Goal: Check status: Check status

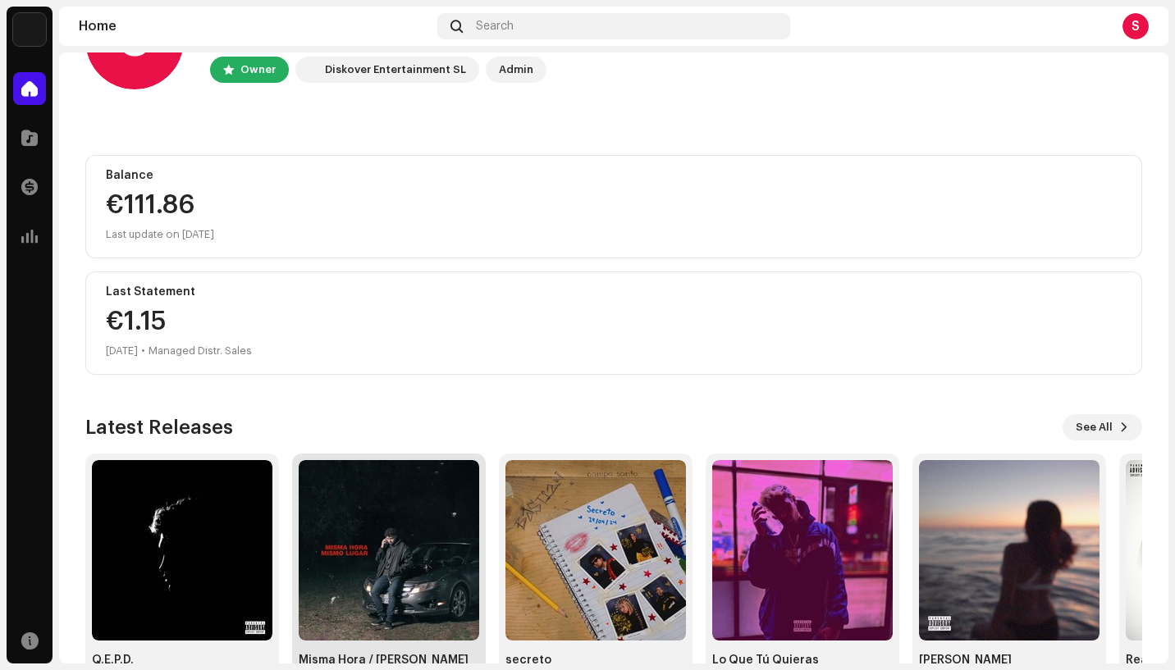
scroll to position [140, 0]
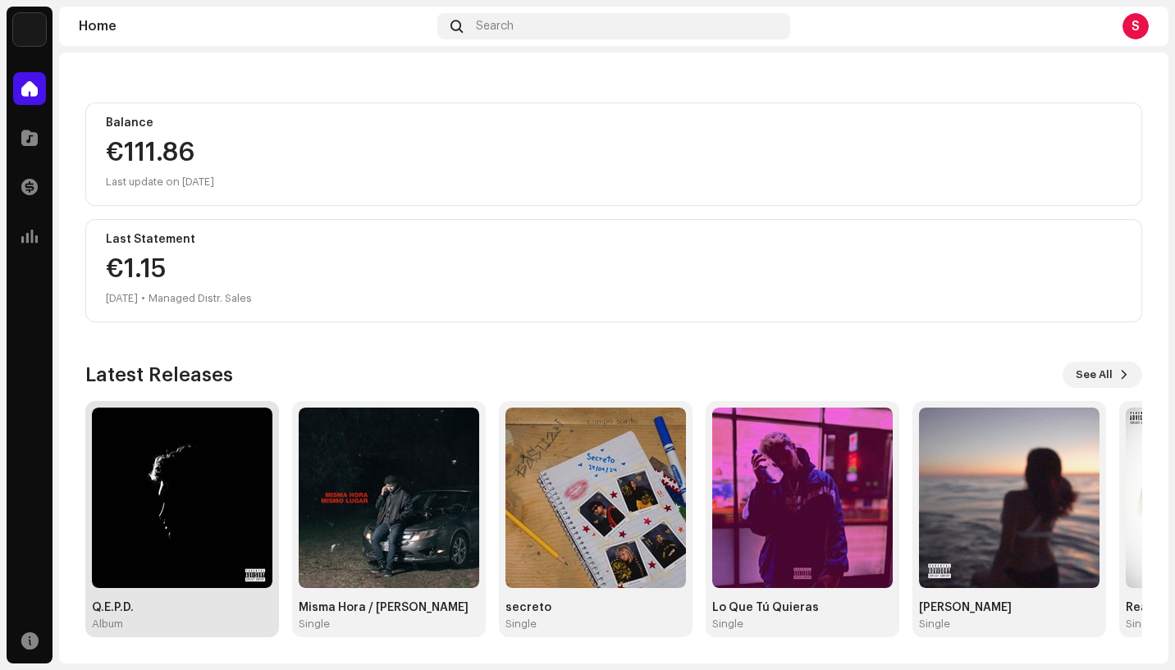
click at [200, 475] on img at bounding box center [182, 498] width 181 height 181
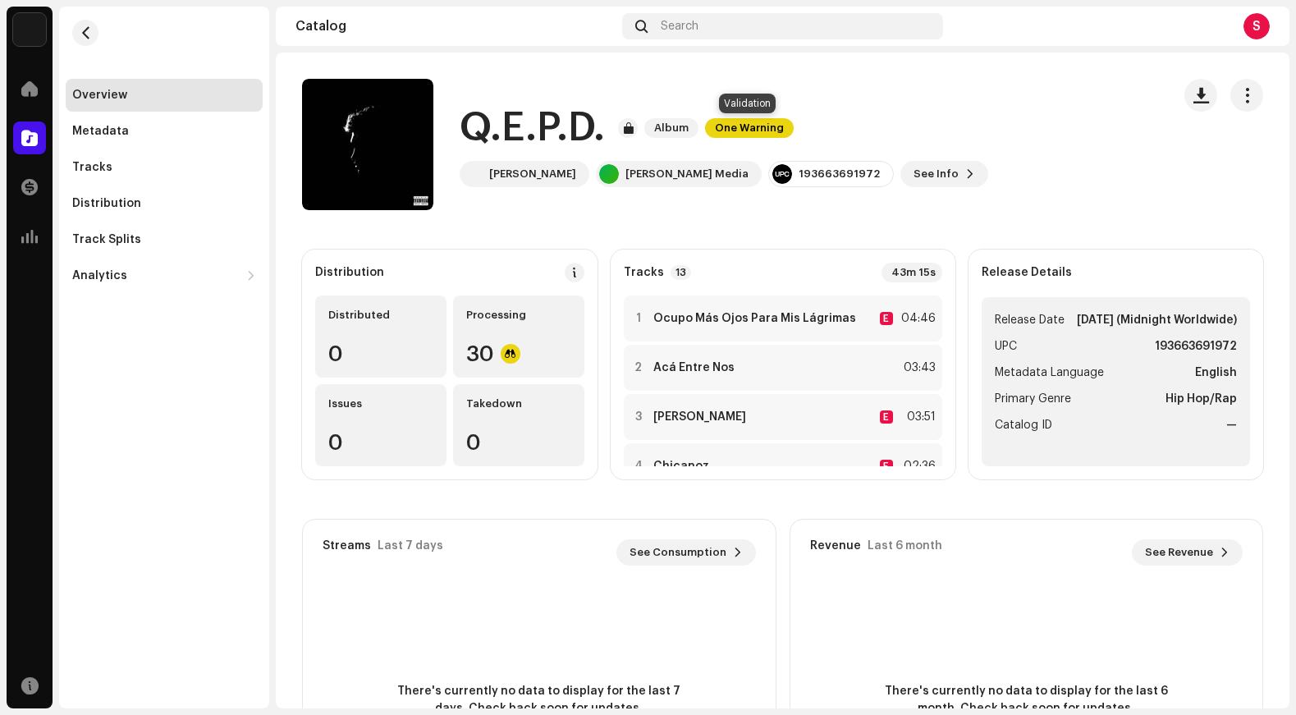
click at [753, 127] on span "One Warning" at bounding box center [749, 128] width 89 height 20
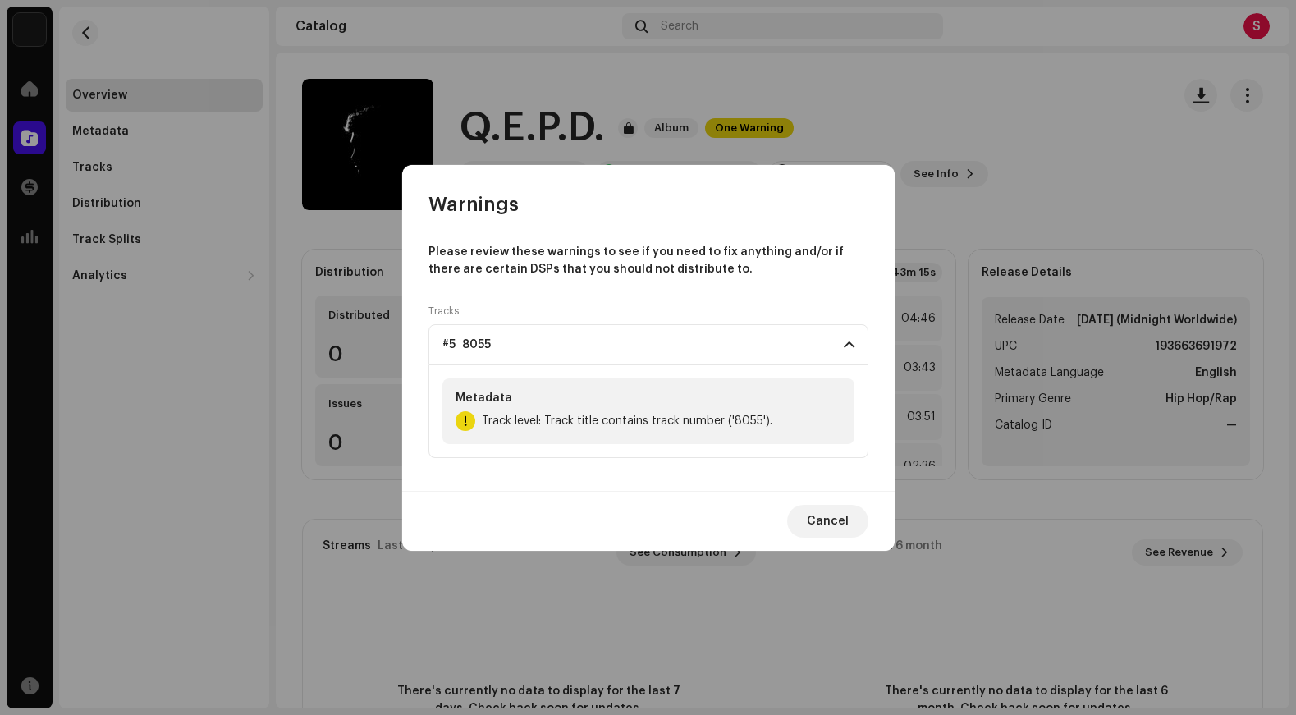
click at [586, 420] on span "Track level: Track title contains track number ('8055')." at bounding box center [627, 421] width 291 height 20
drag, startPoint x: 492, startPoint y: 421, endPoint x: 602, endPoint y: 424, distance: 109.2
click at [602, 424] on span "Track level: Track title contains track number ('8055')." at bounding box center [627, 421] width 291 height 20
click at [622, 421] on span "Track level: Track title contains track number ('8055')." at bounding box center [627, 421] width 291 height 20
click at [832, 519] on span "Cancel" at bounding box center [828, 521] width 42 height 33
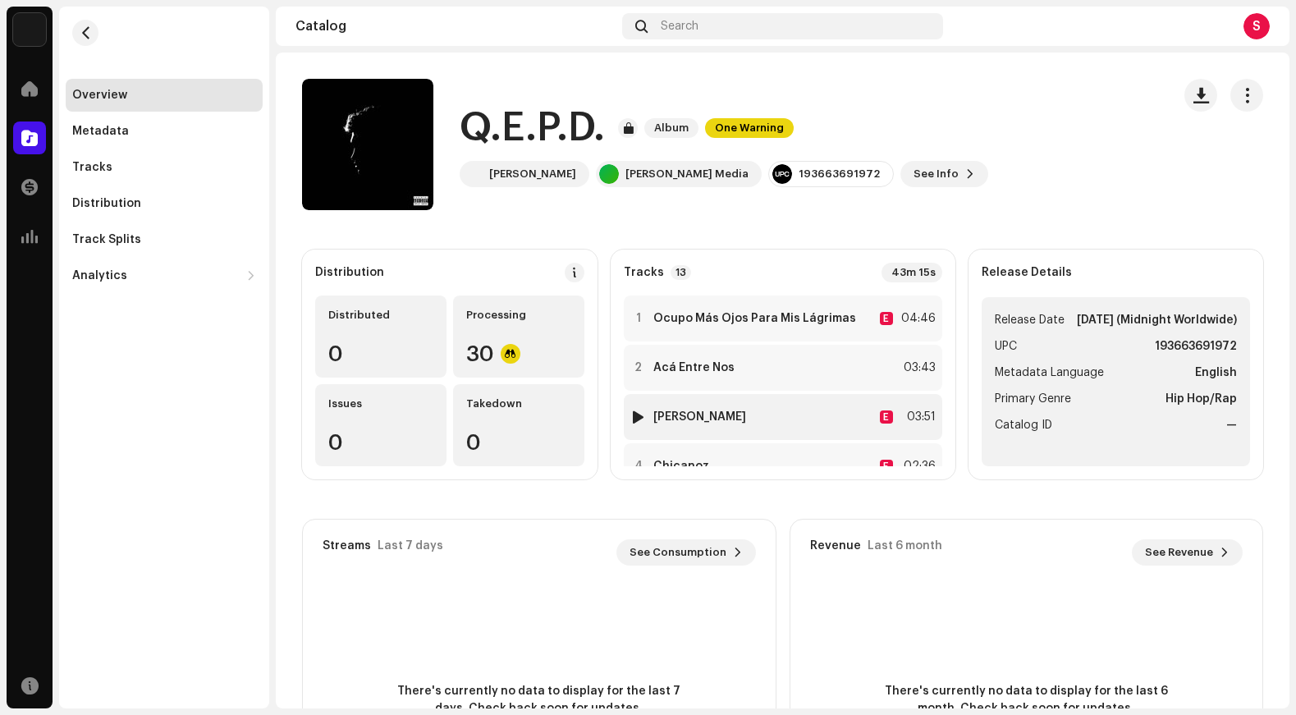
scroll to position [82, 0]
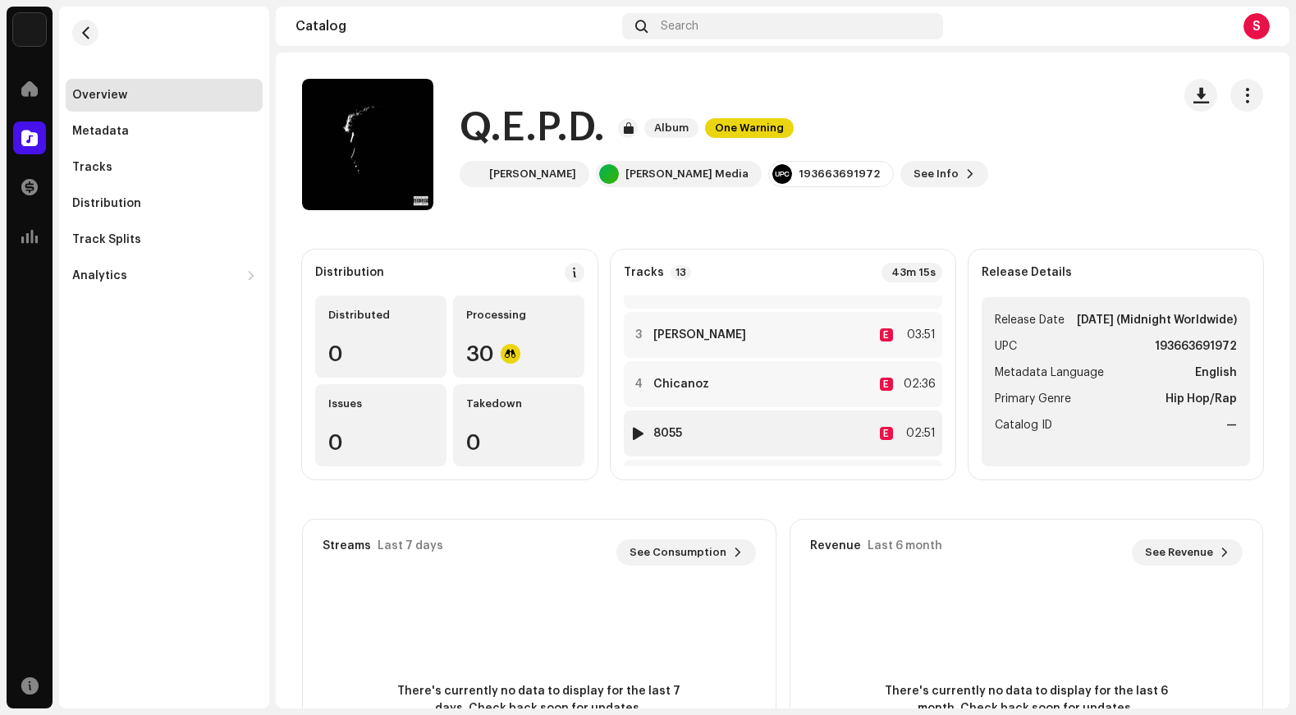
click at [679, 430] on strong "8055" at bounding box center [667, 433] width 29 height 13
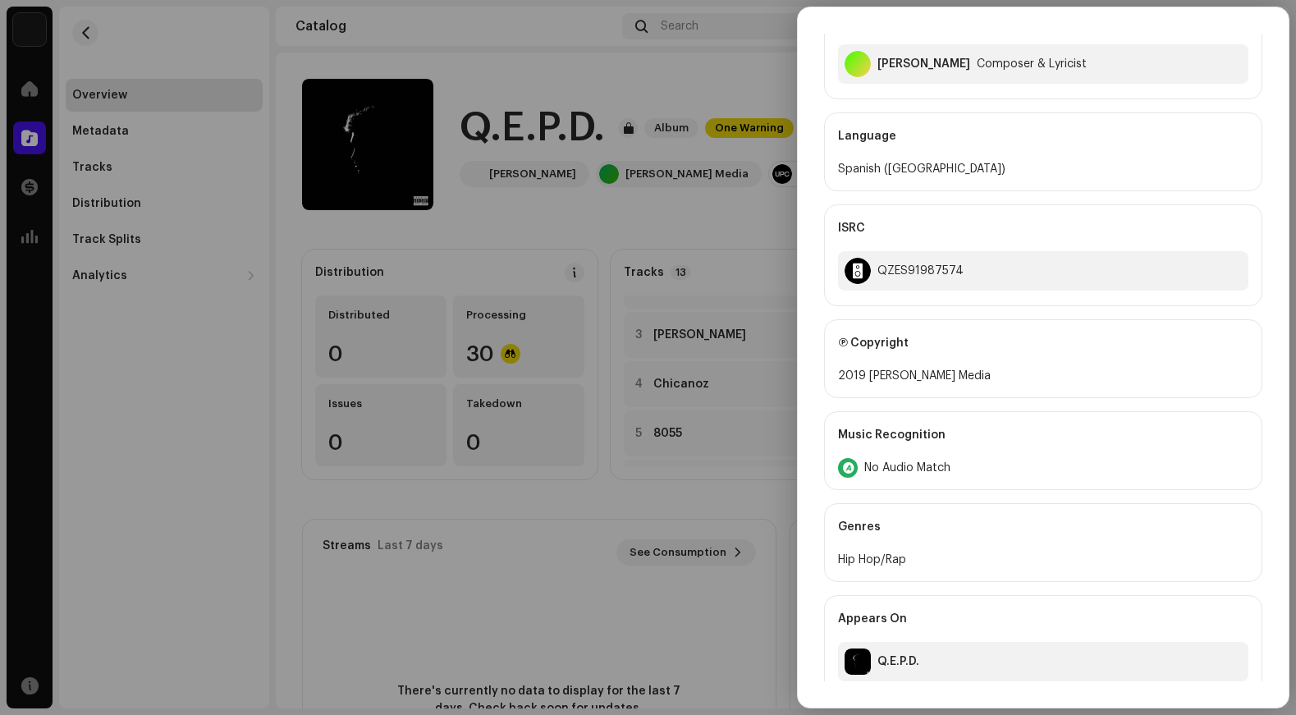
scroll to position [367, 0]
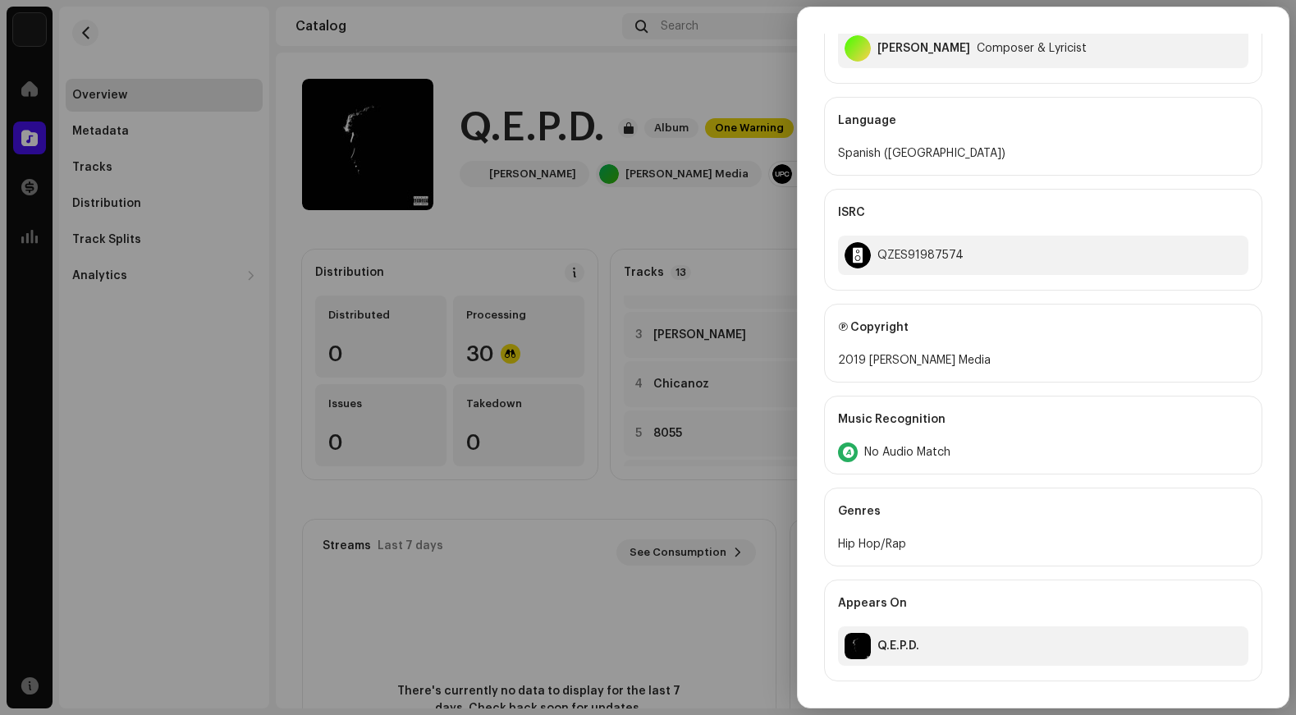
click at [540, 522] on div at bounding box center [648, 357] width 1296 height 715
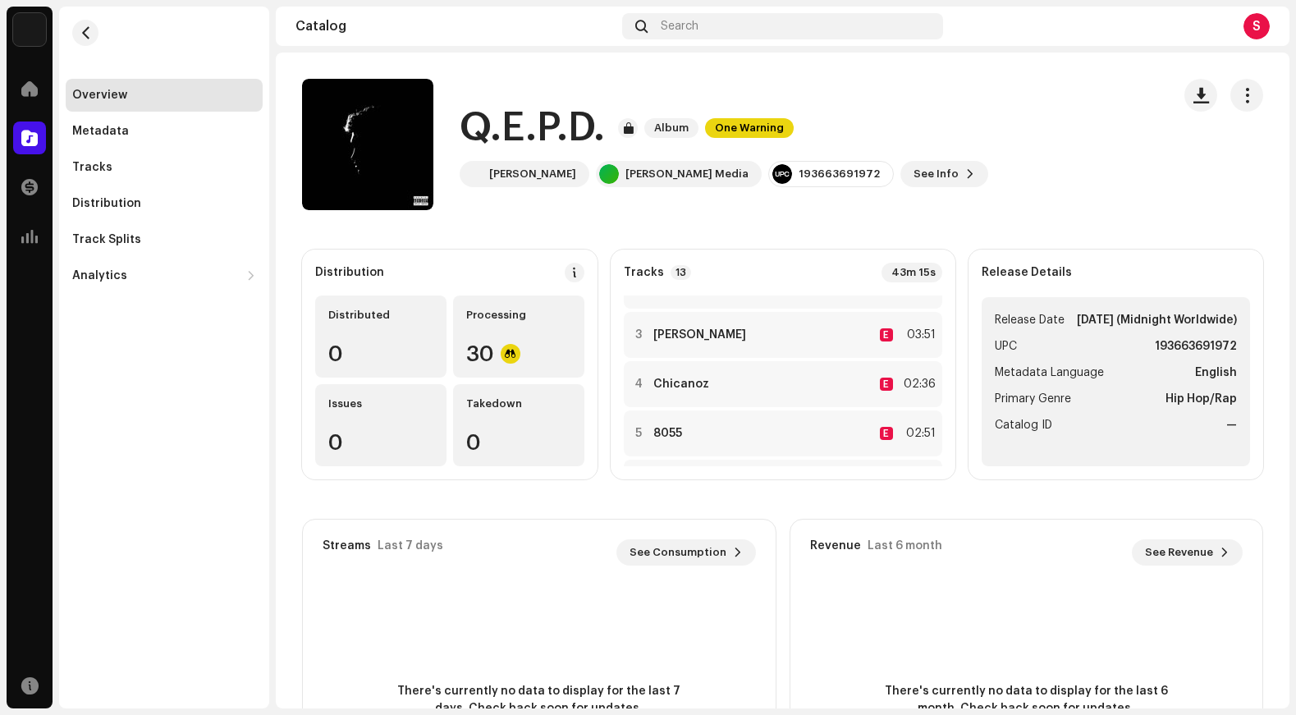
click at [74, 42] on re-m-nav-back at bounding box center [85, 43] width 39 height 72
click at [90, 38] on span "button" at bounding box center [86, 32] width 12 height 13
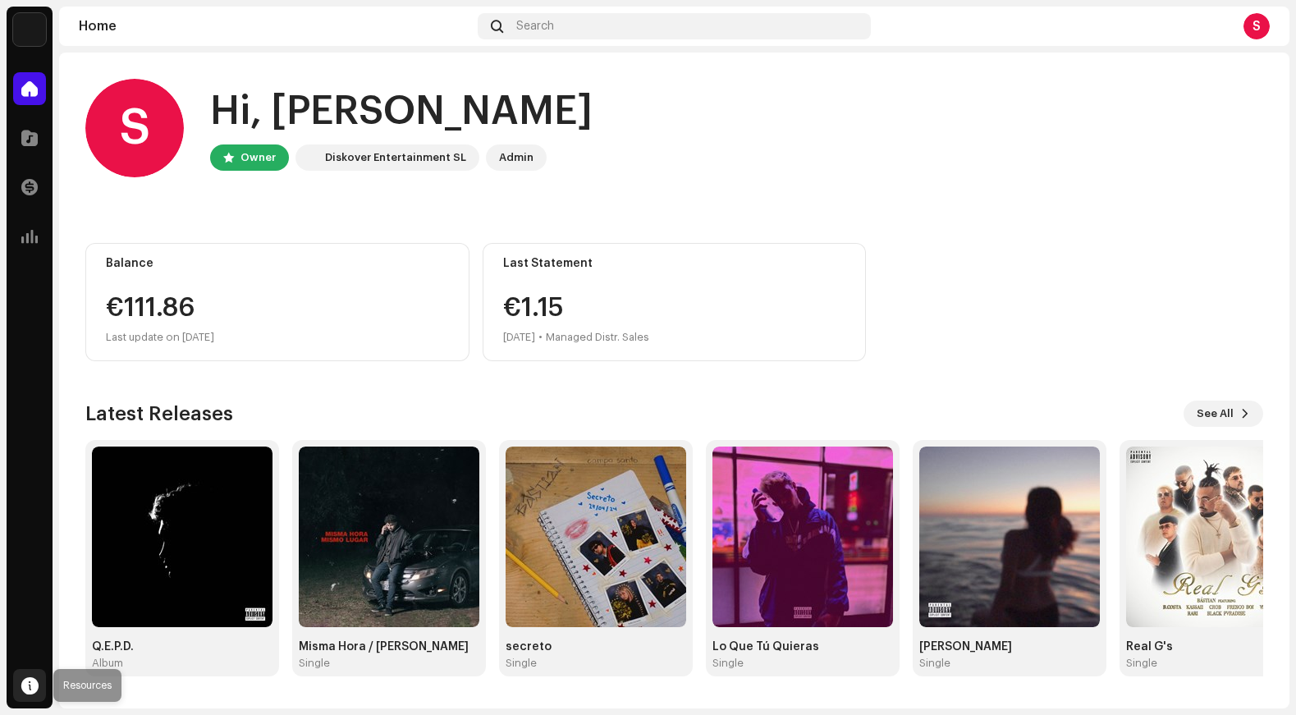
click at [25, 670] on span at bounding box center [29, 685] width 17 height 13
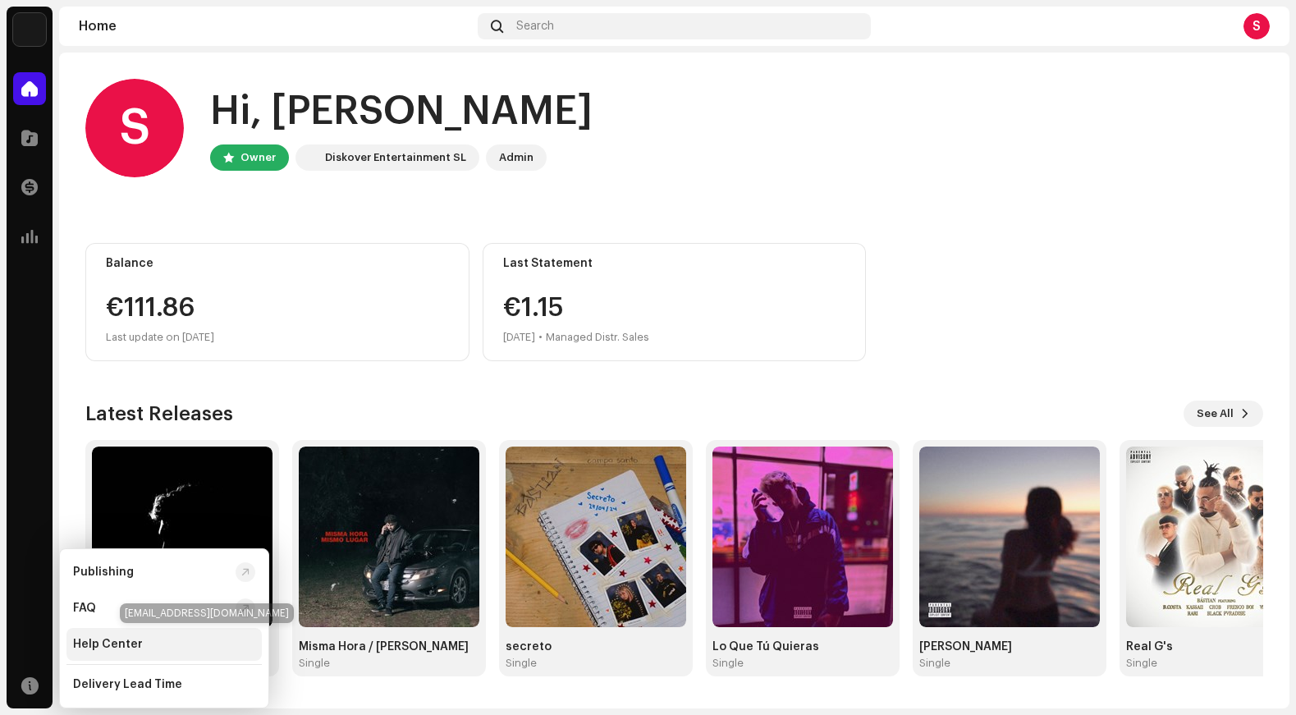
click at [131, 646] on div "Help Center" at bounding box center [108, 644] width 70 height 13
click at [21, 28] on img at bounding box center [29, 29] width 33 height 33
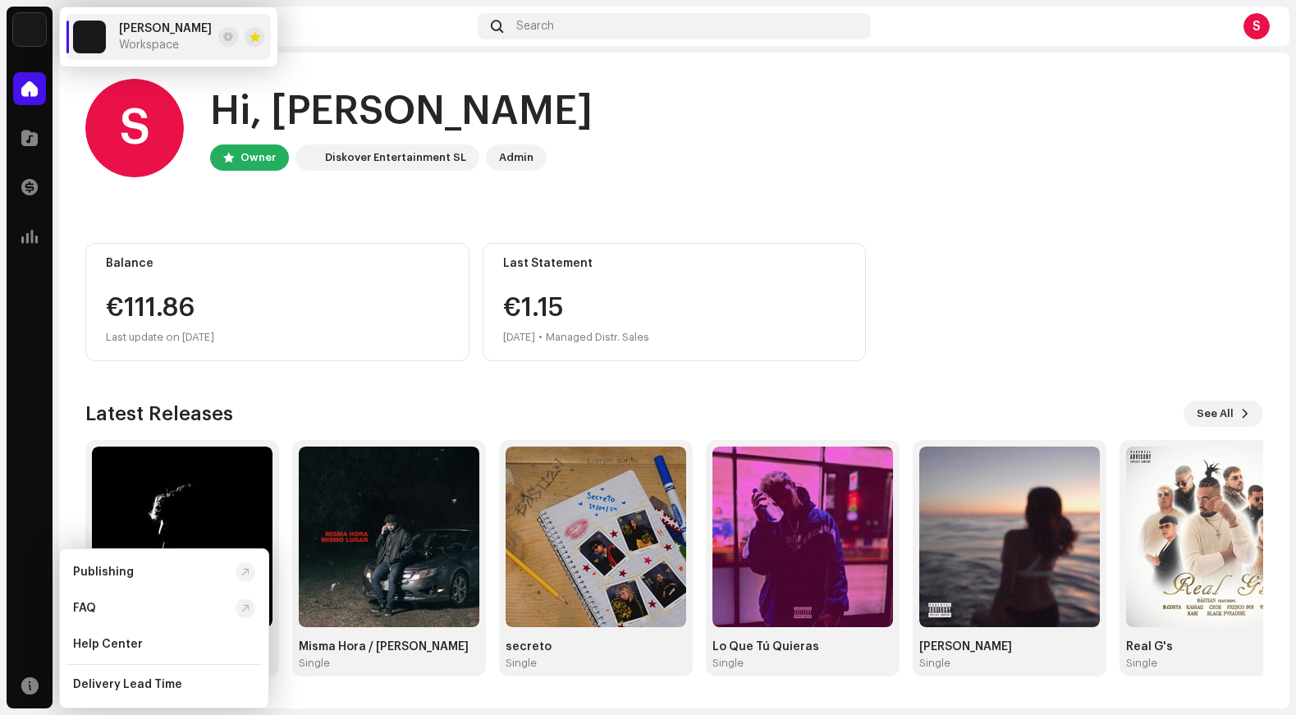
click at [1174, 30] on div "S" at bounding box center [1256, 26] width 26 height 26
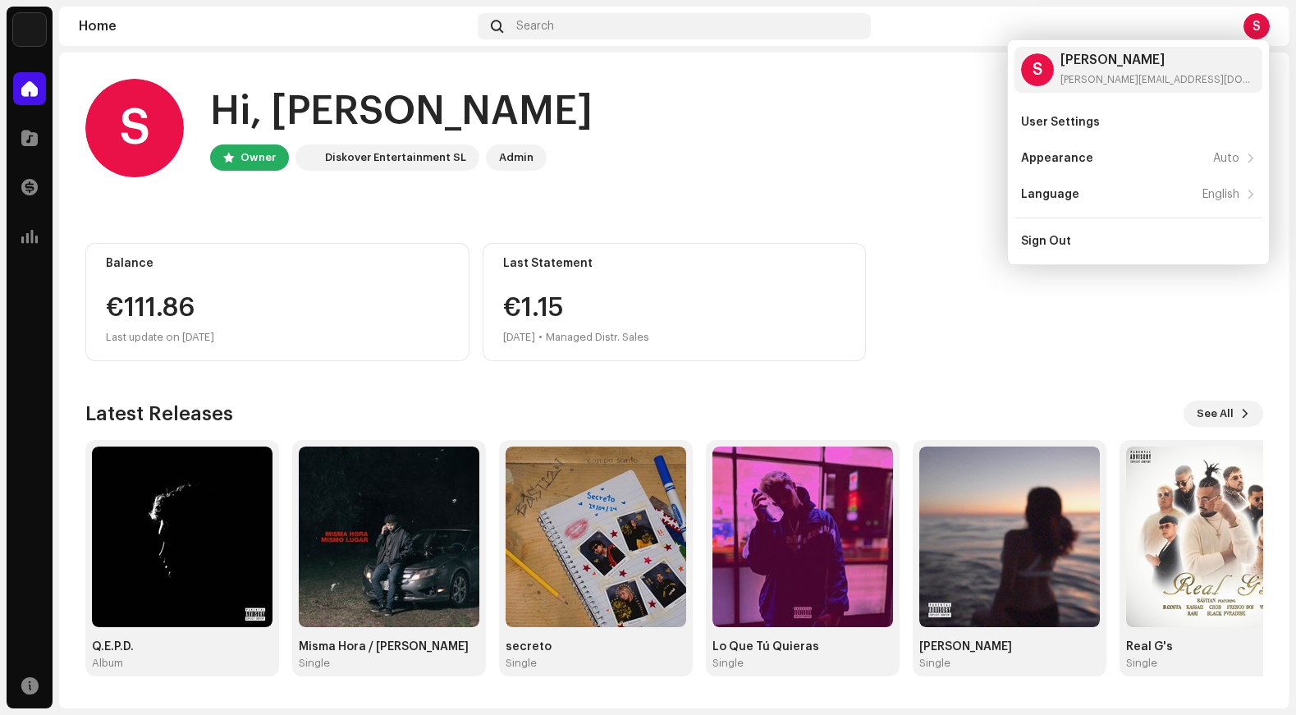
click at [1174, 26] on div "S" at bounding box center [1256, 26] width 26 height 26
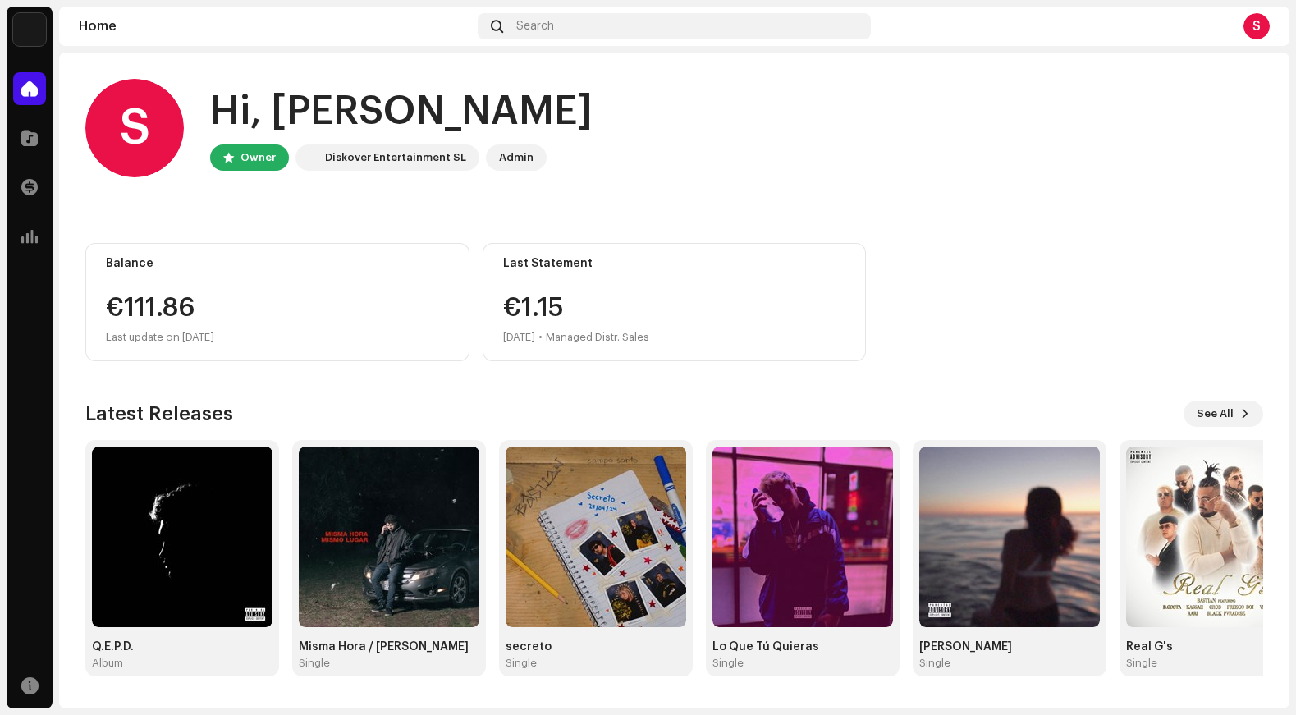
click at [25, 21] on img at bounding box center [29, 29] width 33 height 33
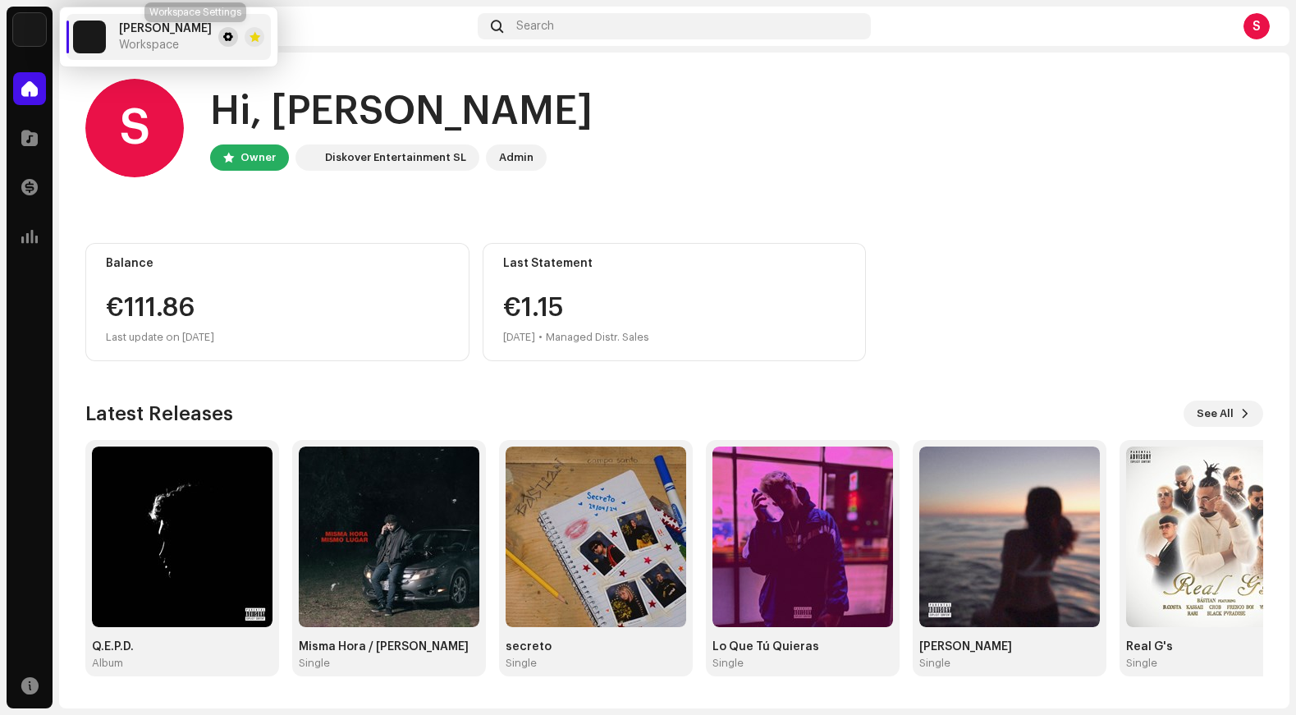
click at [223, 38] on span at bounding box center [228, 36] width 10 height 13
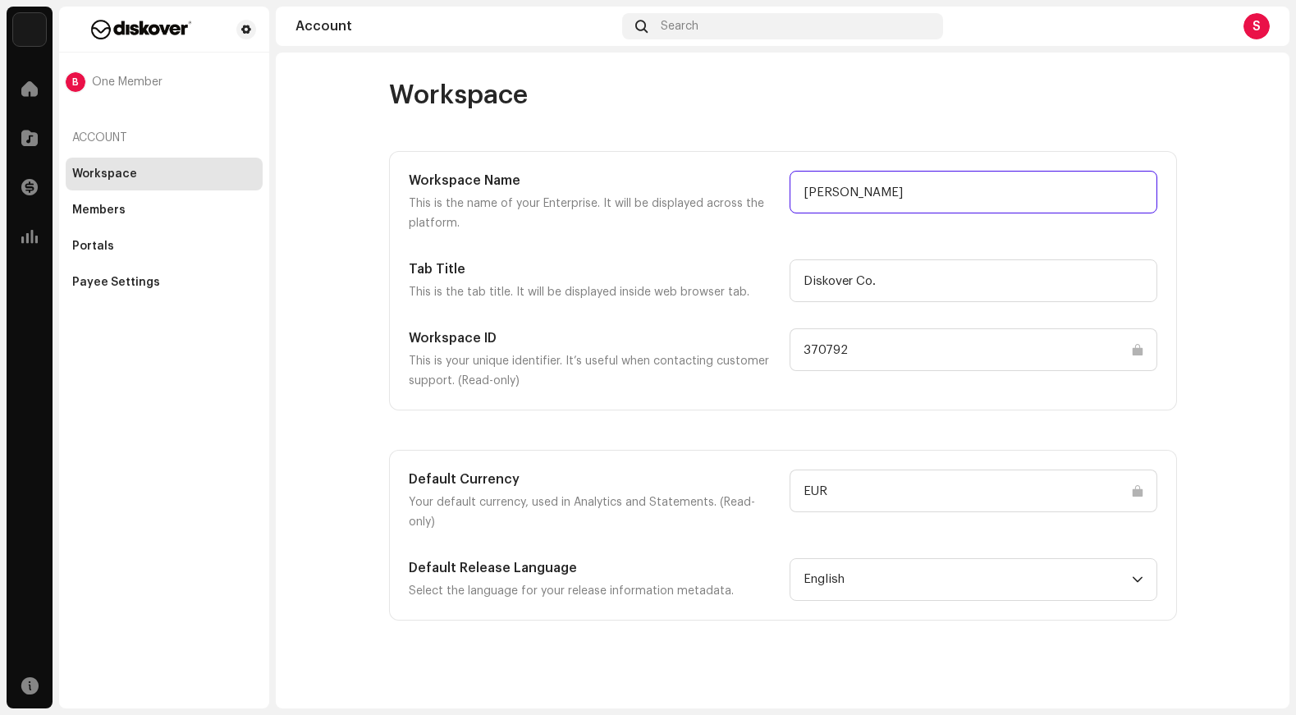
click at [893, 185] on input "BÁSTIAN" at bounding box center [973, 192] width 368 height 43
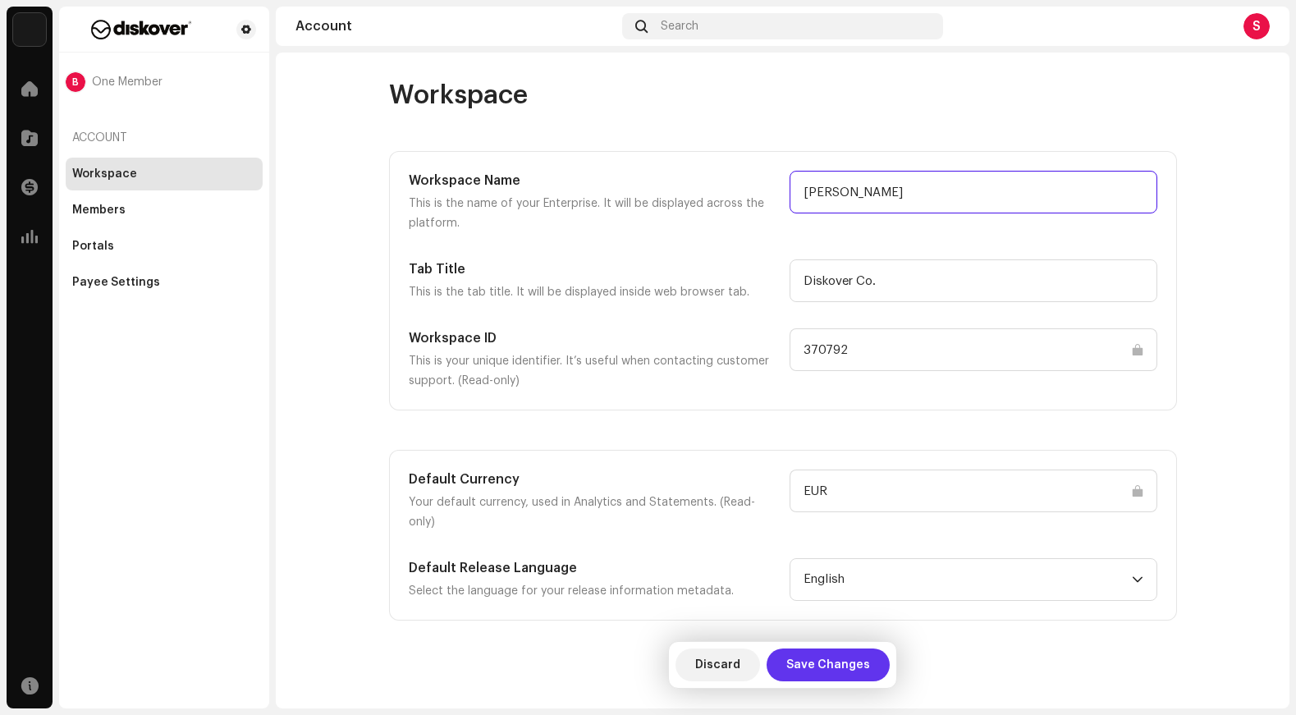
type input "[PERSON_NAME]"
click at [819, 669] on span "Save Changes" at bounding box center [828, 664] width 84 height 33
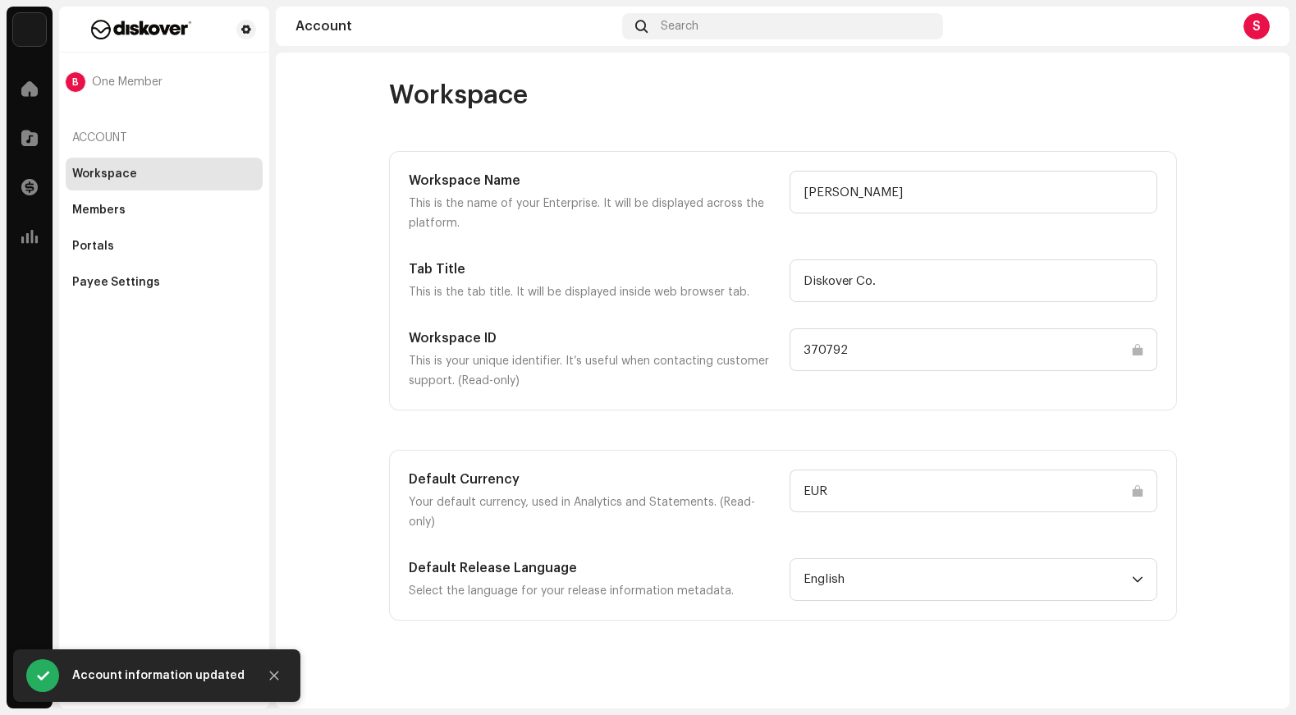
click at [1026, 493] on input "EUR" at bounding box center [973, 490] width 368 height 43
click at [126, 210] on div "Members" at bounding box center [164, 210] width 184 height 13
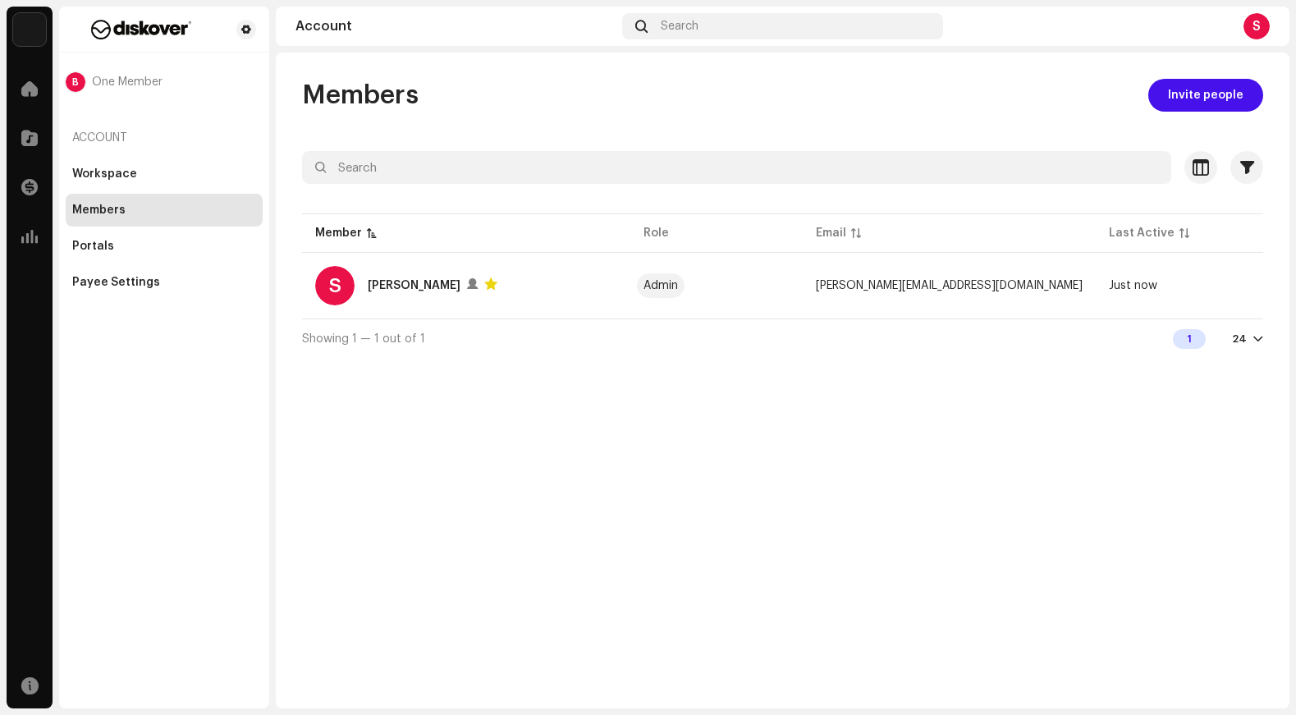
click at [33, 30] on img at bounding box center [29, 29] width 33 height 33
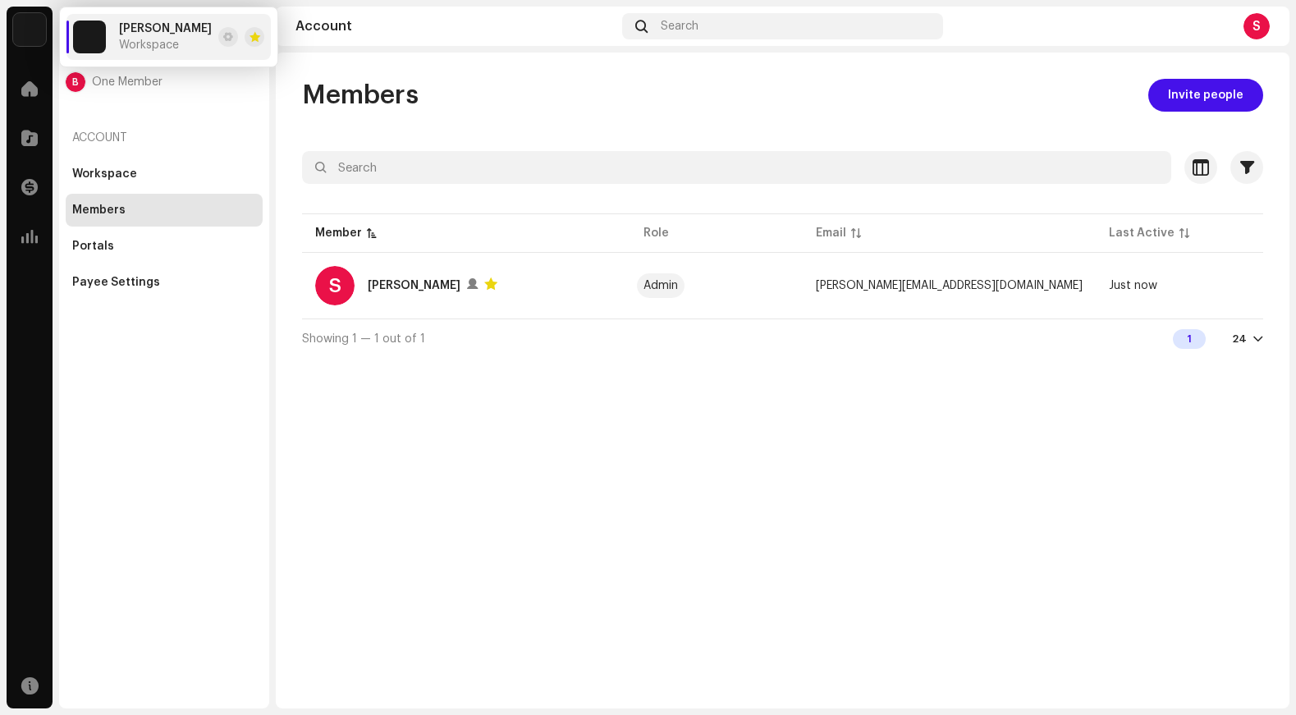
click at [136, 204] on div "Members" at bounding box center [164, 210] width 184 height 13
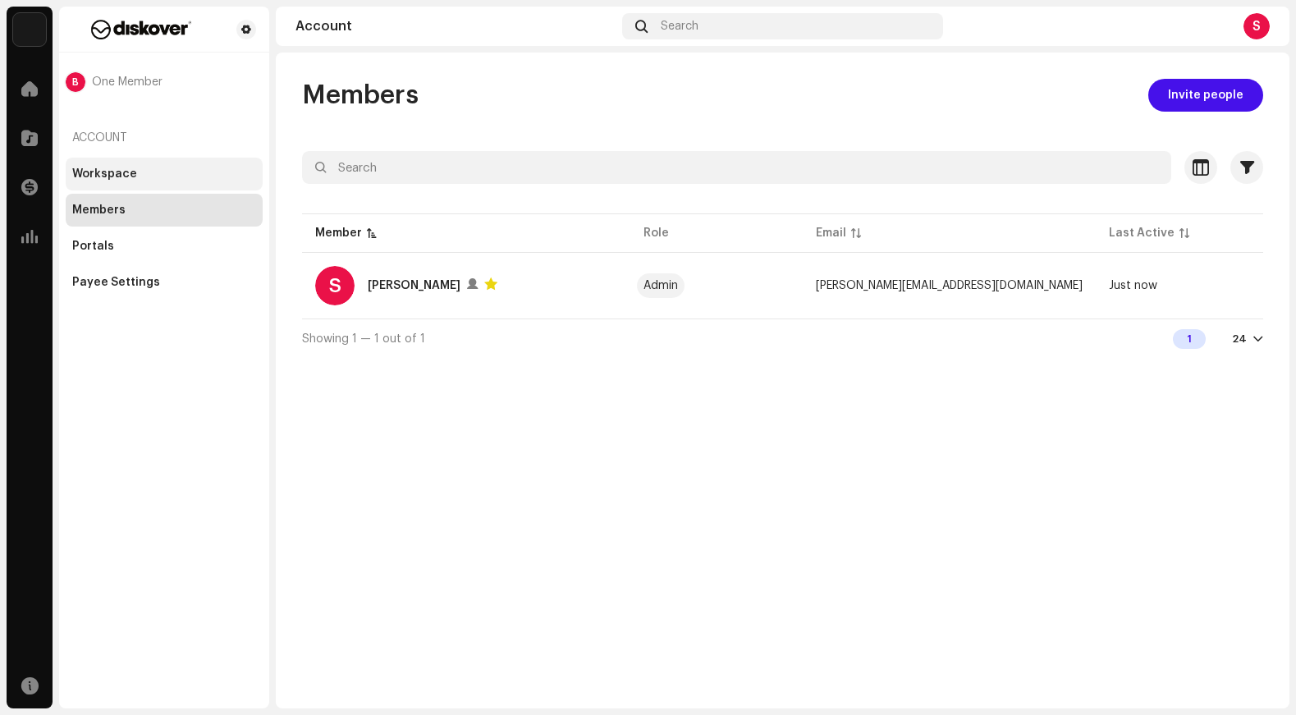
click at [147, 176] on div "Workspace" at bounding box center [164, 173] width 184 height 13
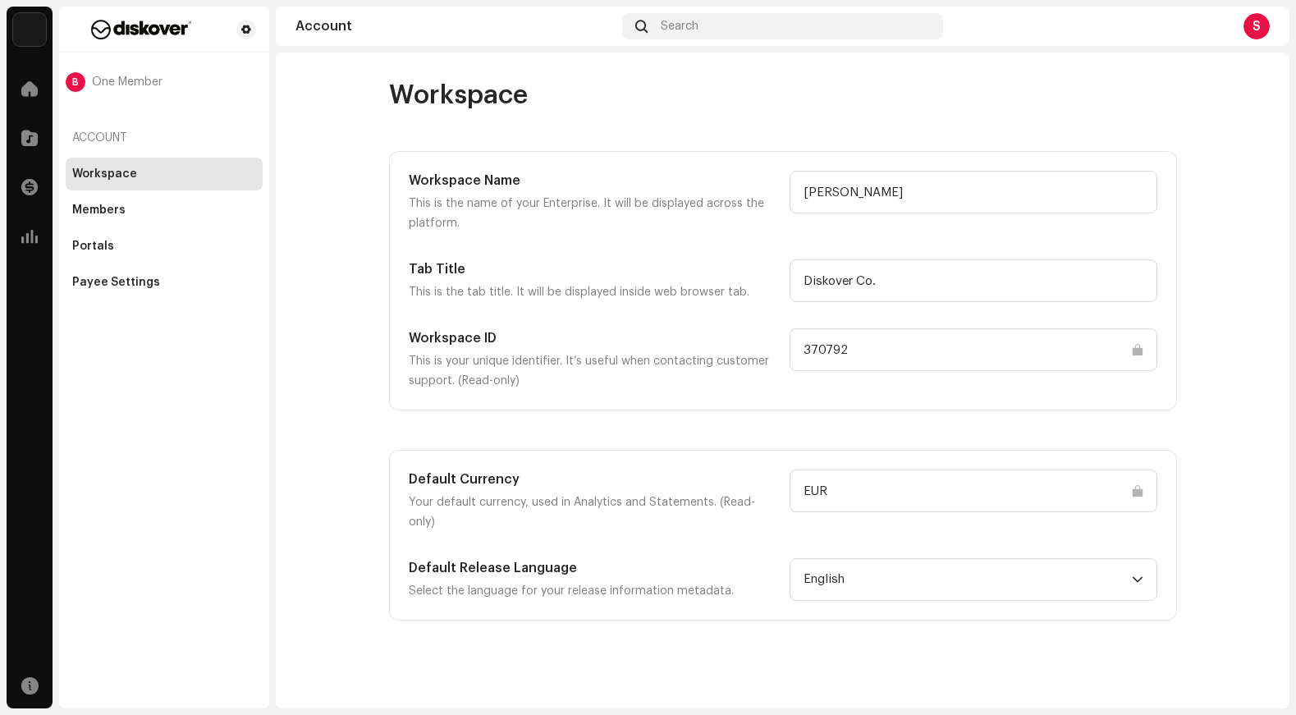
click at [130, 229] on div "Workspace Members Portals Payee Settings" at bounding box center [164, 228] width 197 height 141
click at [130, 241] on div "Portals" at bounding box center [164, 246] width 184 height 13
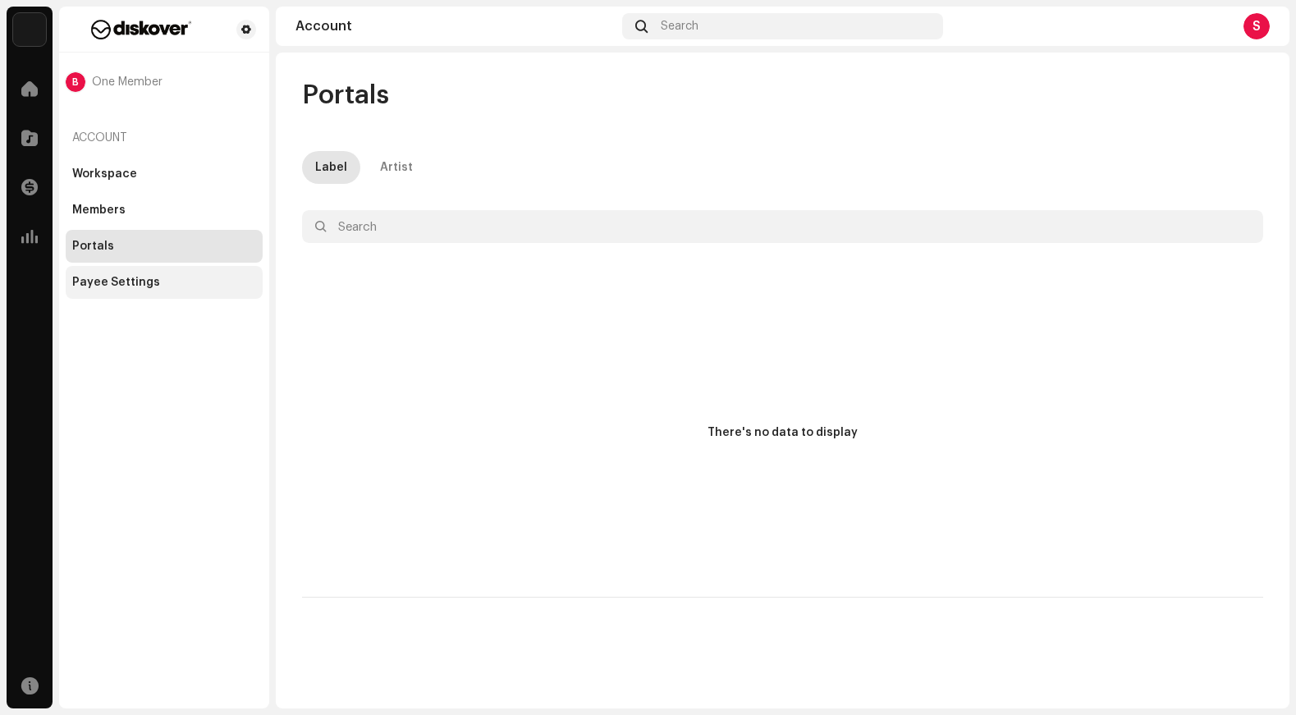
click at [157, 281] on div "Payee Settings" at bounding box center [164, 282] width 184 height 13
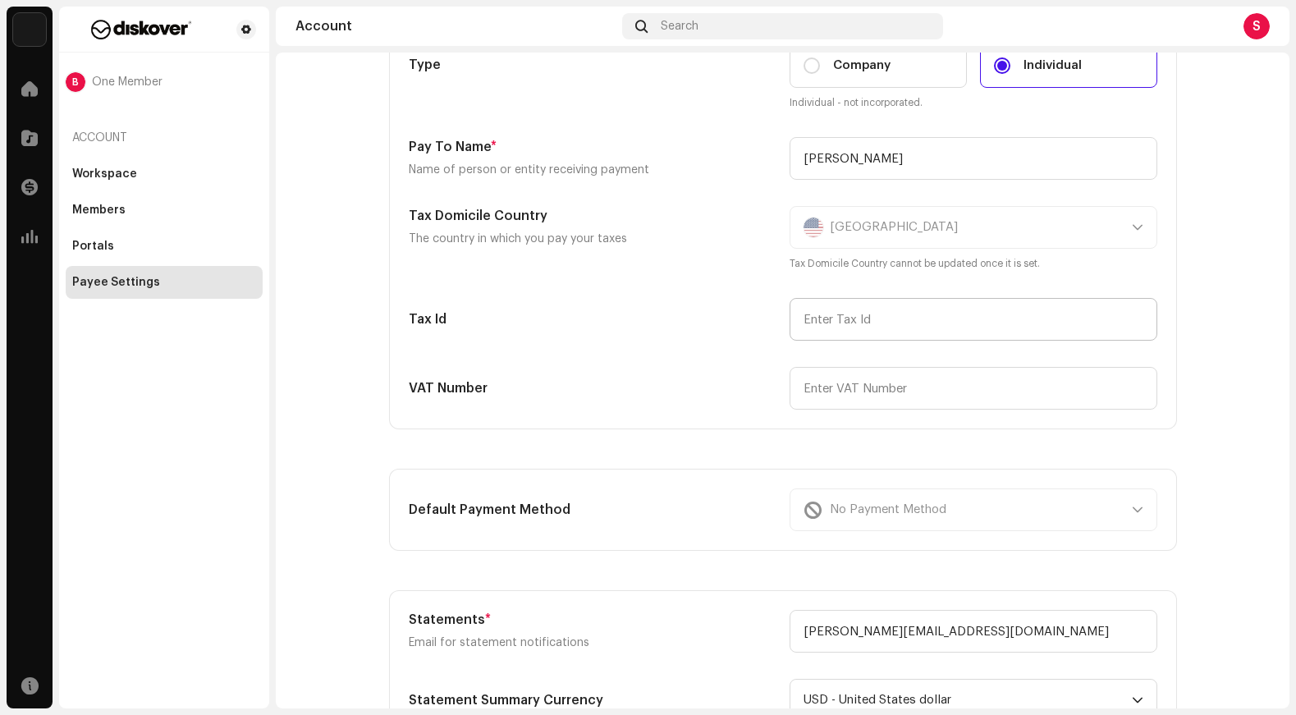
scroll to position [82, 0]
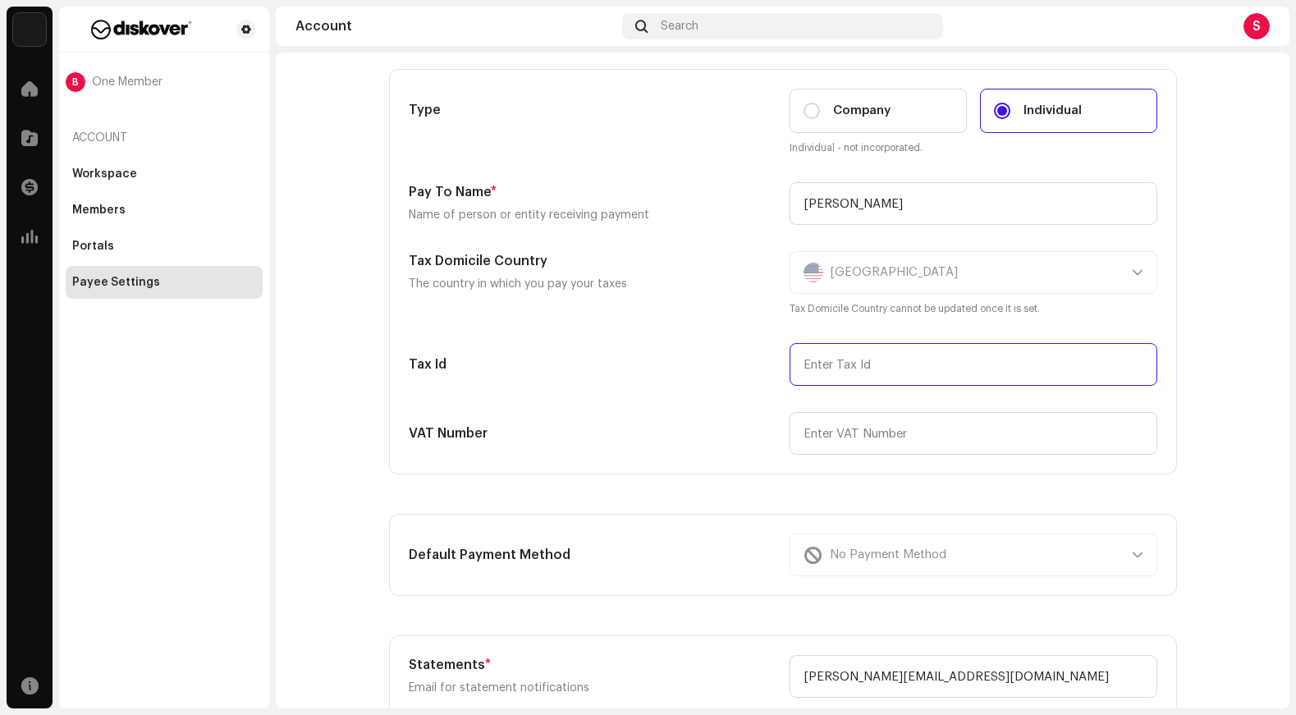
click at [862, 368] on input "text" at bounding box center [973, 364] width 368 height 43
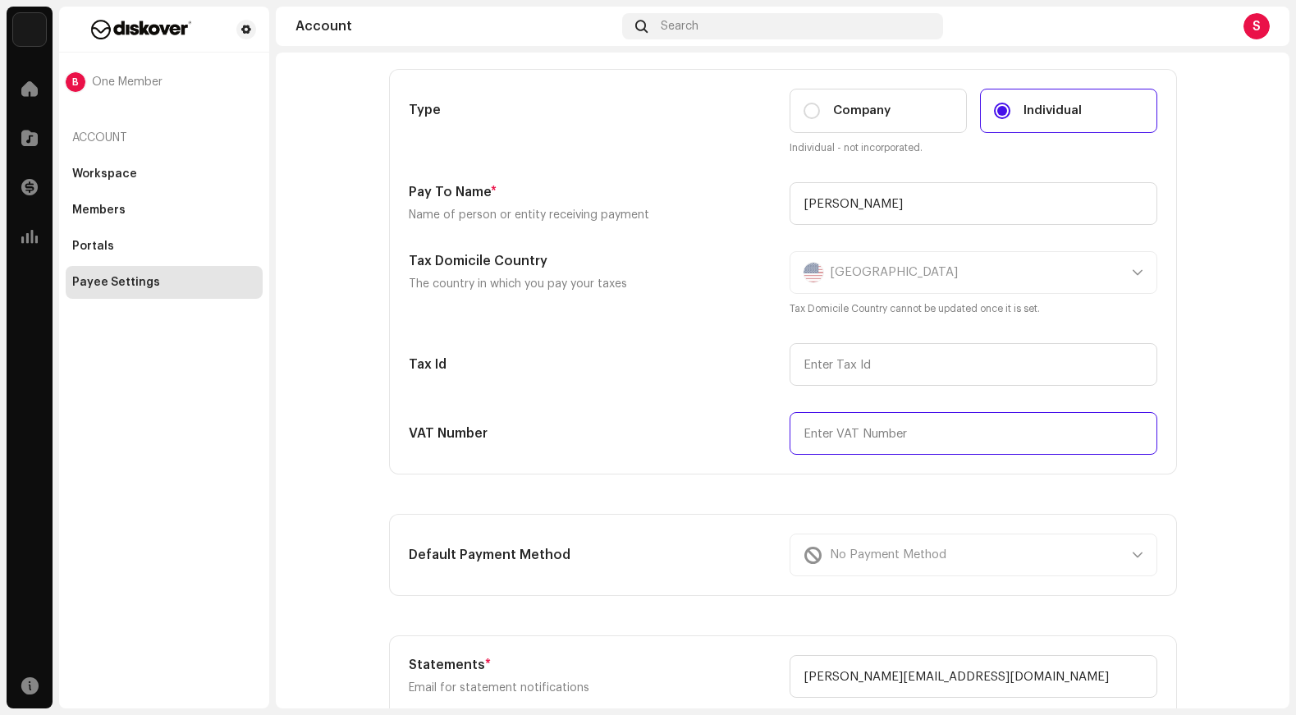
click at [859, 443] on input "text" at bounding box center [973, 433] width 368 height 43
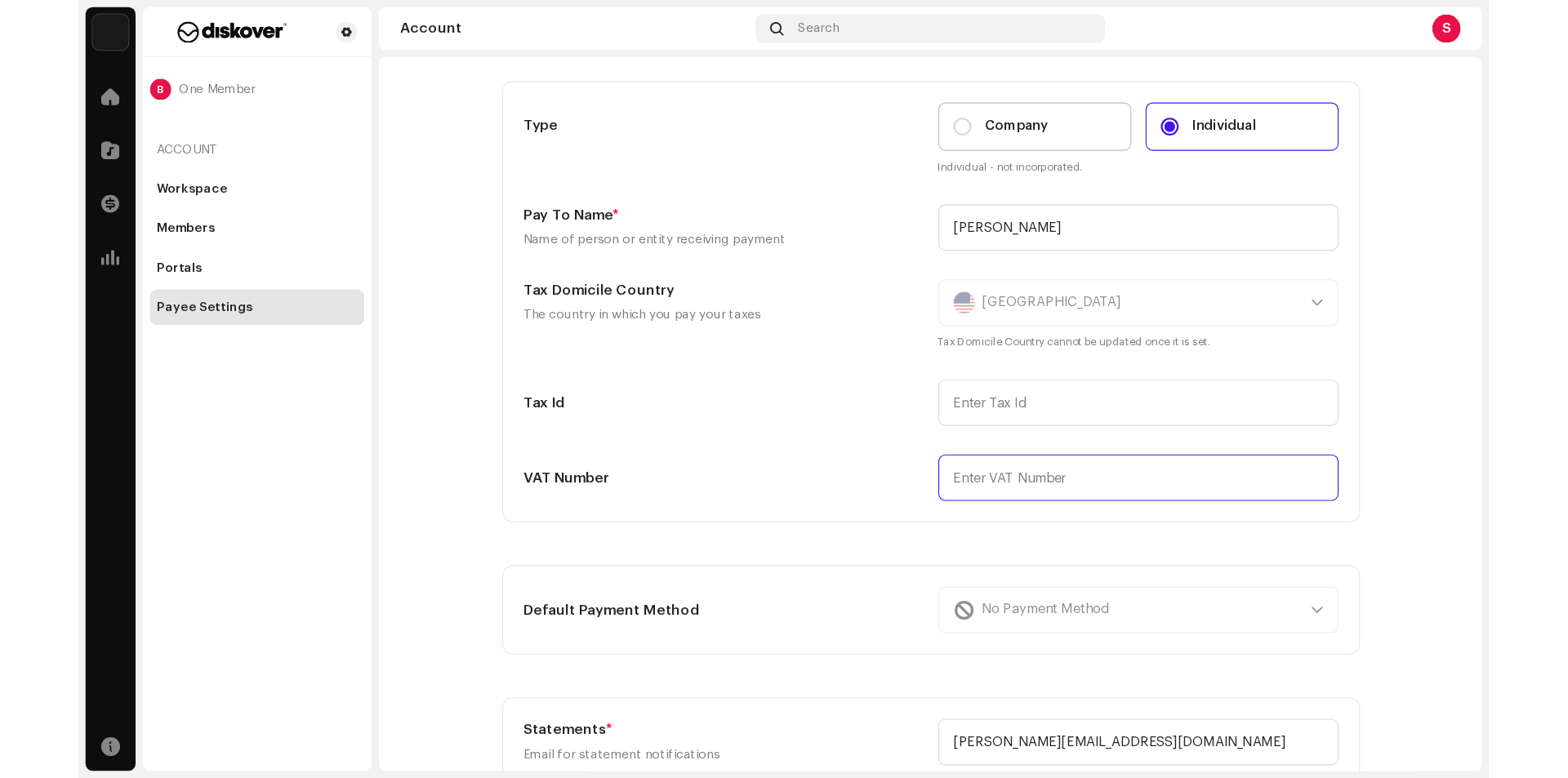
scroll to position [0, 0]
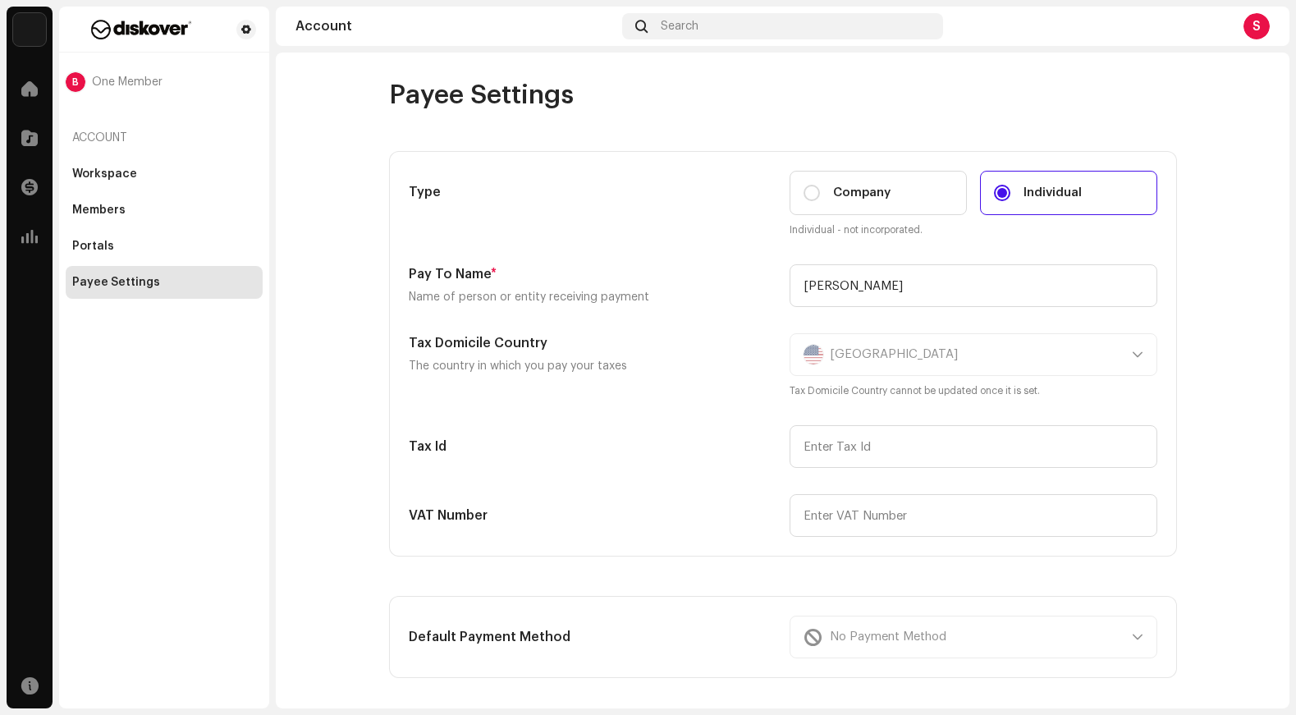
click at [1174, 26] on div "S" at bounding box center [1256, 26] width 26 height 26
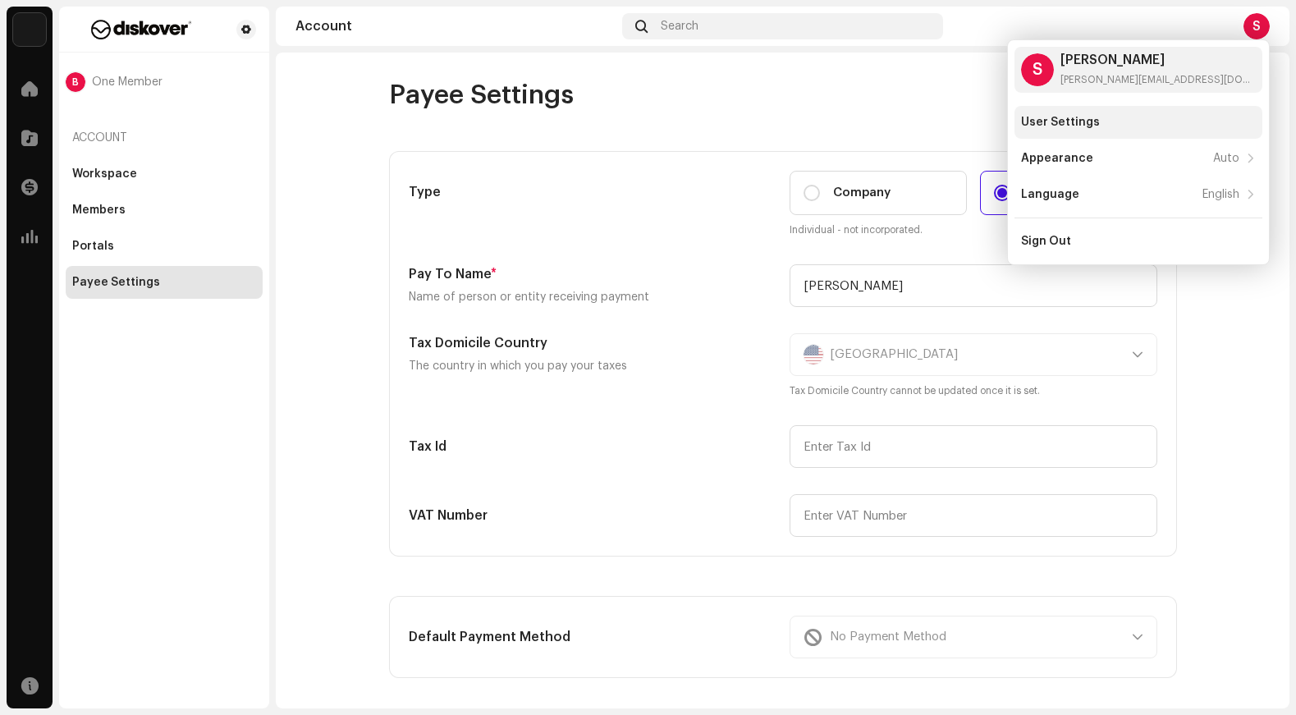
click at [1082, 117] on div "User Settings" at bounding box center [1060, 122] width 79 height 13
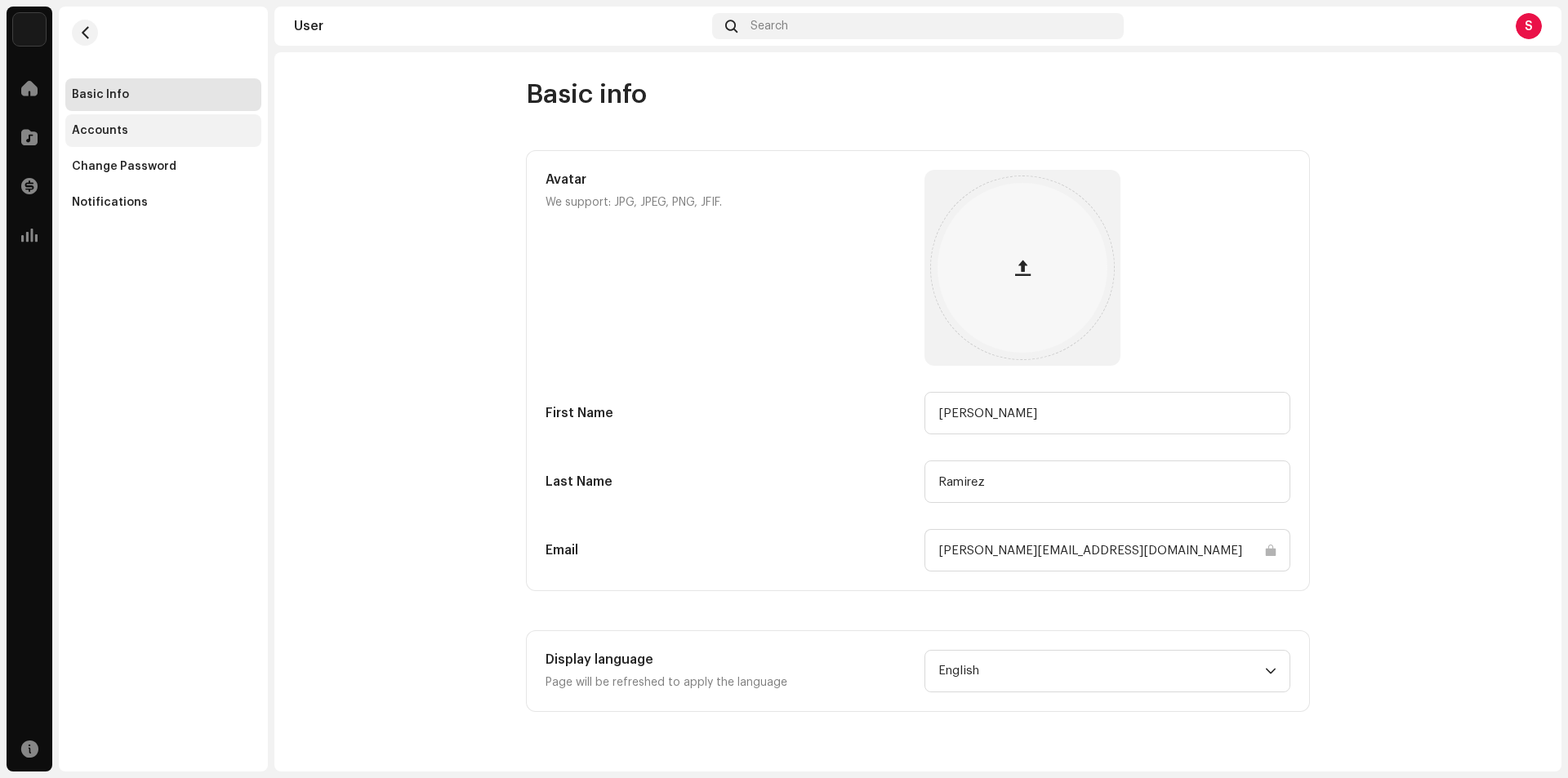
click at [141, 133] on div "Accounts" at bounding box center [163, 130] width 183 height 13
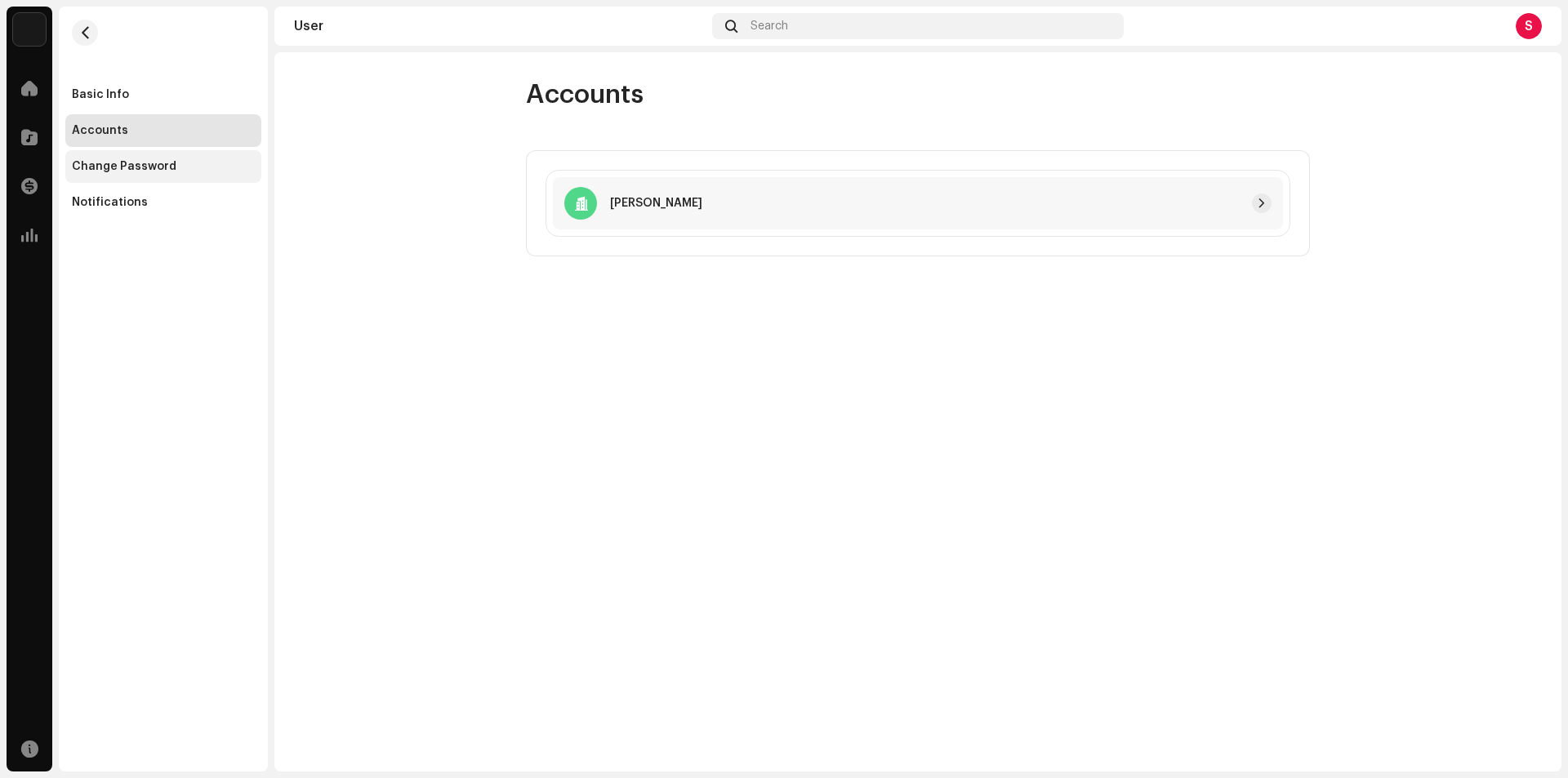
click at [149, 168] on div "Change Password" at bounding box center [123, 166] width 104 height 13
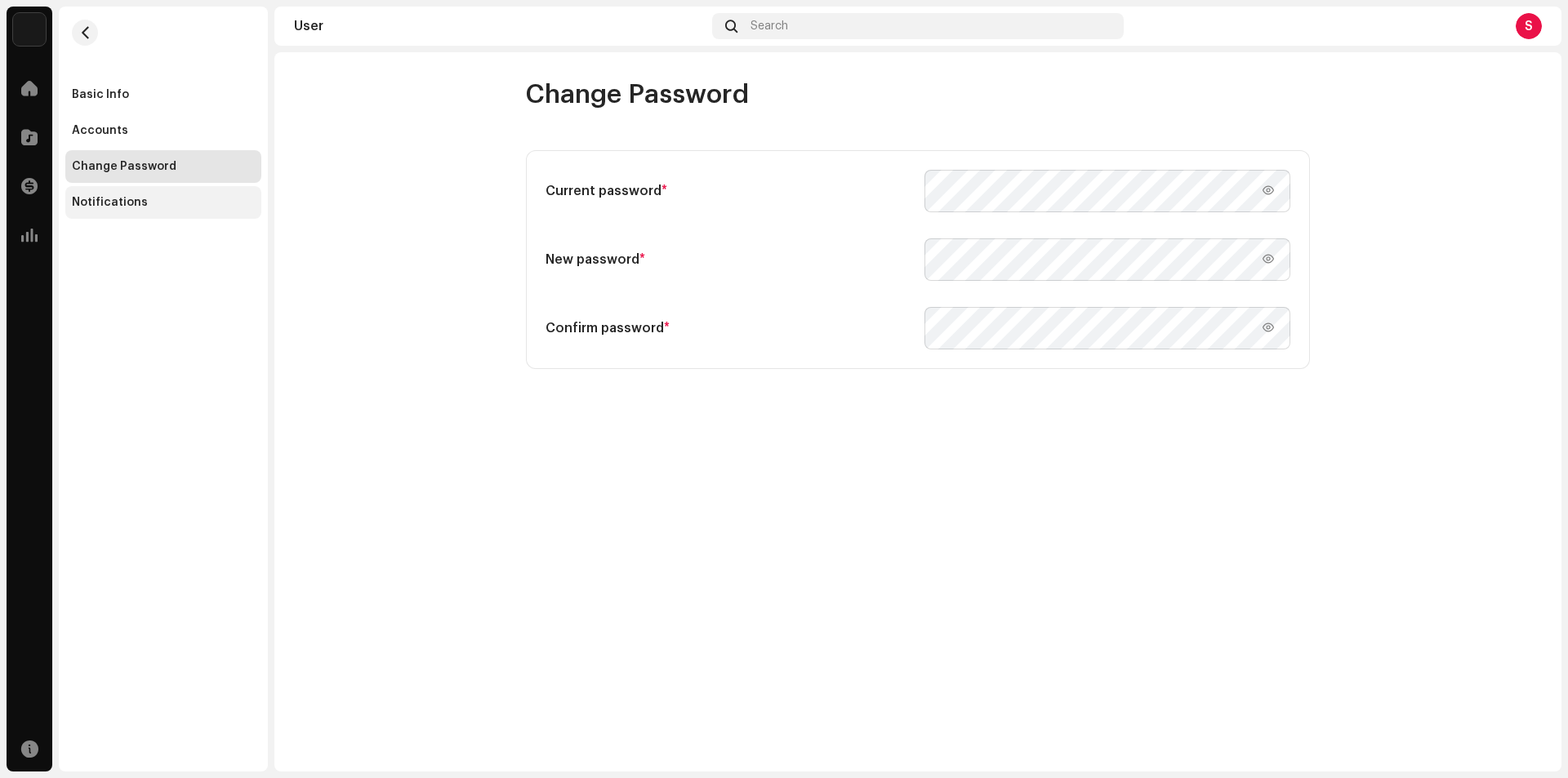
click at [133, 207] on div "Notifications" at bounding box center [109, 202] width 76 height 13
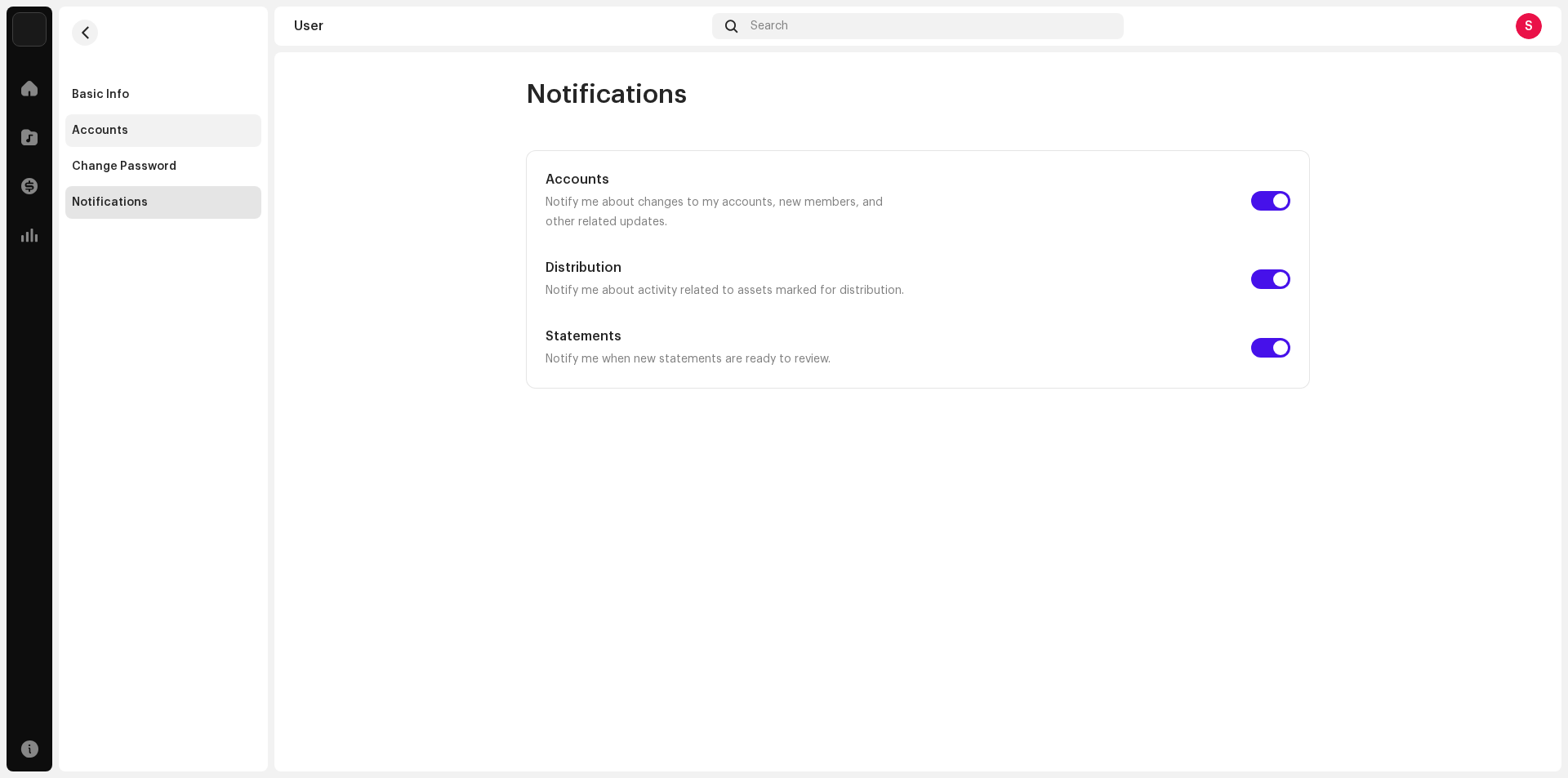
click at [139, 126] on div "Accounts" at bounding box center [163, 130] width 183 height 13
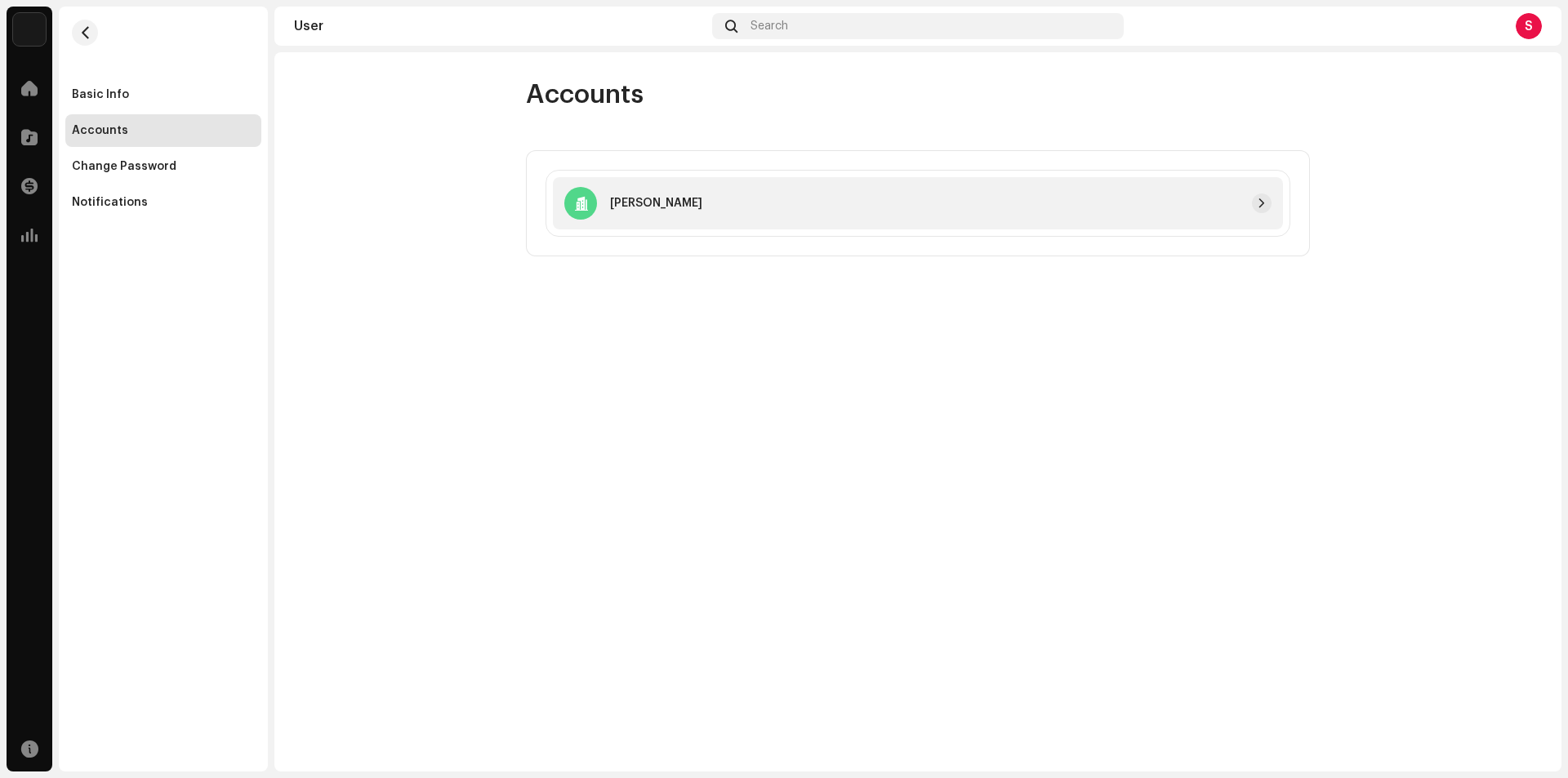
click at [702, 210] on div at bounding box center [987, 204] width 569 height 20
click at [1168, 206] on span "button" at bounding box center [1262, 203] width 10 height 13
click at [24, 86] on span at bounding box center [29, 88] width 16 height 13
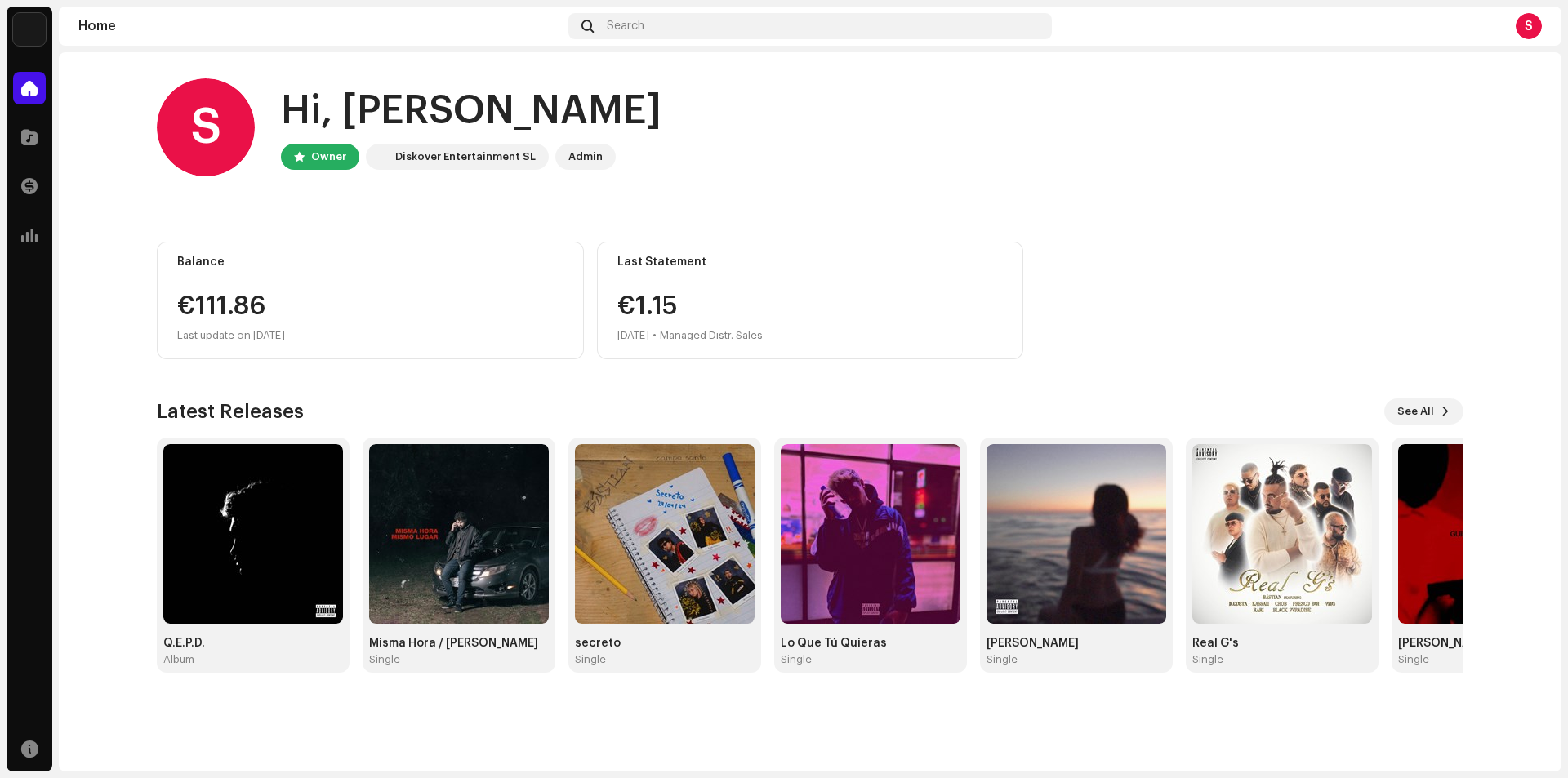
click at [1239, 238] on div "S Hi, [PERSON_NAME] Owner Diskover Entertainment SL Admin Balance €111.86 Last …" at bounding box center [810, 376] width 1306 height 647
click at [41, 24] on img at bounding box center [29, 29] width 33 height 33
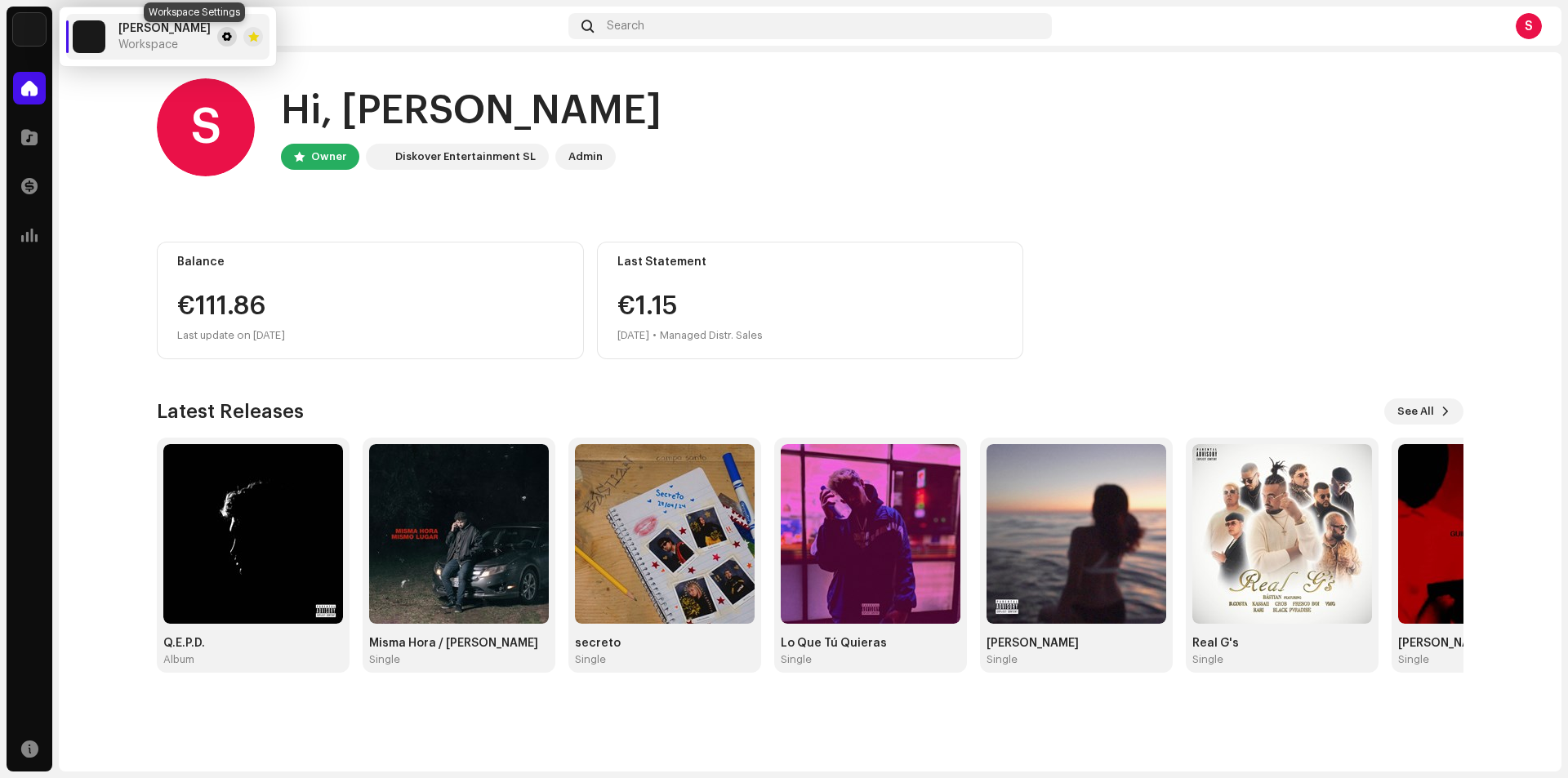
click at [222, 34] on span at bounding box center [227, 36] width 10 height 13
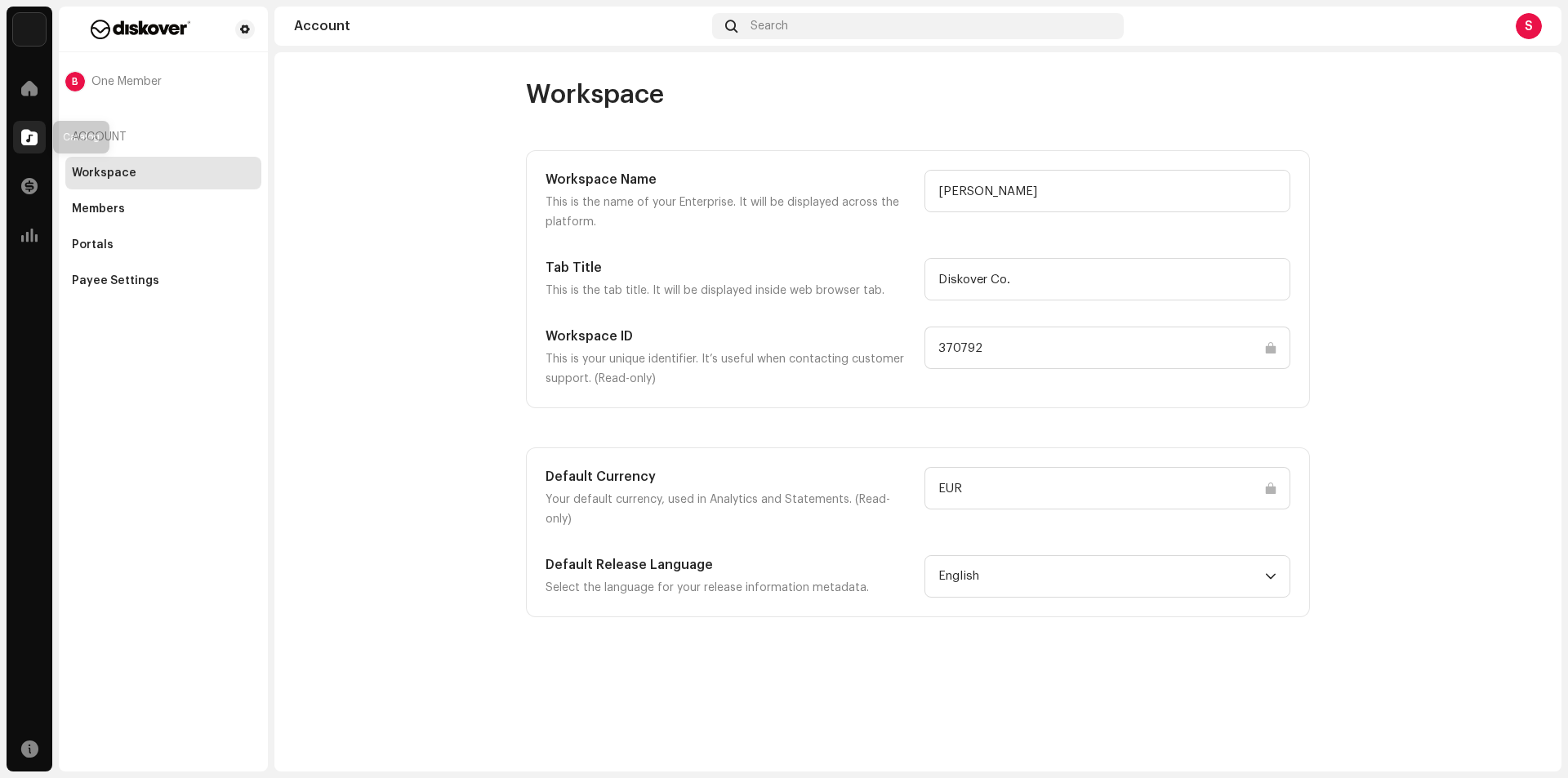
click at [33, 134] on span at bounding box center [29, 136] width 16 height 13
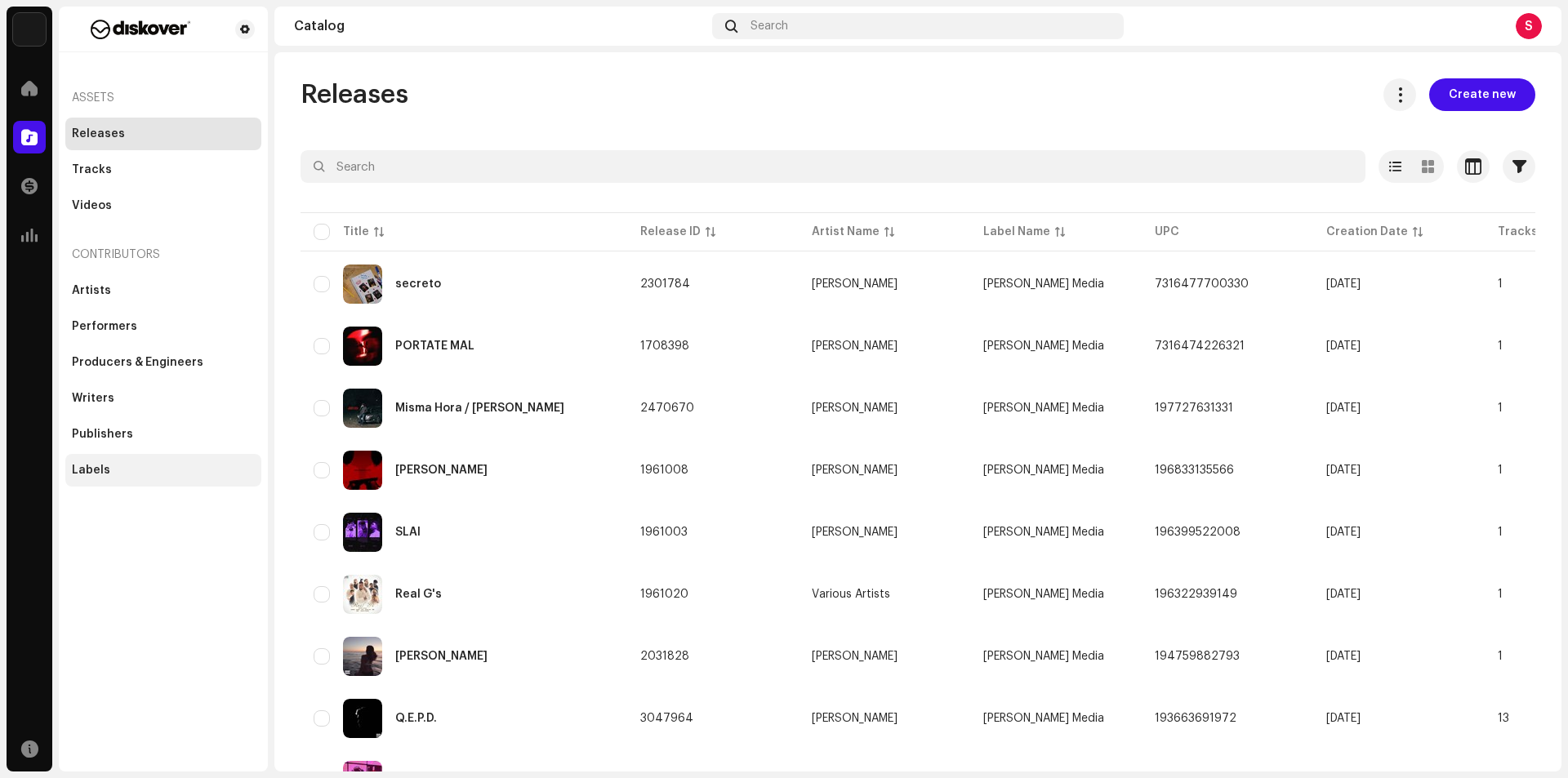
click at [104, 479] on div "Labels" at bounding box center [163, 470] width 196 height 33
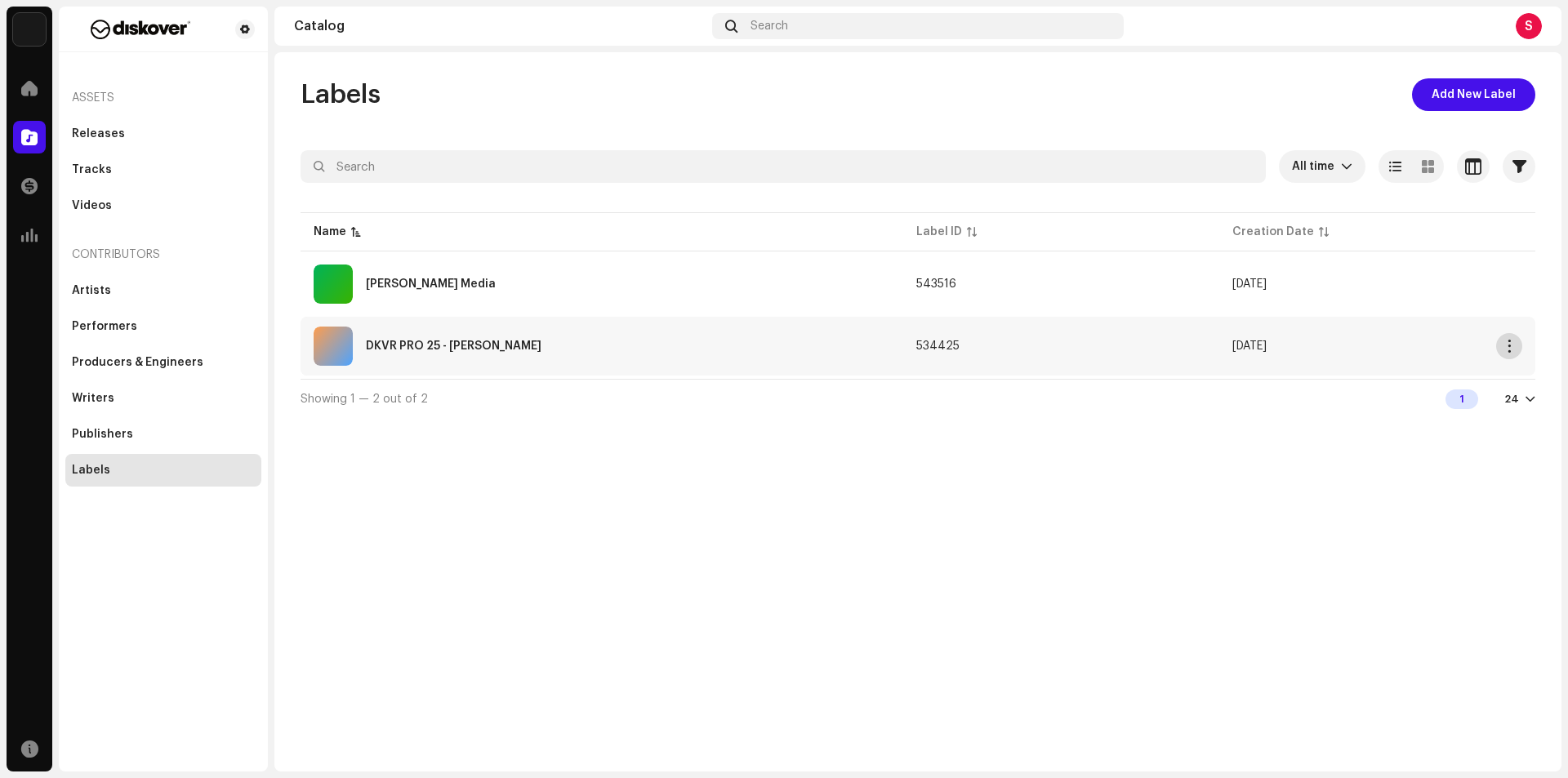
click at [1503, 347] on span "button" at bounding box center [1509, 345] width 12 height 13
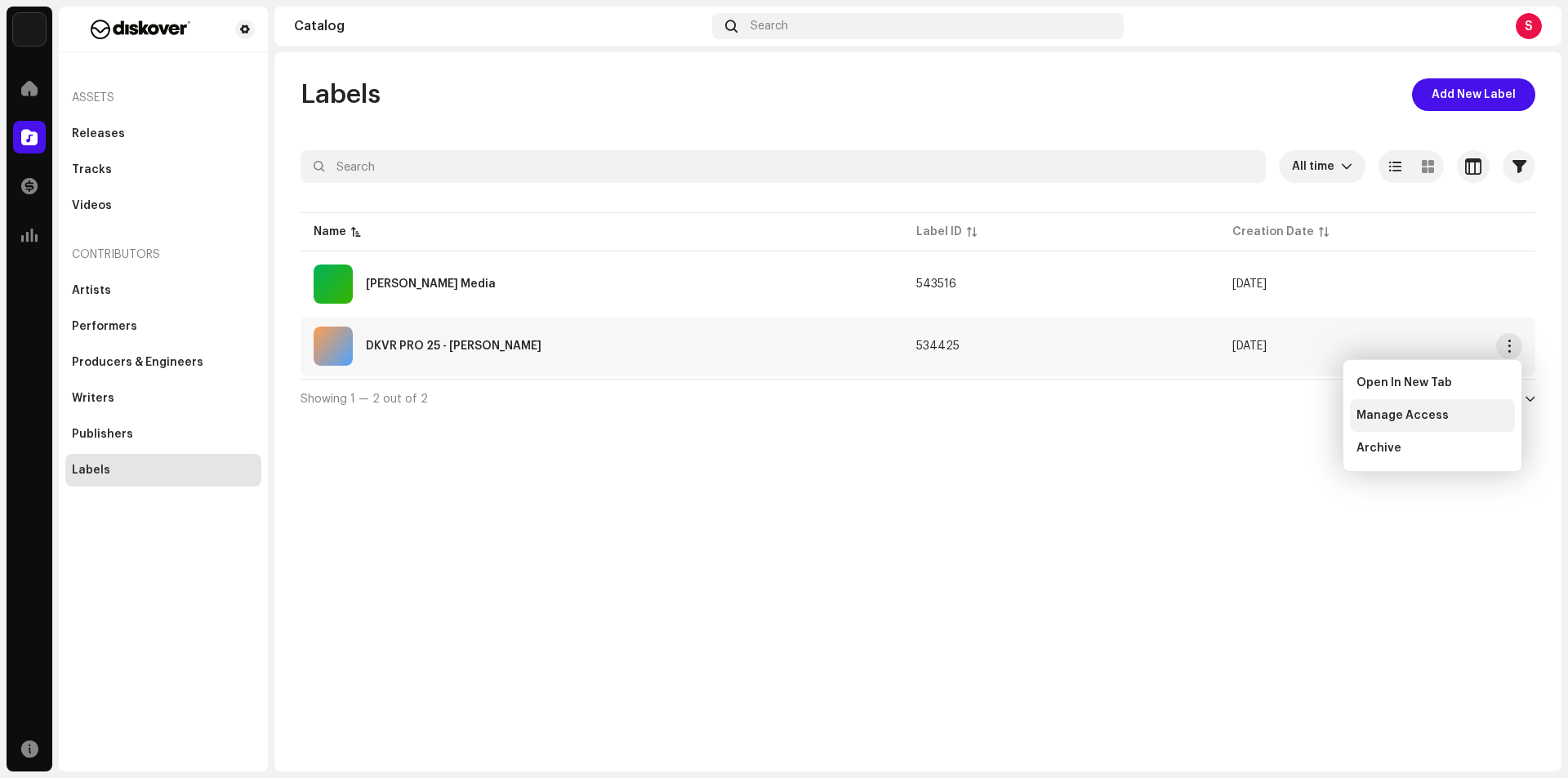
click at [1390, 412] on span "Manage Access" at bounding box center [1402, 415] width 93 height 13
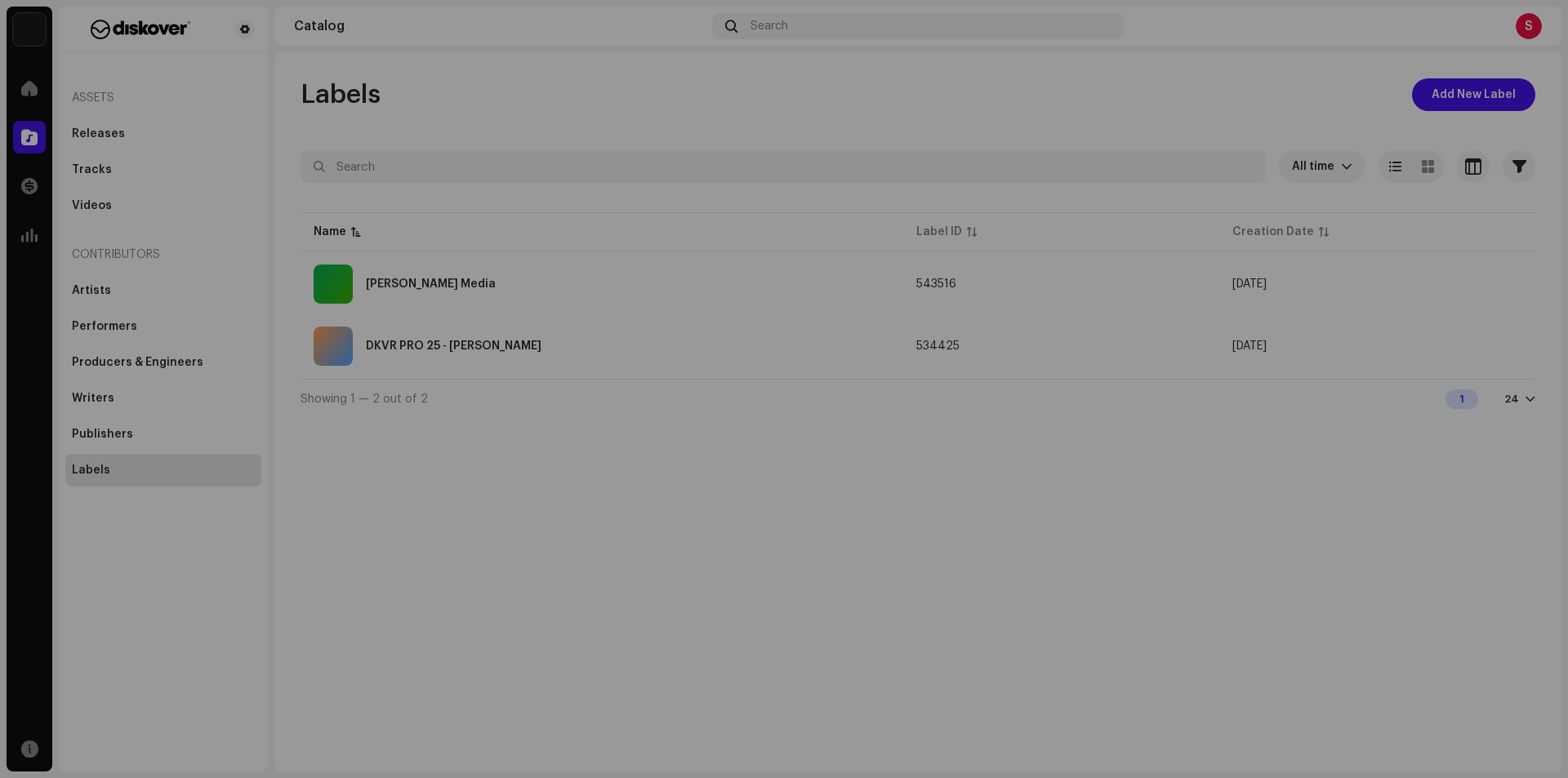
click at [1255, 406] on div "DKVR PRO 25 - [PERSON_NAME] Label Portal Invite Member Member Email Last Active…" at bounding box center [784, 389] width 1568 height 778
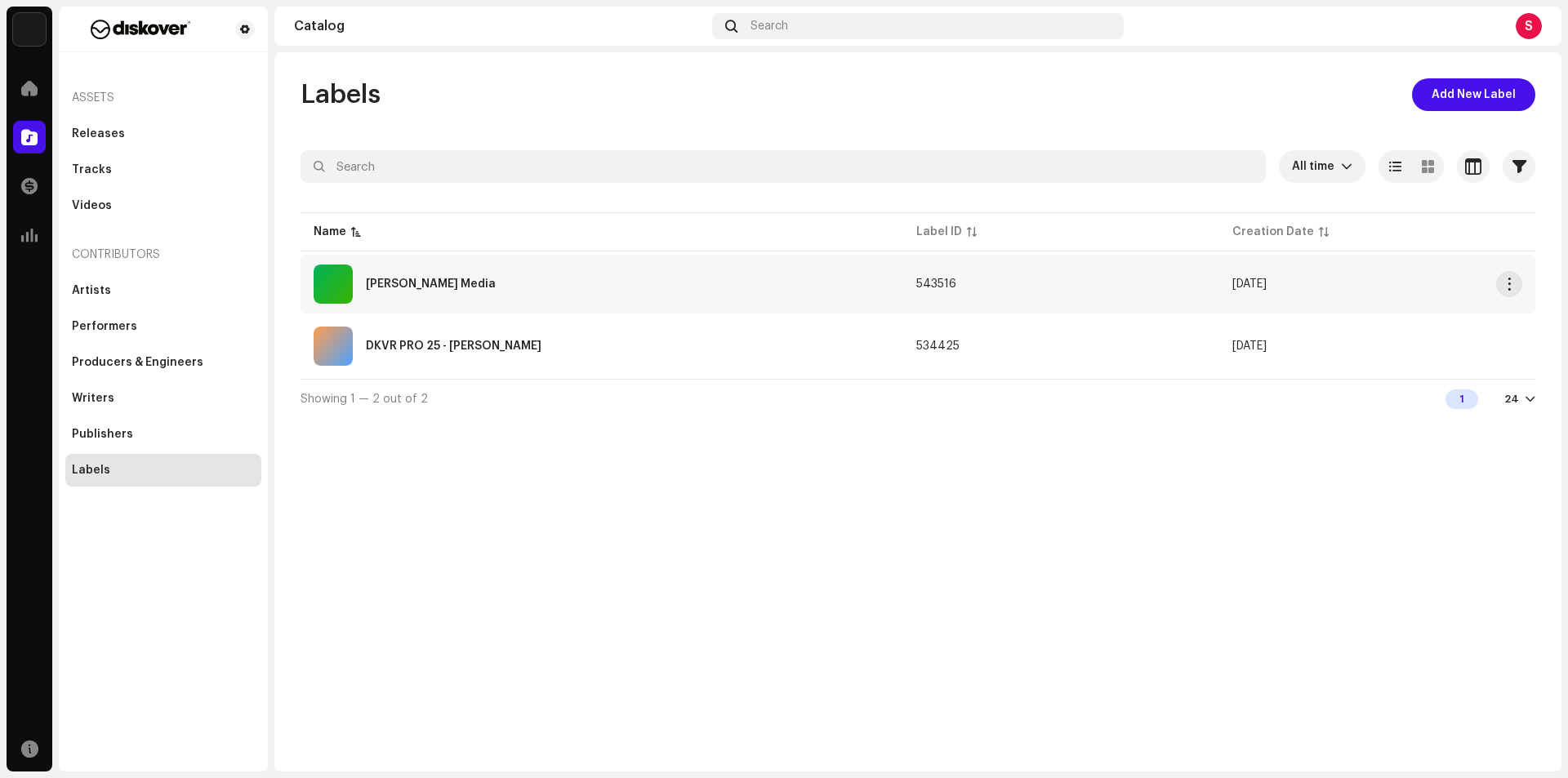
click at [472, 280] on div "[PERSON_NAME] Media" at bounding box center [431, 284] width 129 height 11
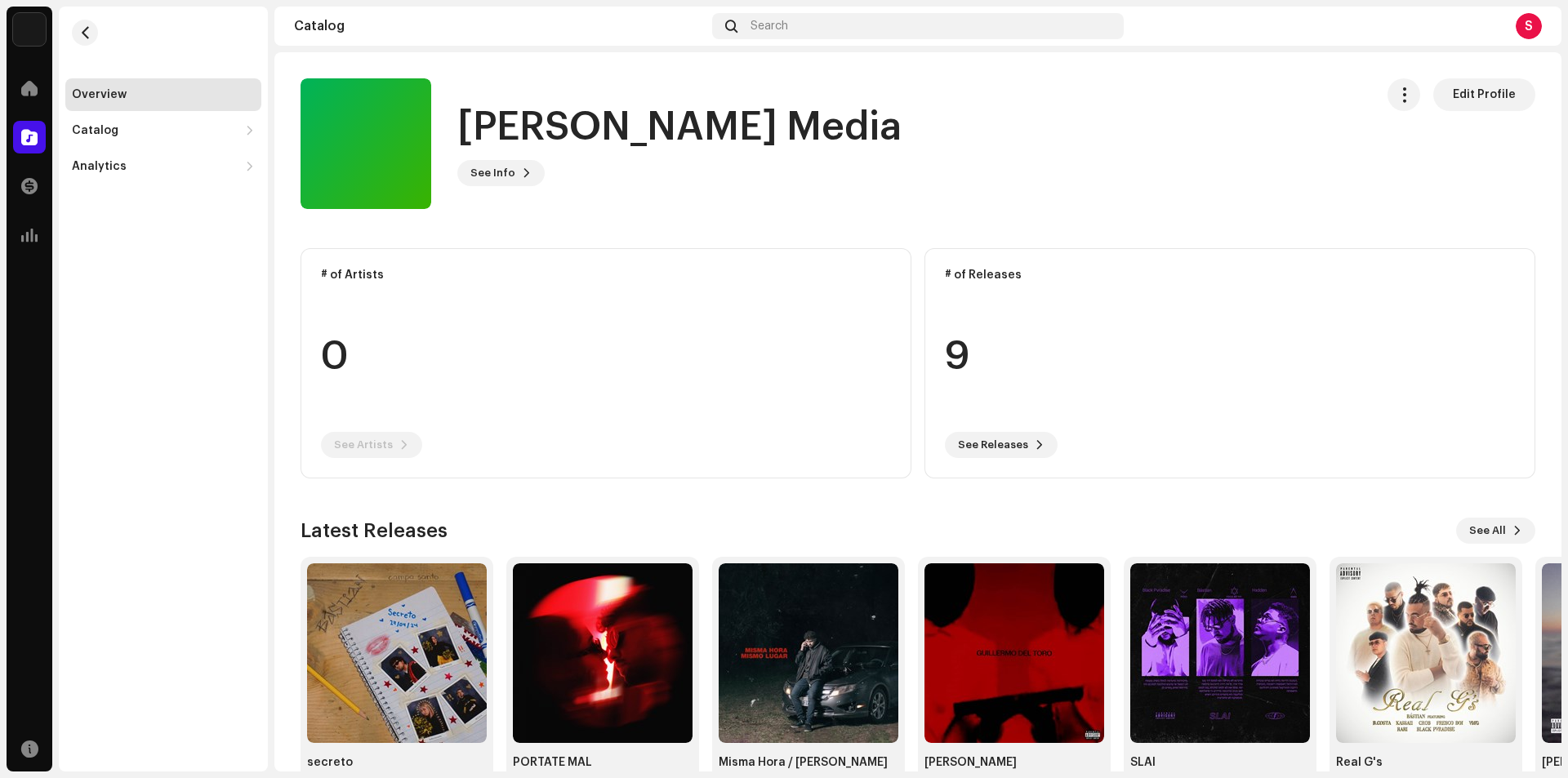
click at [384, 148] on div at bounding box center [365, 143] width 130 height 130
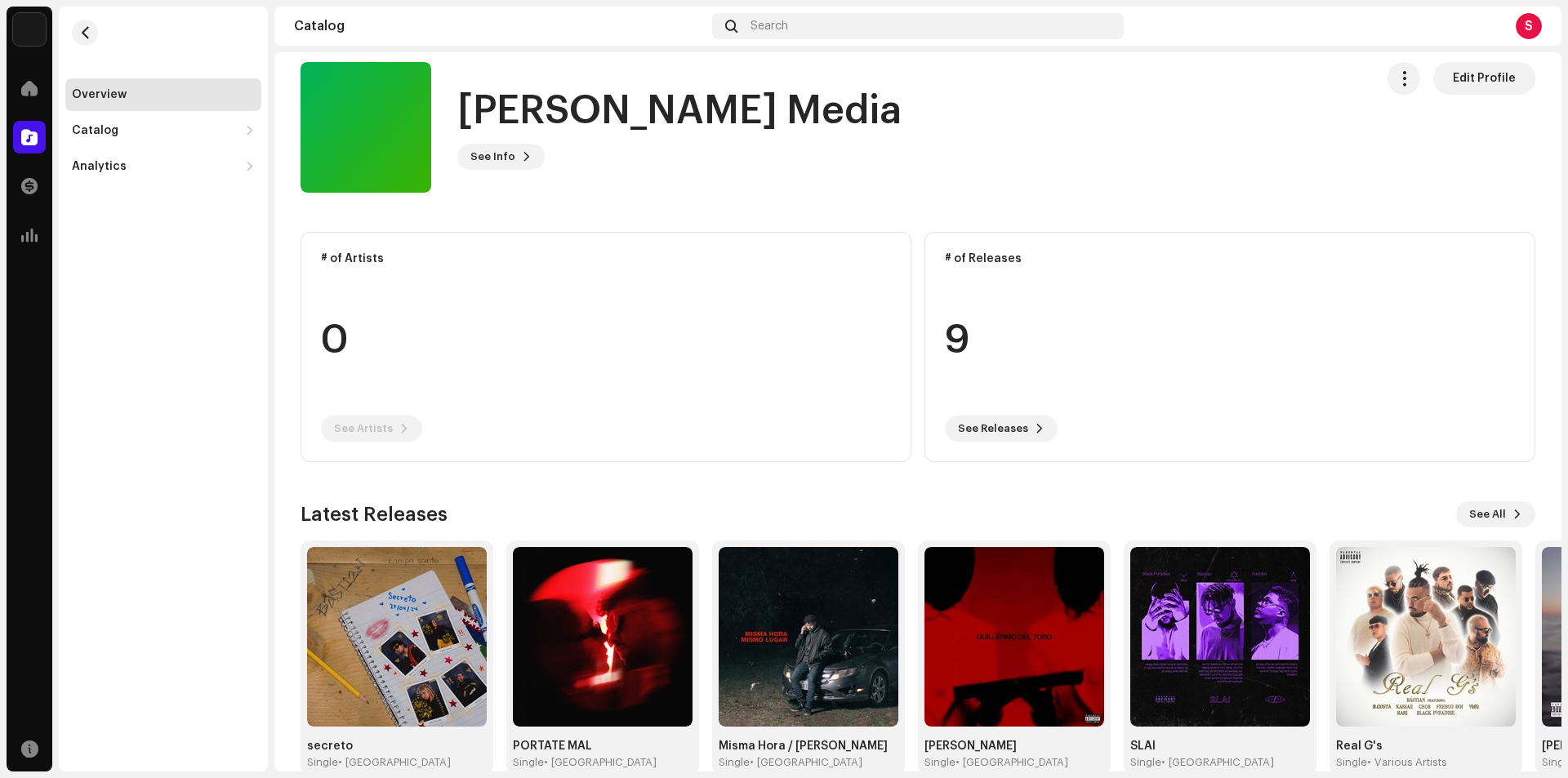
scroll to position [47, 0]
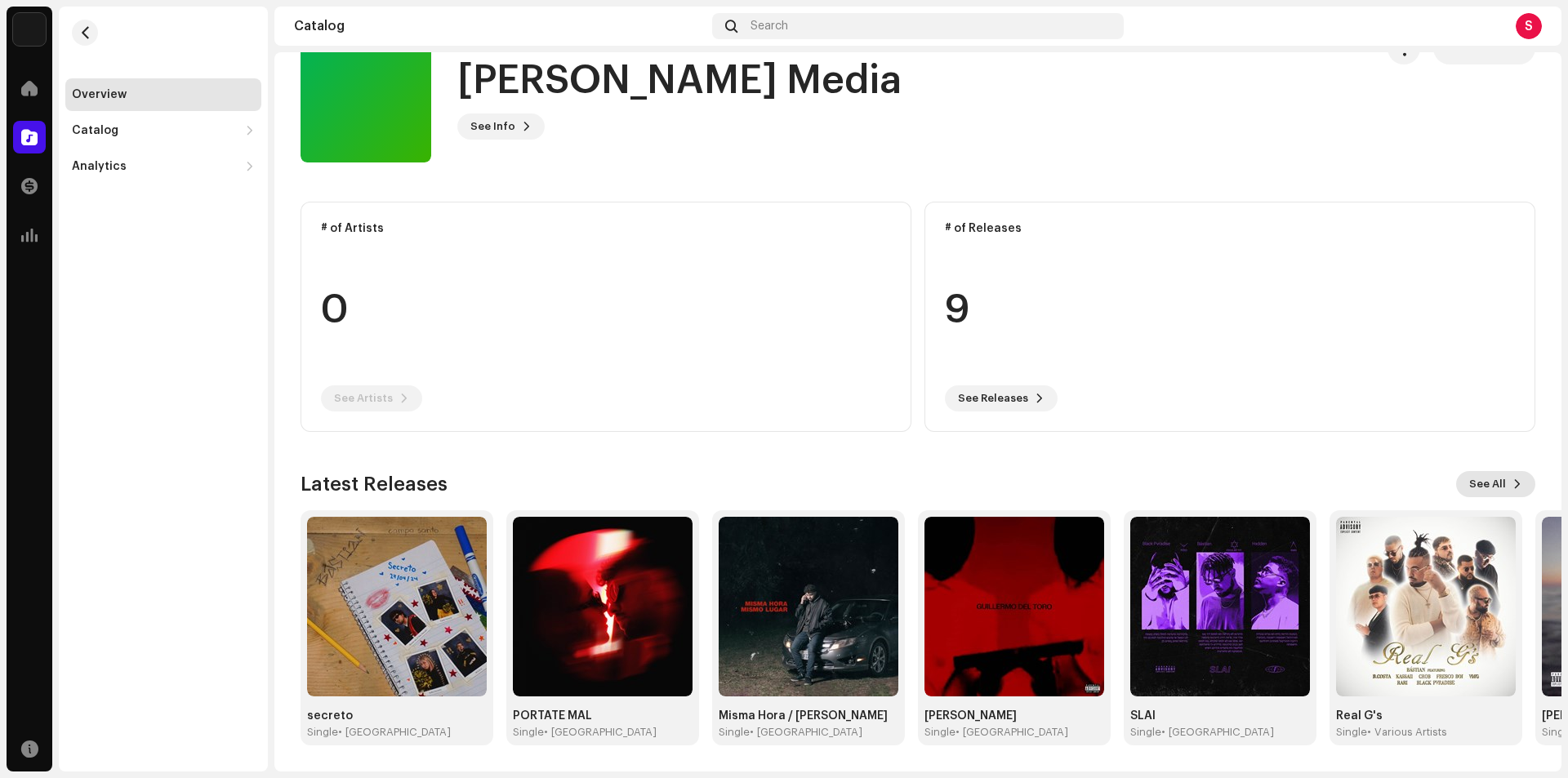
click at [1479, 481] on span "See All" at bounding box center [1486, 484] width 37 height 33
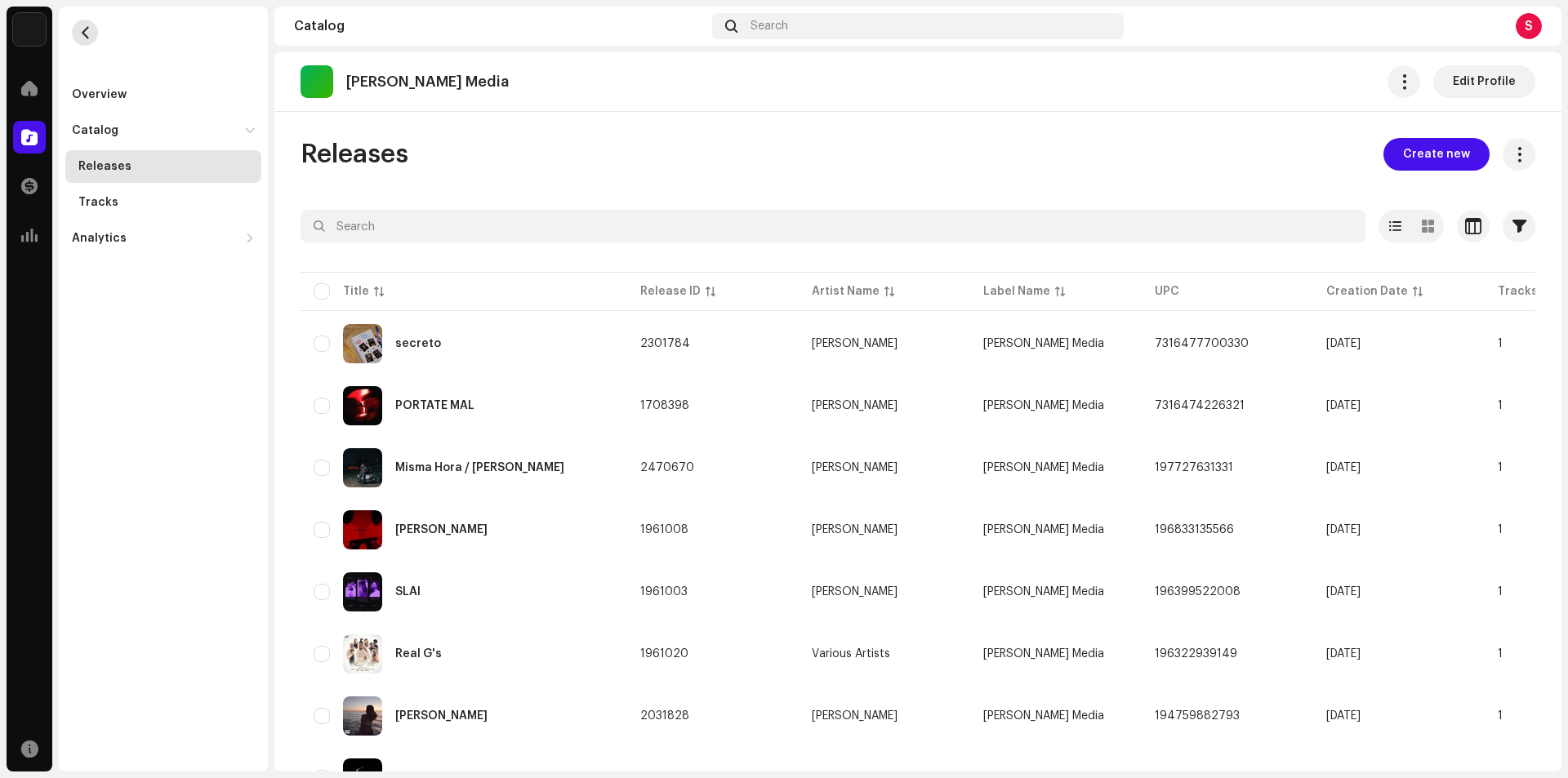
click at [89, 34] on span "button" at bounding box center [86, 32] width 12 height 13
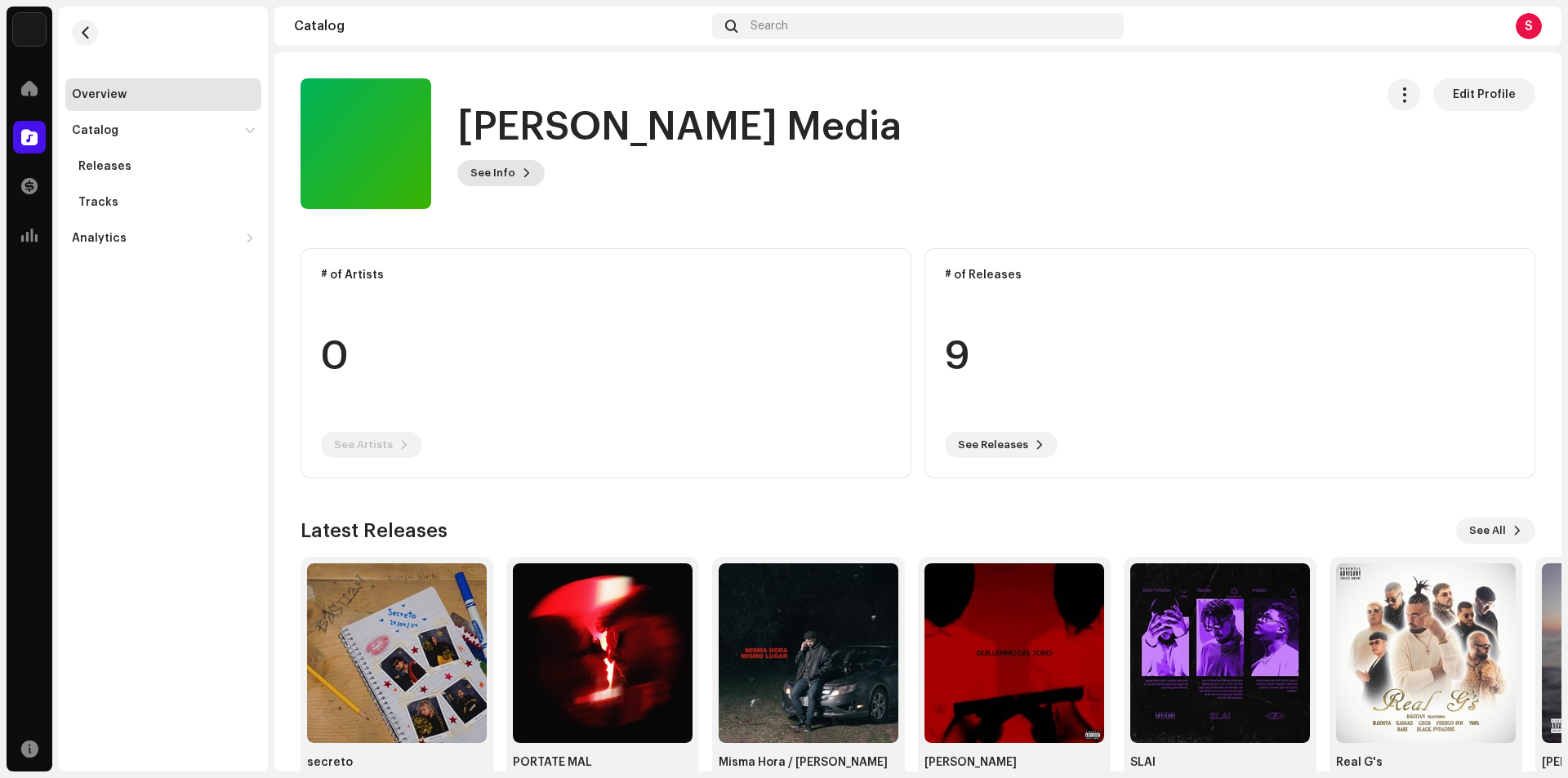
click at [504, 171] on span "See Info" at bounding box center [492, 173] width 45 height 33
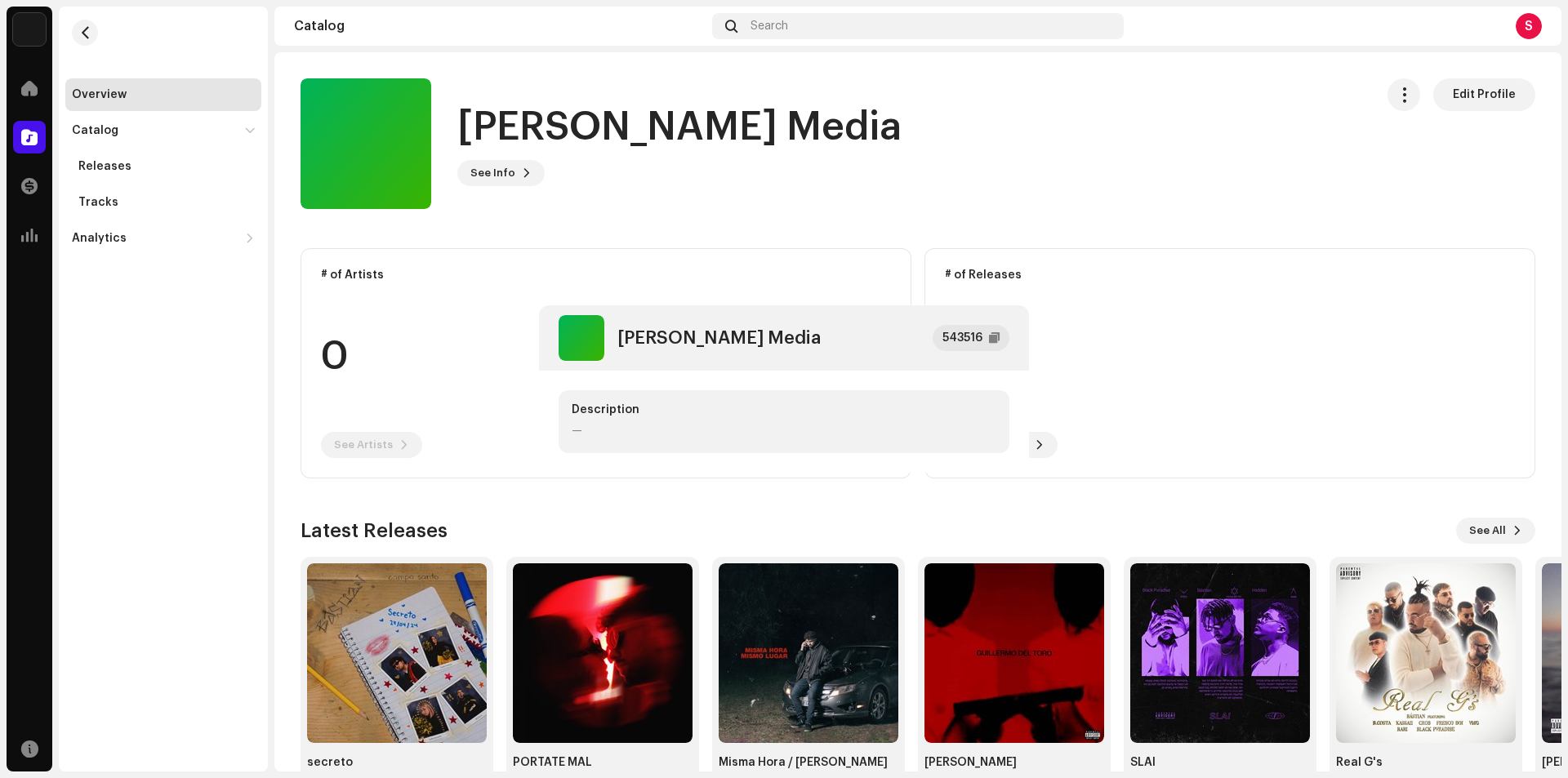
click at [1254, 300] on div "[PERSON_NAME] Media 543516 Description —" at bounding box center [784, 389] width 1568 height 778
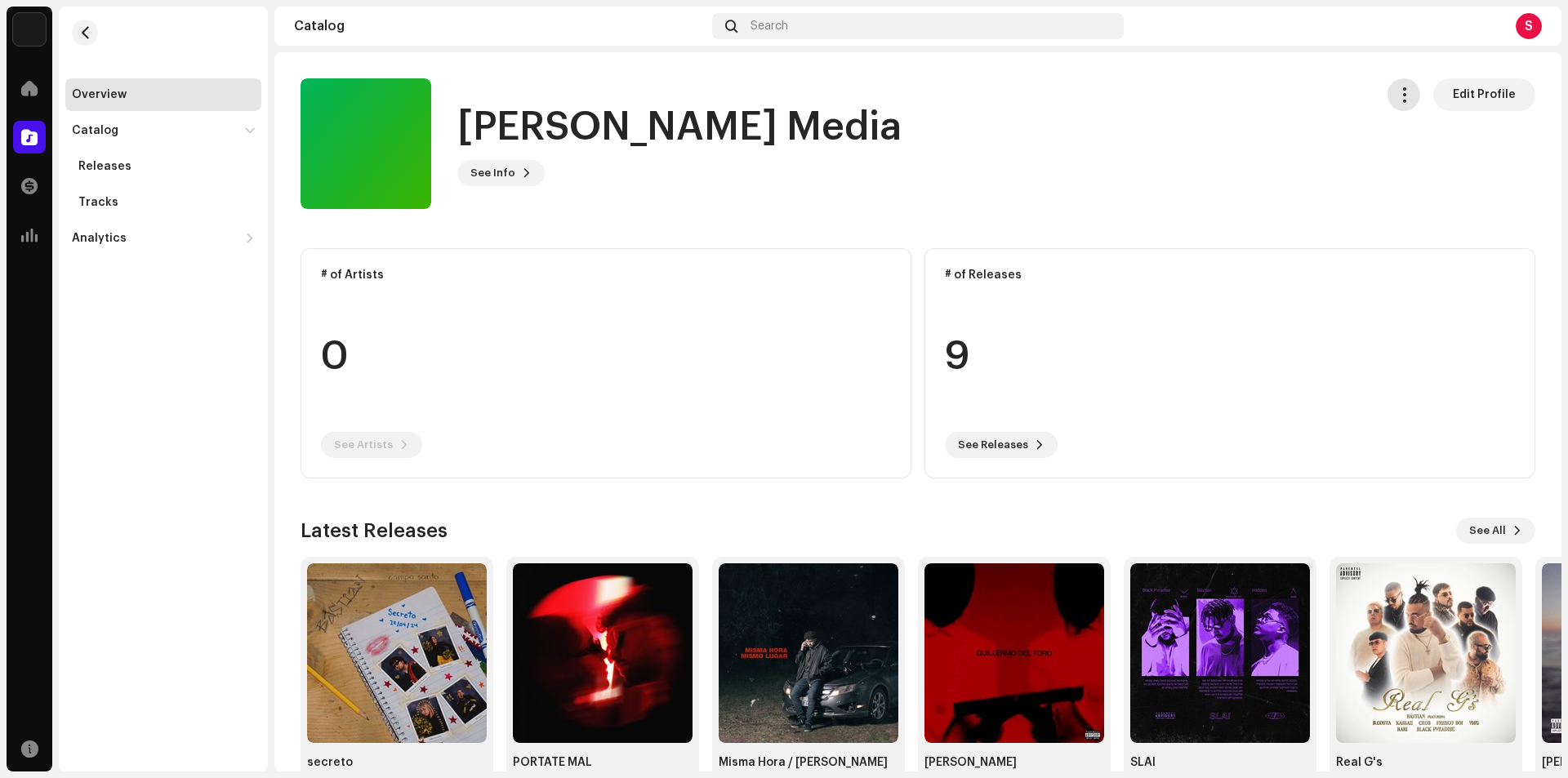
click at [1402, 97] on span "button" at bounding box center [1404, 95] width 16 height 13
click at [1397, 97] on span "button" at bounding box center [1404, 95] width 16 height 13
click at [1467, 94] on span "Edit Profile" at bounding box center [1483, 95] width 63 height 33
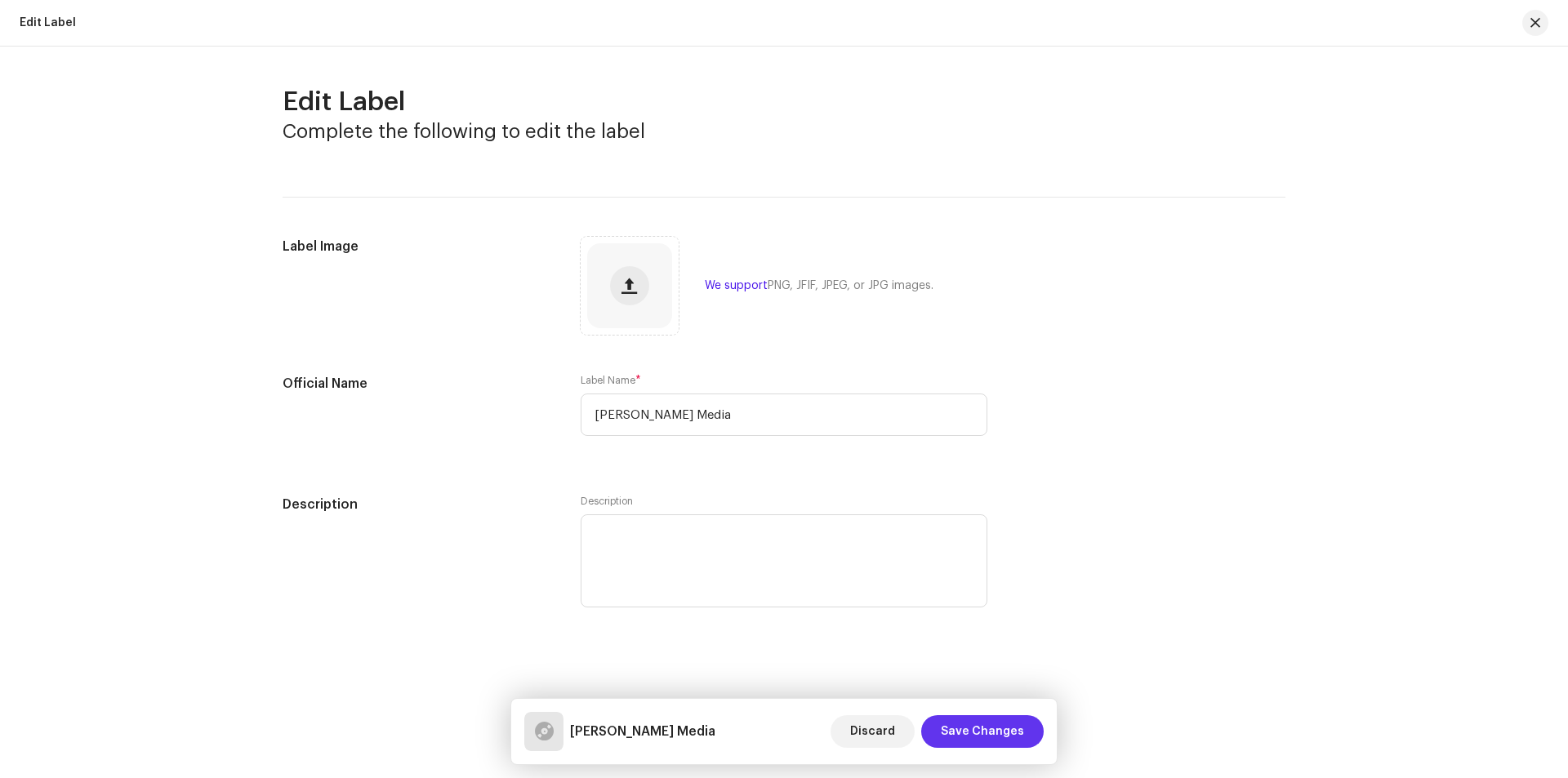
click at [997, 736] on span "Save Changes" at bounding box center [982, 731] width 84 height 33
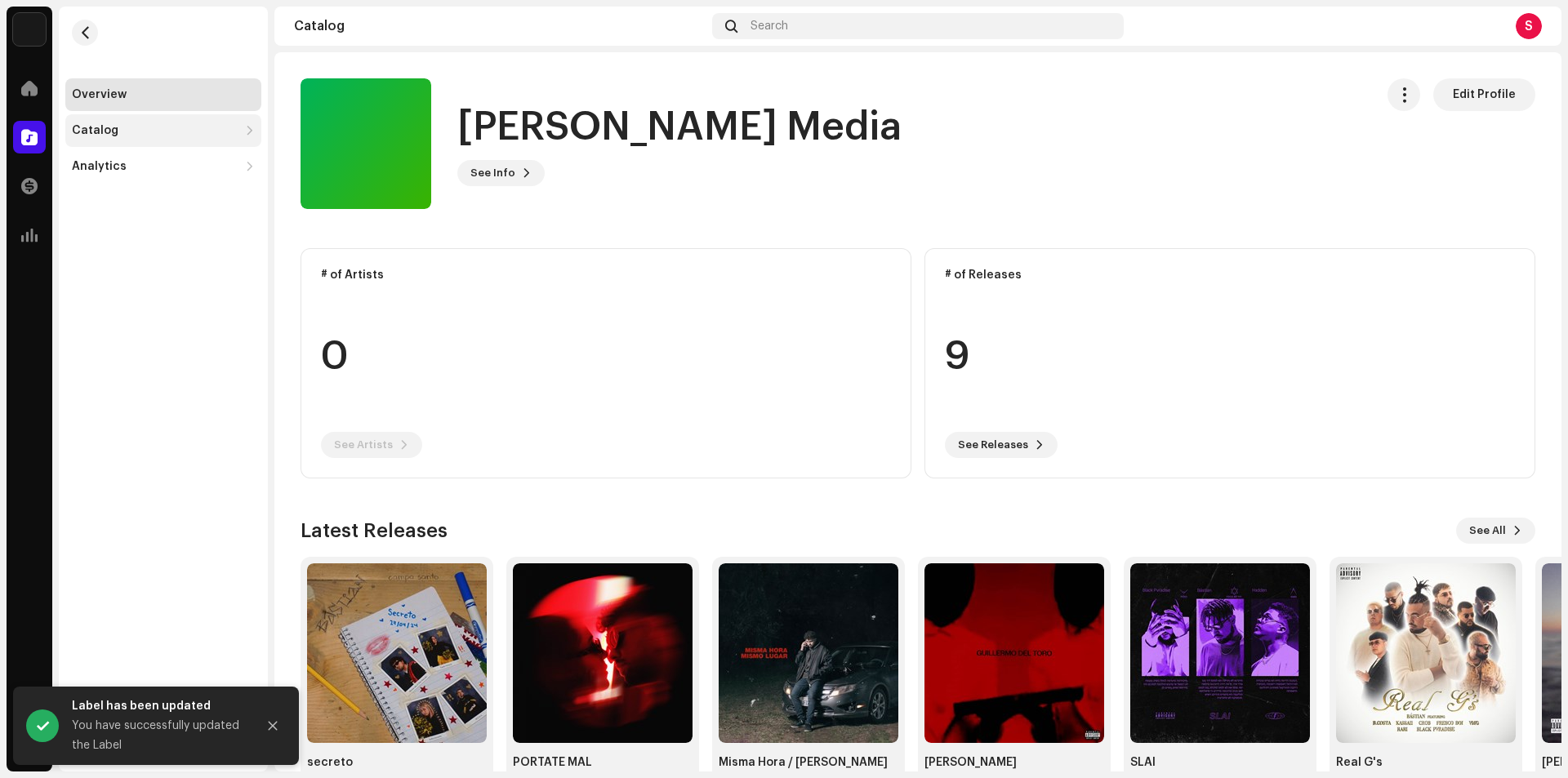
click at [133, 127] on div "Catalog" at bounding box center [154, 130] width 166 height 13
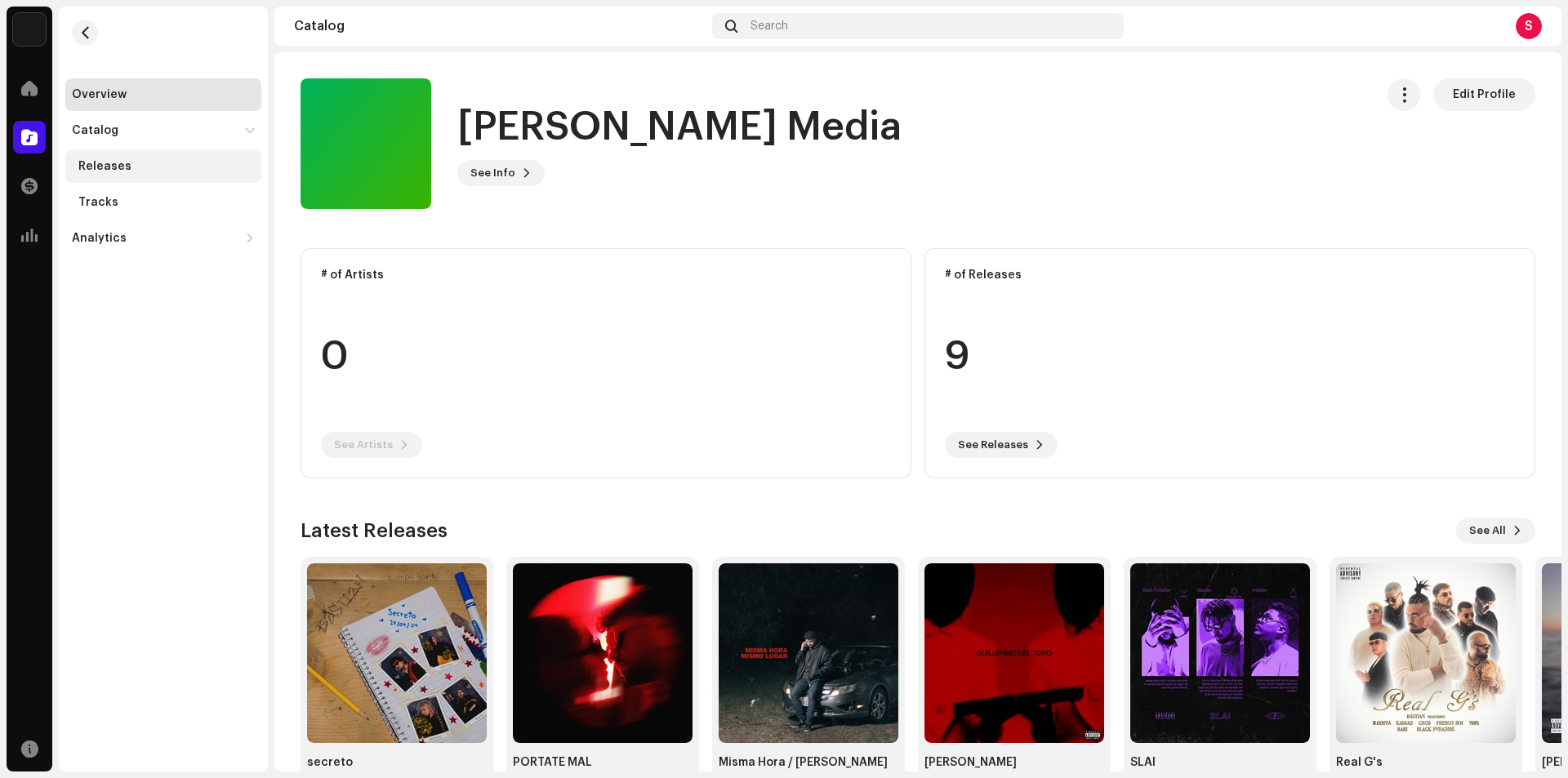
click at [120, 169] on div "Releases" at bounding box center [104, 166] width 53 height 13
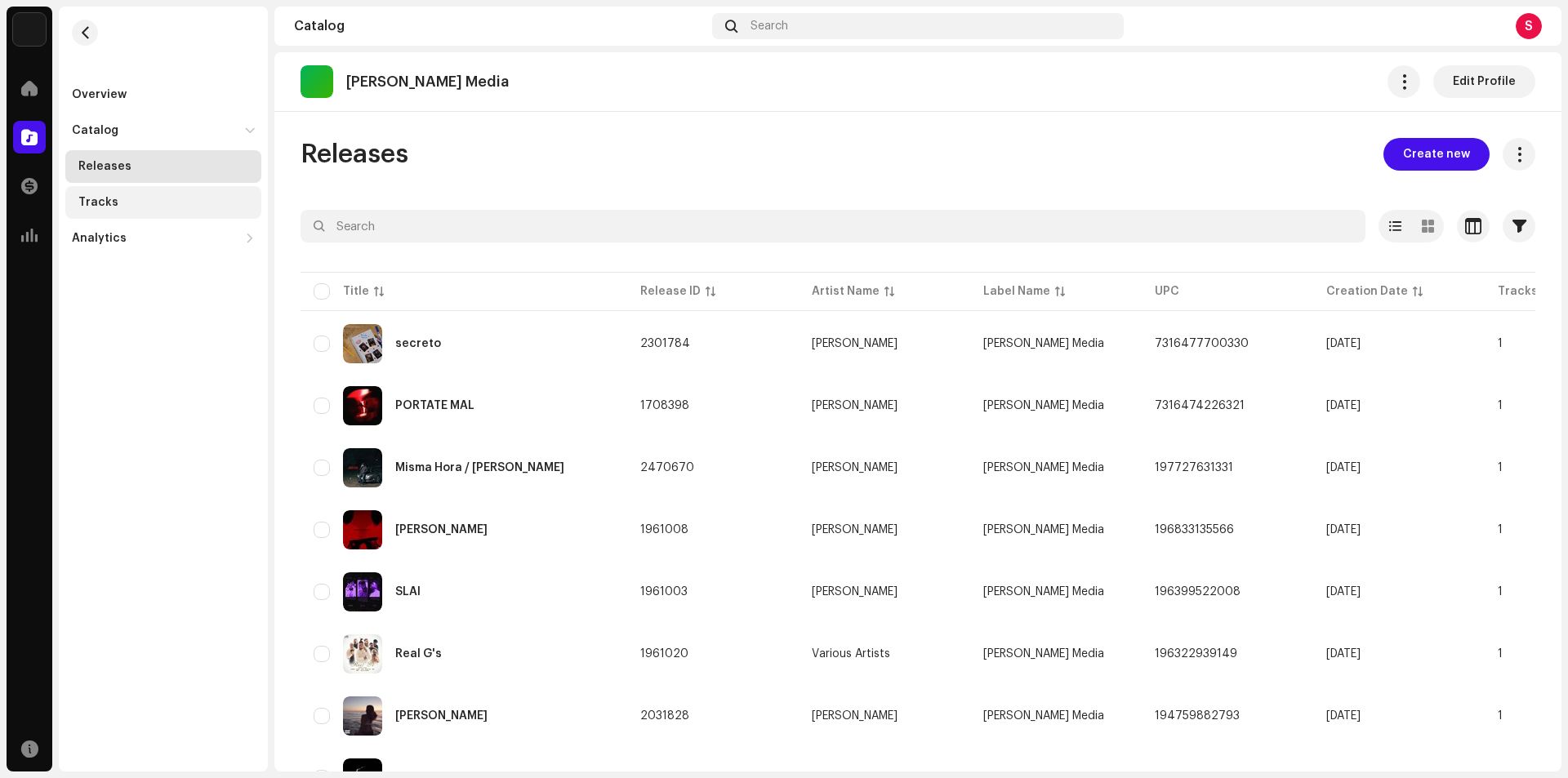
click at [115, 204] on div "Tracks" at bounding box center [166, 202] width 176 height 13
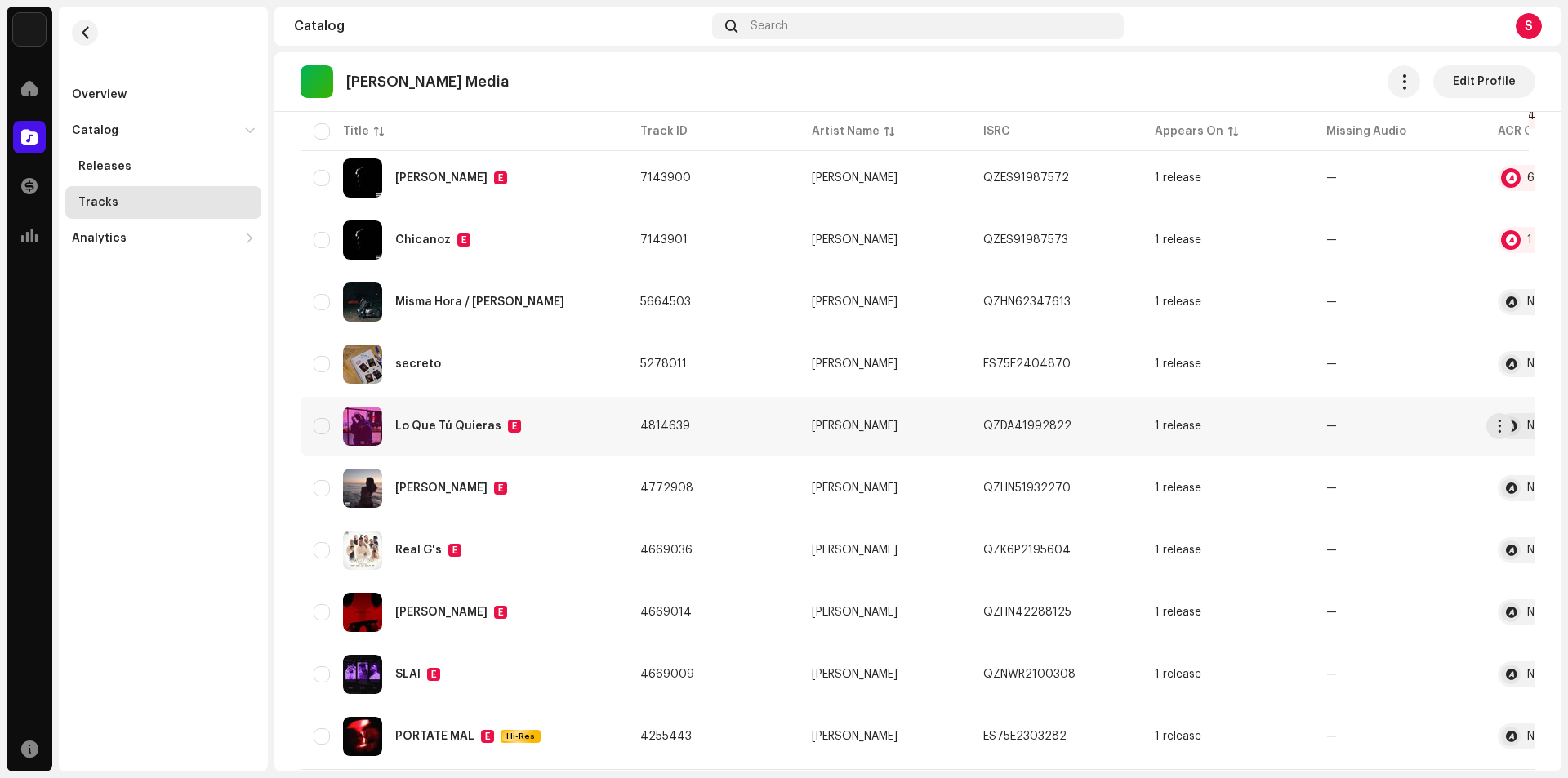
scroll to position [895, 0]
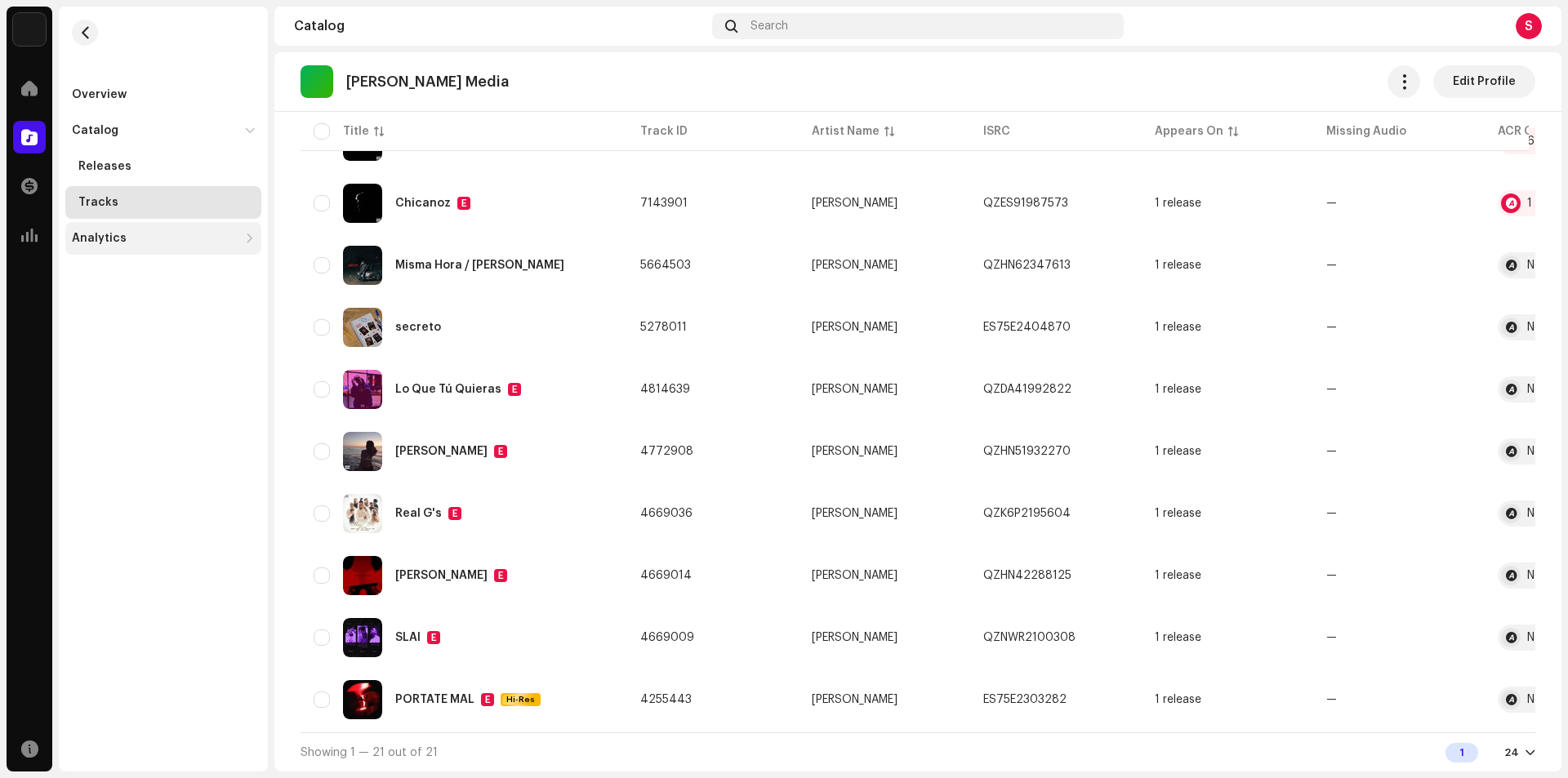
click at [167, 237] on div "Analytics" at bounding box center [154, 238] width 166 height 13
click at [136, 344] on div "Revenue" at bounding box center [166, 345] width 176 height 13
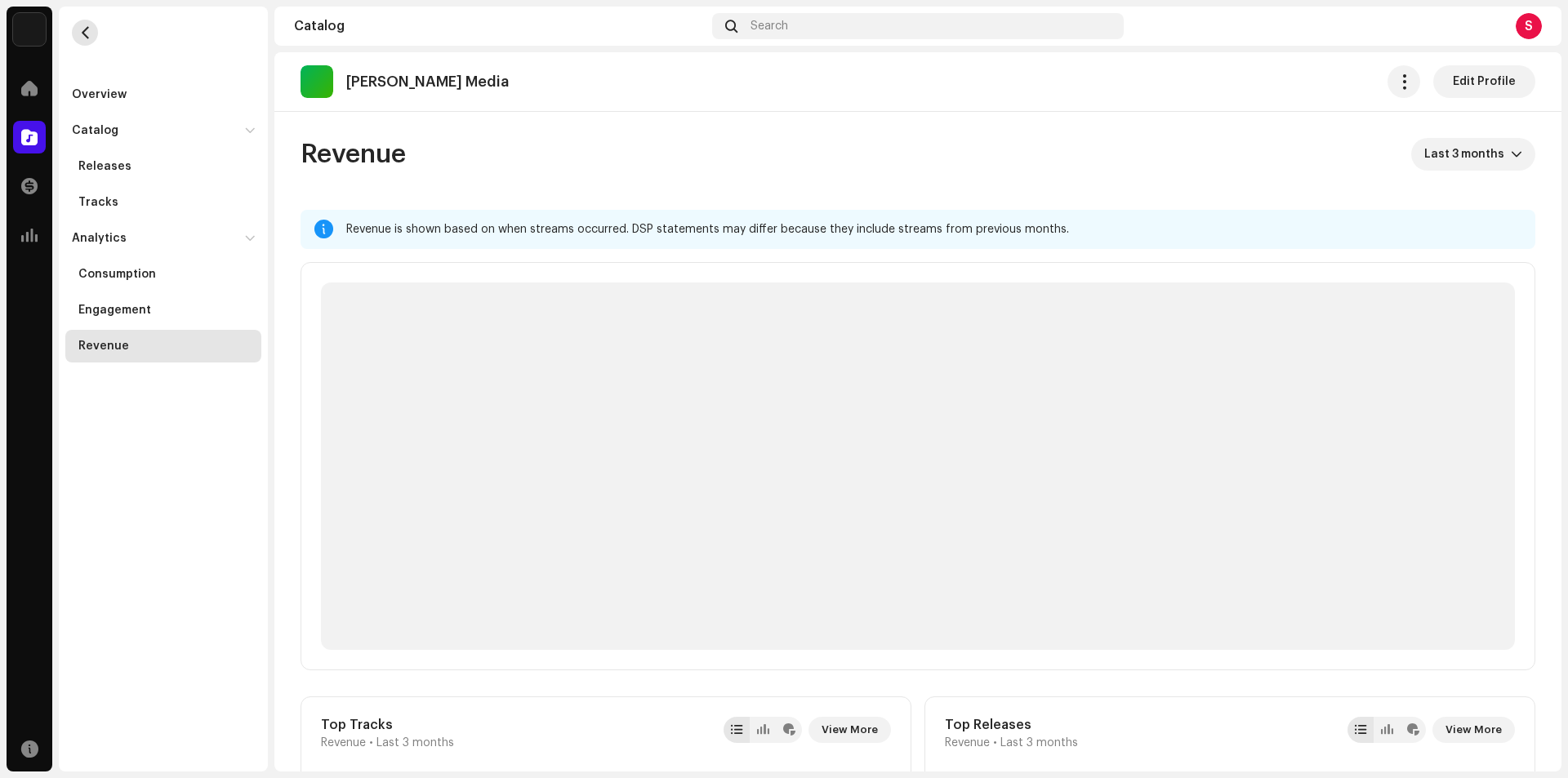
click at [80, 35] on span "button" at bounding box center [86, 32] width 12 height 13
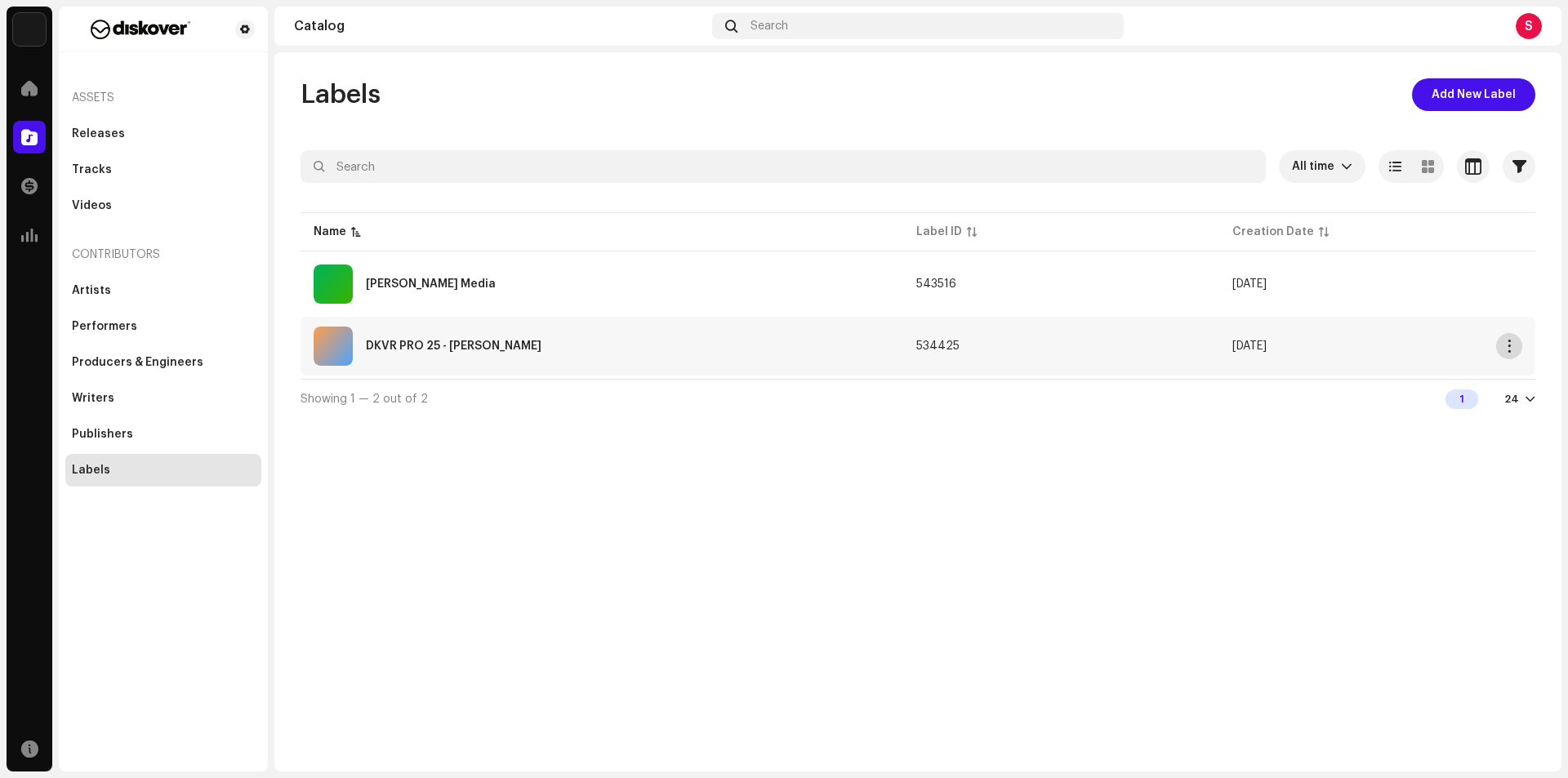
click at [1505, 344] on span "button" at bounding box center [1509, 345] width 12 height 13
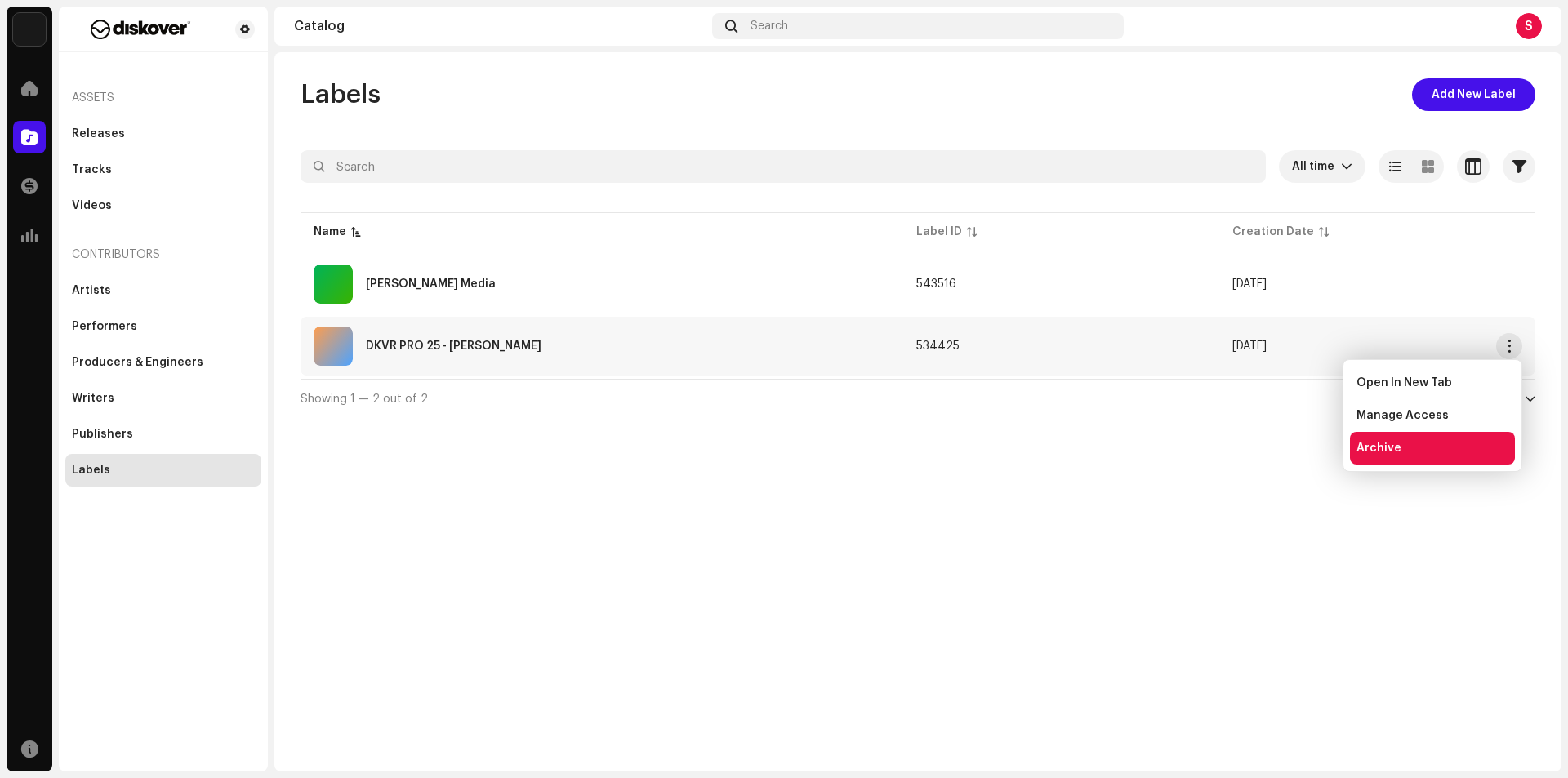
click at [1396, 445] on span "Archive" at bounding box center [1378, 448] width 45 height 13
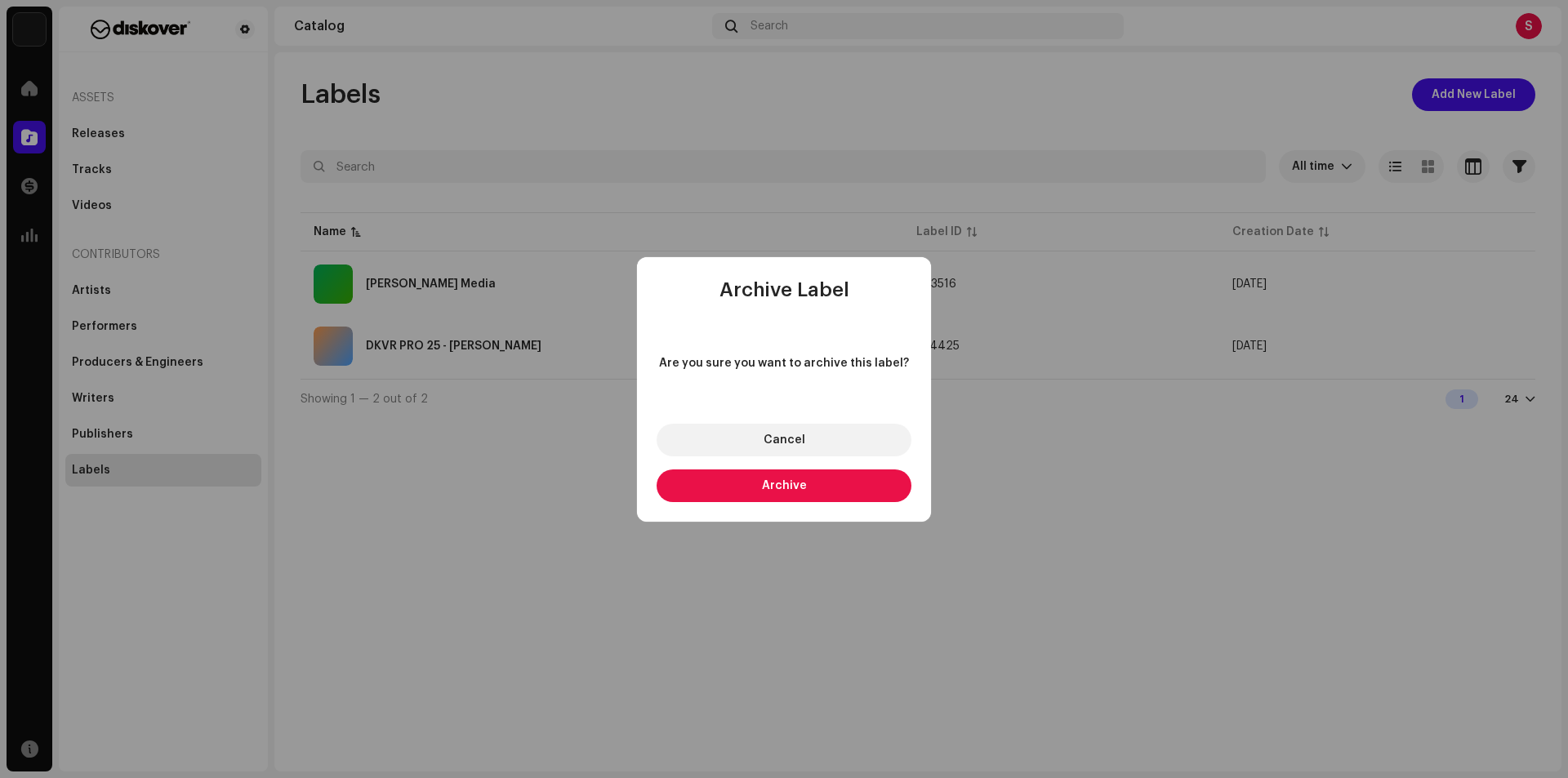
click at [773, 488] on span "Archive" at bounding box center [784, 486] width 45 height 11
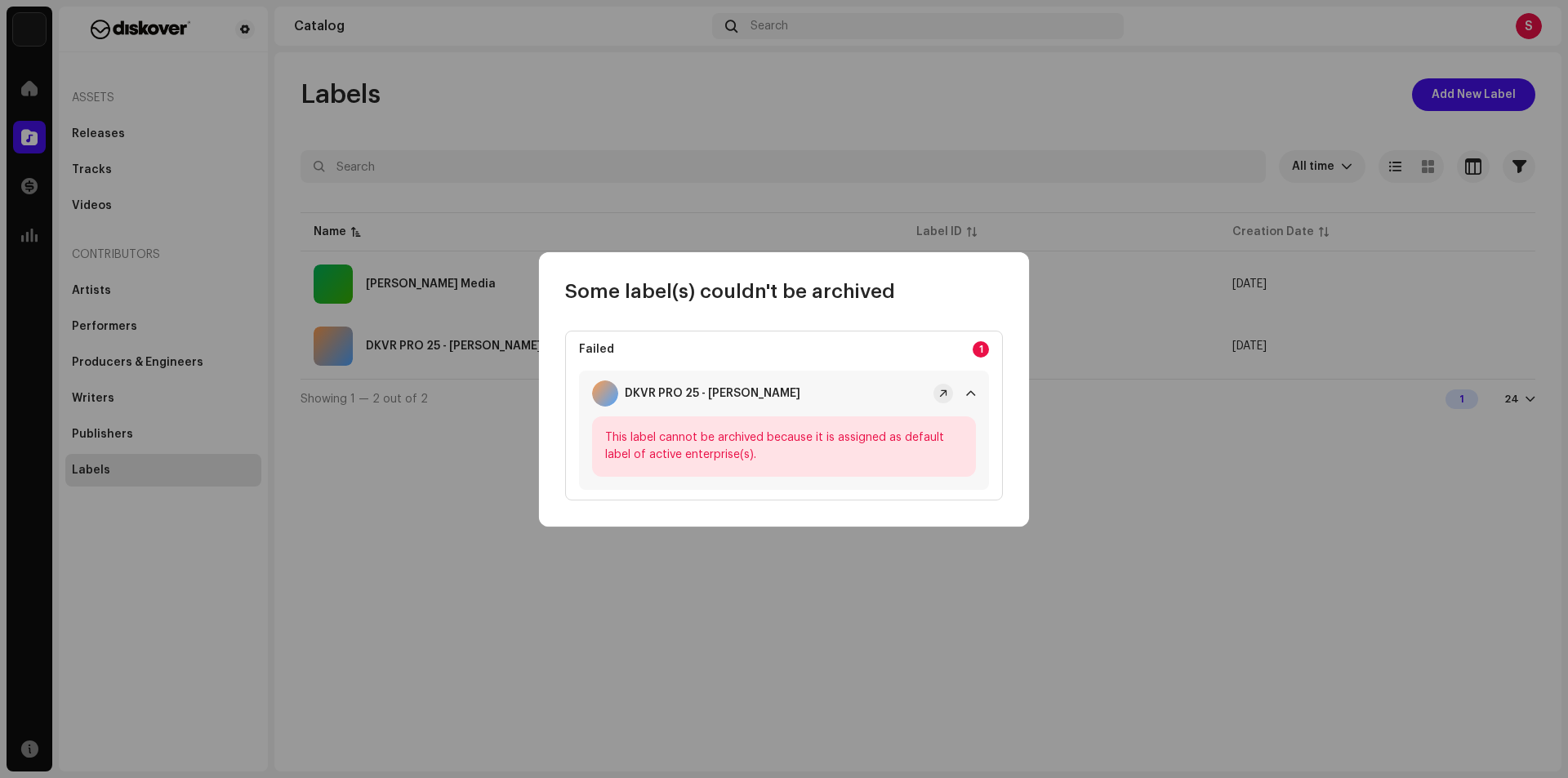
click at [925, 448] on div "This label cannot be archived because it is assigned as default label of active…" at bounding box center [784, 447] width 384 height 61
click at [972, 483] on div "This label cannot be archived because it is assigned as default label of active…" at bounding box center [784, 454] width 410 height 74
click at [715, 369] on div "Failed 1 DKVR PRO 25 - [PERSON_NAME] This label cannot be archived because it i…" at bounding box center [784, 415] width 438 height 170
drag, startPoint x: 943, startPoint y: 440, endPoint x: 968, endPoint y: 400, distance: 47.2
click at [944, 438] on div "This label cannot be archived because it is assigned as default label of active…" at bounding box center [784, 447] width 384 height 61
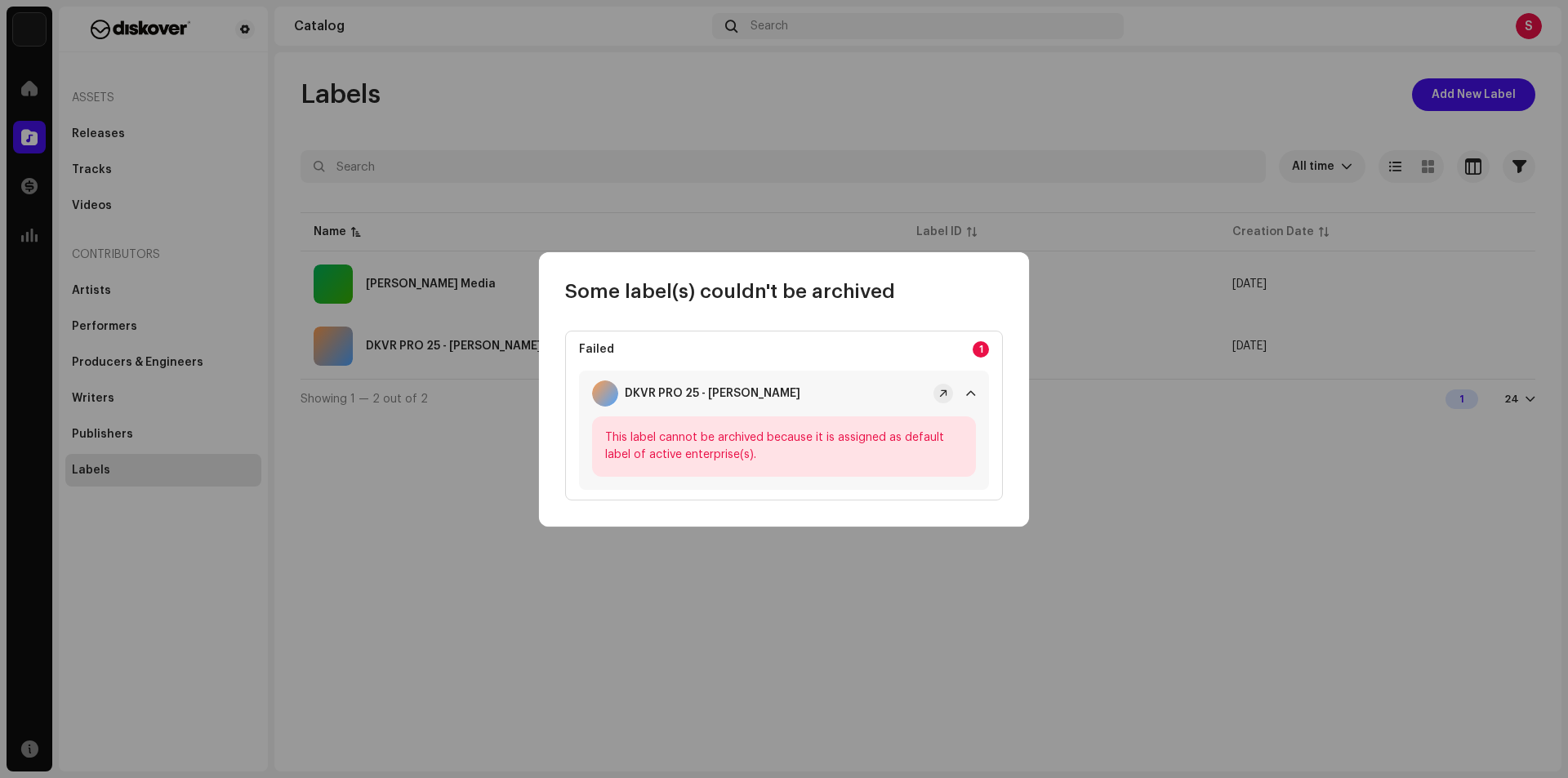
click at [977, 349] on p-badge "1" at bounding box center [980, 349] width 16 height 16
click at [1127, 408] on div "Some label(s) couldn't be archived Failed 1 DKVR PRO 25 - [PERSON_NAME] This la…" at bounding box center [784, 389] width 1568 height 778
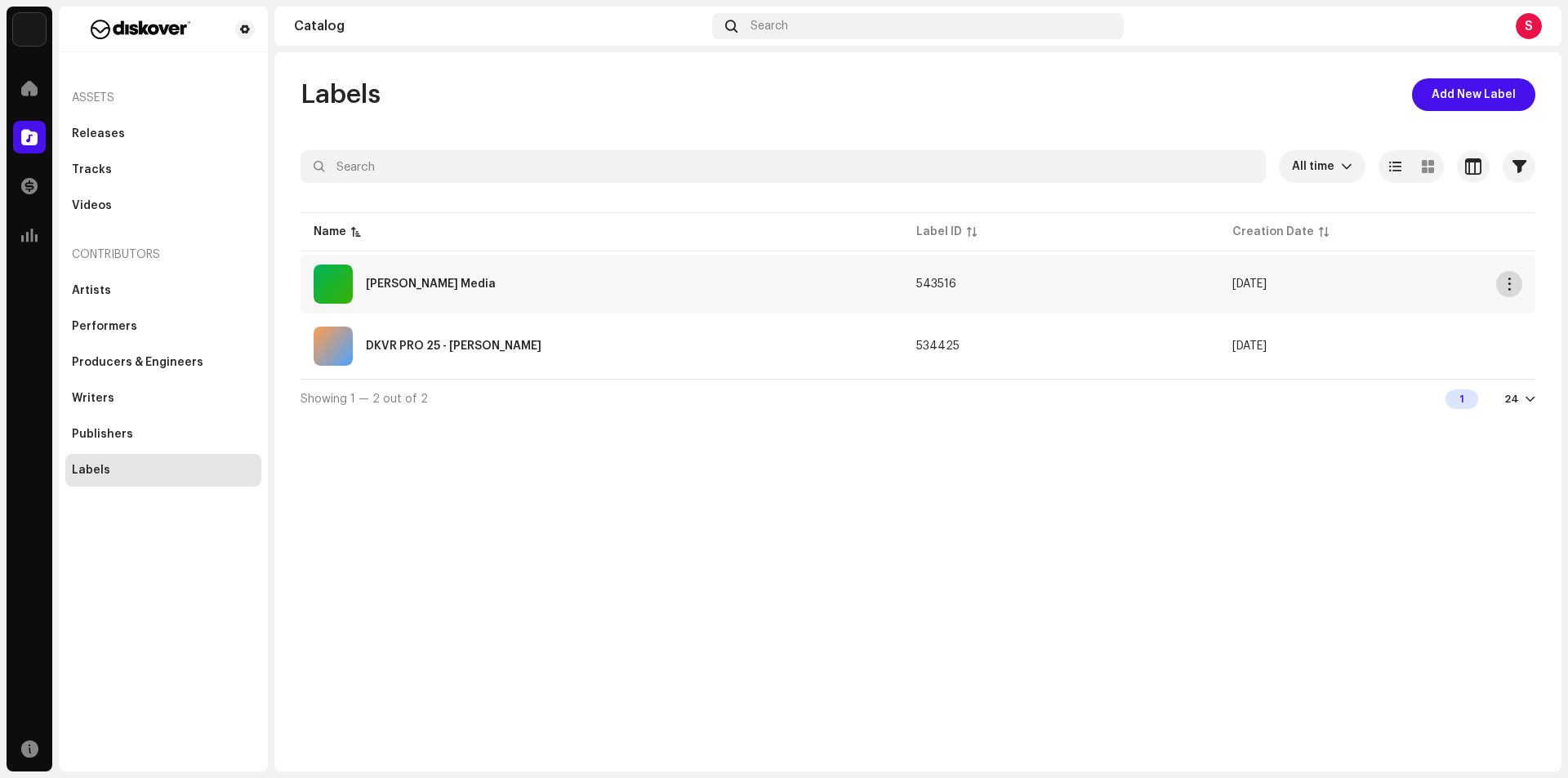
click at [1506, 283] on span "button" at bounding box center [1509, 284] width 12 height 13
click at [1131, 481] on div "Labels Add New Label All time Selected 0 Select all Options Filters Archive sta…" at bounding box center [917, 412] width 1286 height 719
click at [603, 270] on div "[PERSON_NAME] Media" at bounding box center [601, 284] width 576 height 39
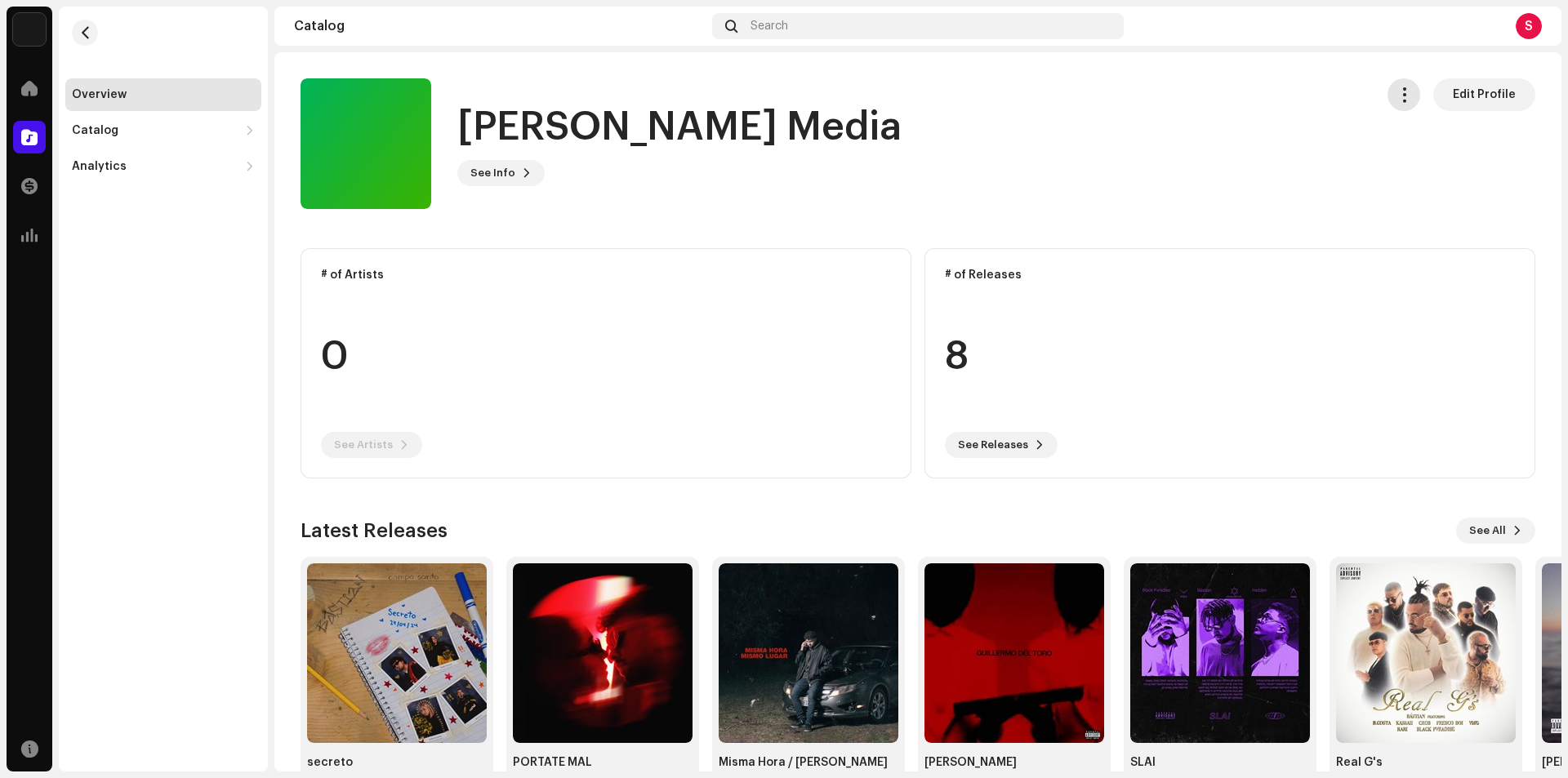
click at [1396, 94] on span "button" at bounding box center [1404, 95] width 16 height 13
click at [1409, 93] on button "button" at bounding box center [1403, 95] width 33 height 33
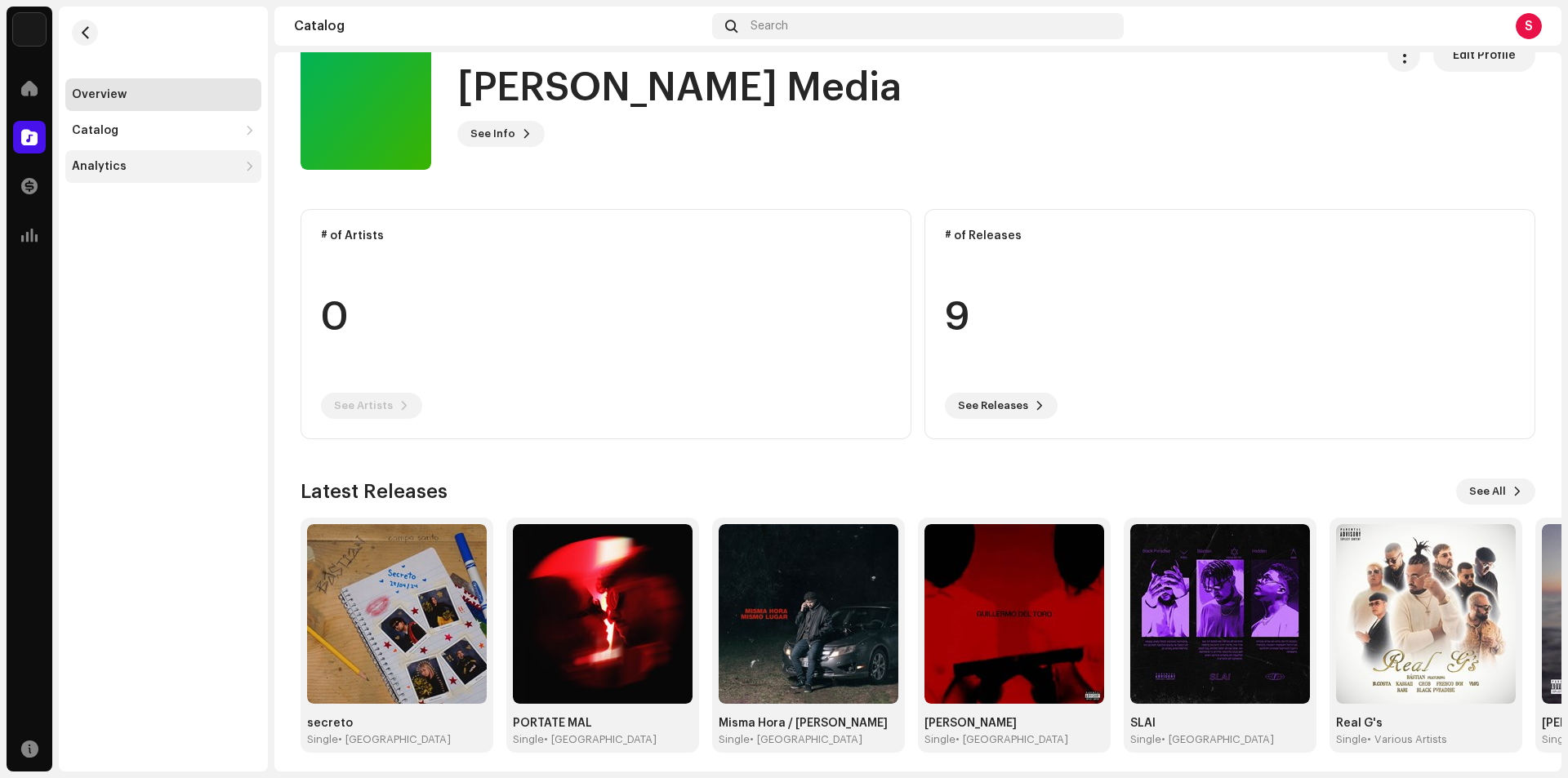
scroll to position [47, 0]
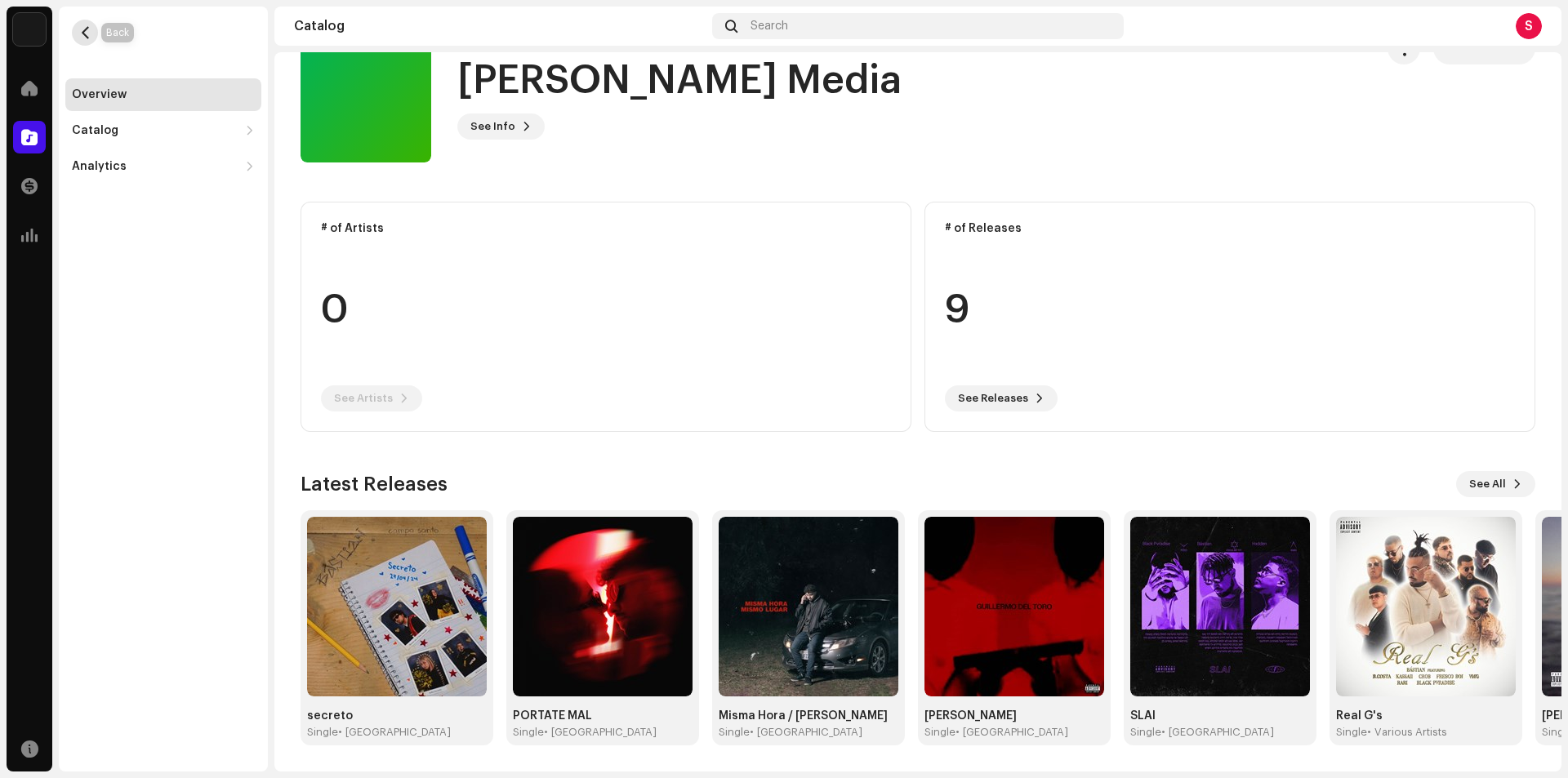
click at [89, 31] on span "button" at bounding box center [86, 32] width 12 height 13
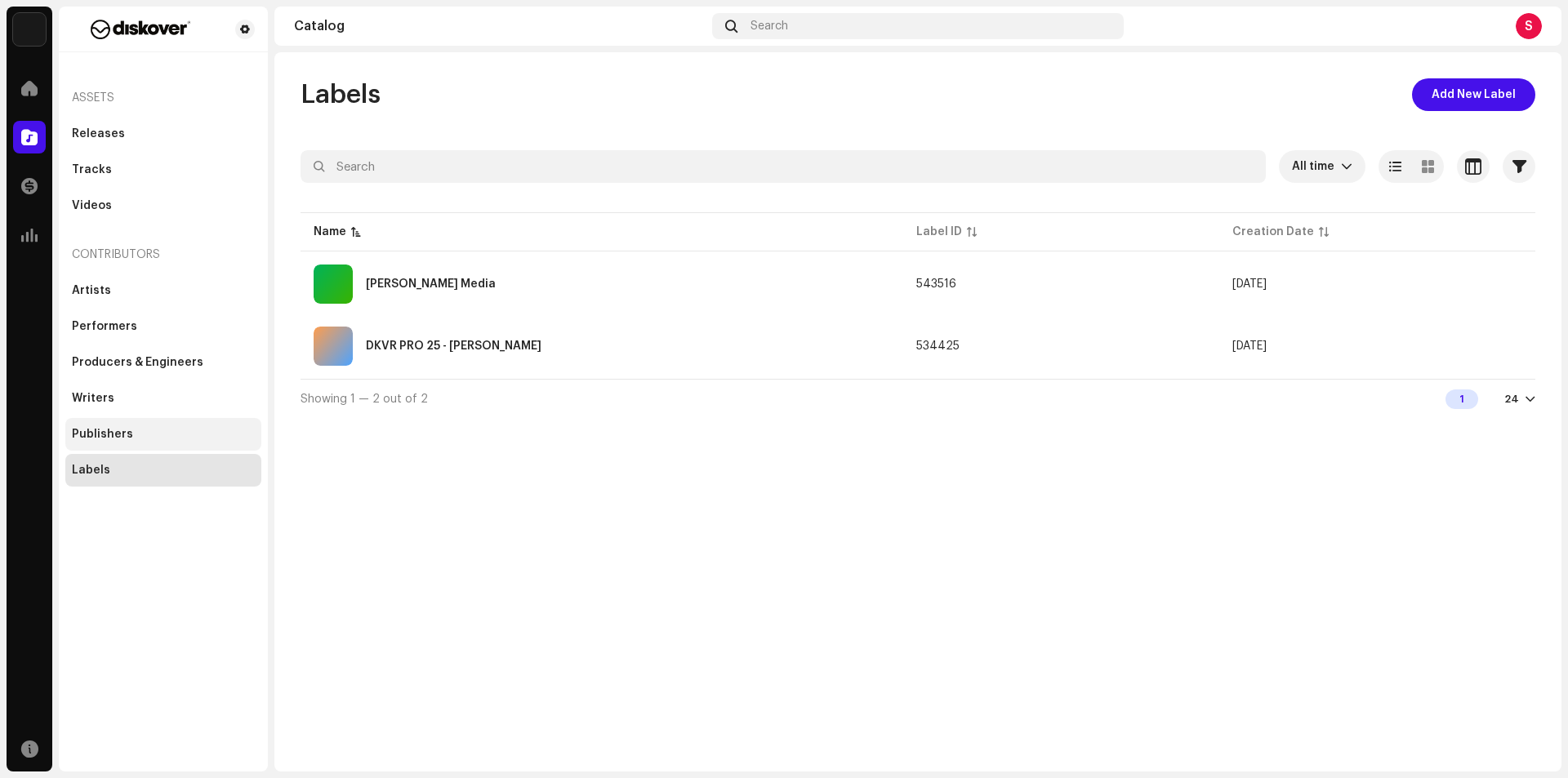
click at [109, 435] on div "Publishers" at bounding box center [102, 434] width 62 height 13
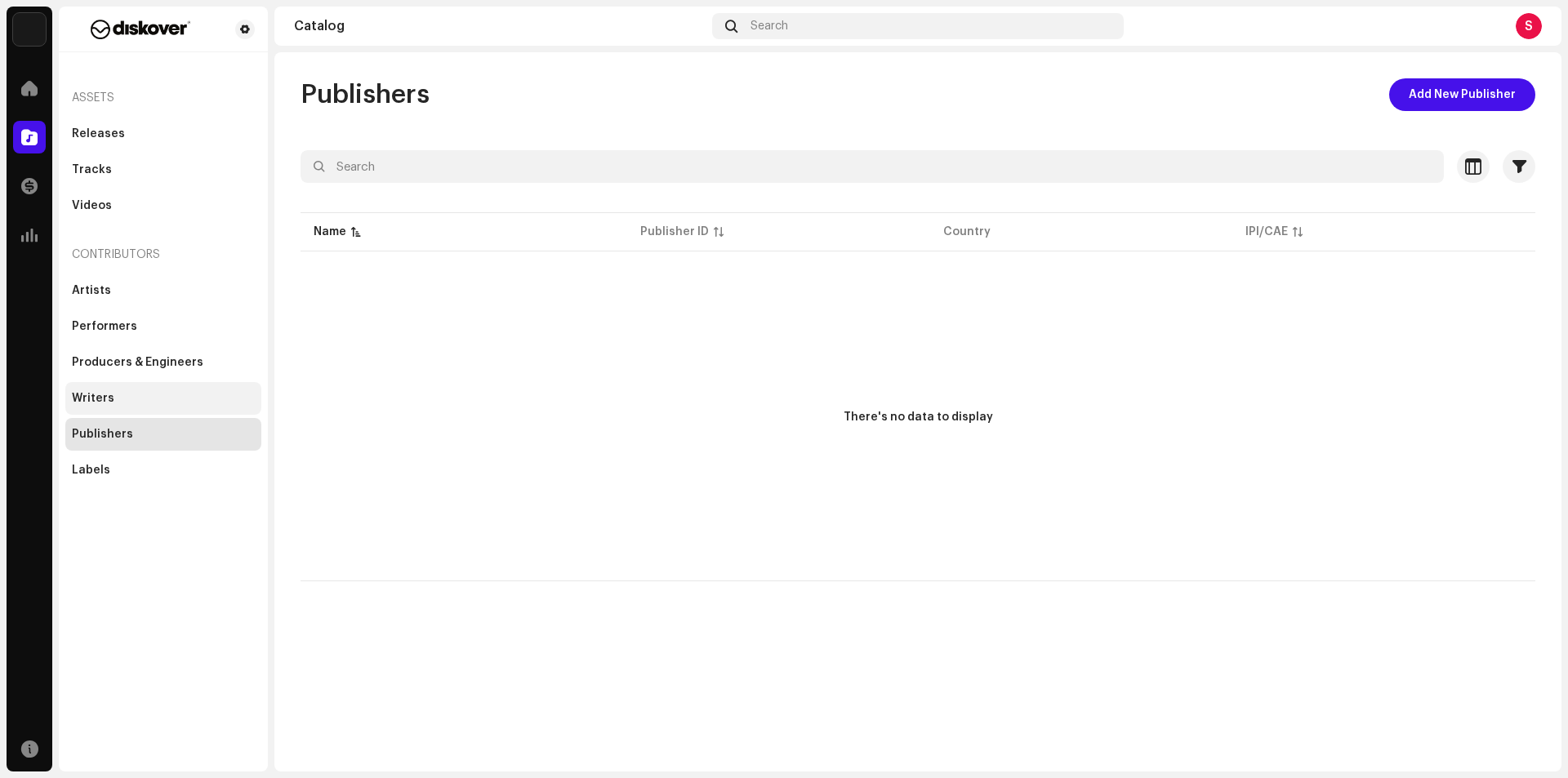
click at [151, 389] on div "Writers" at bounding box center [163, 398] width 196 height 33
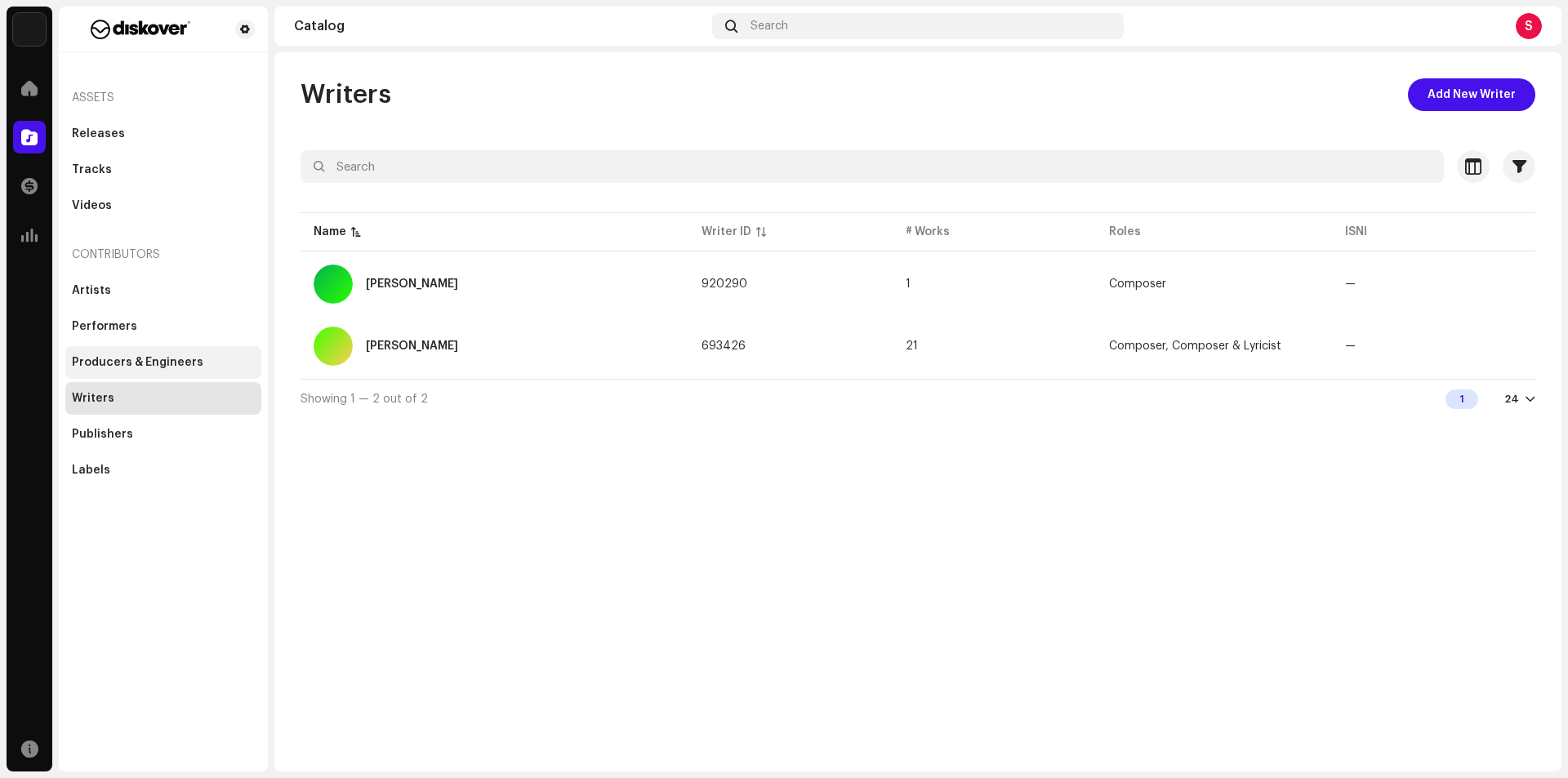
click at [161, 358] on div "Producers & Engineers" at bounding box center [137, 362] width 131 height 13
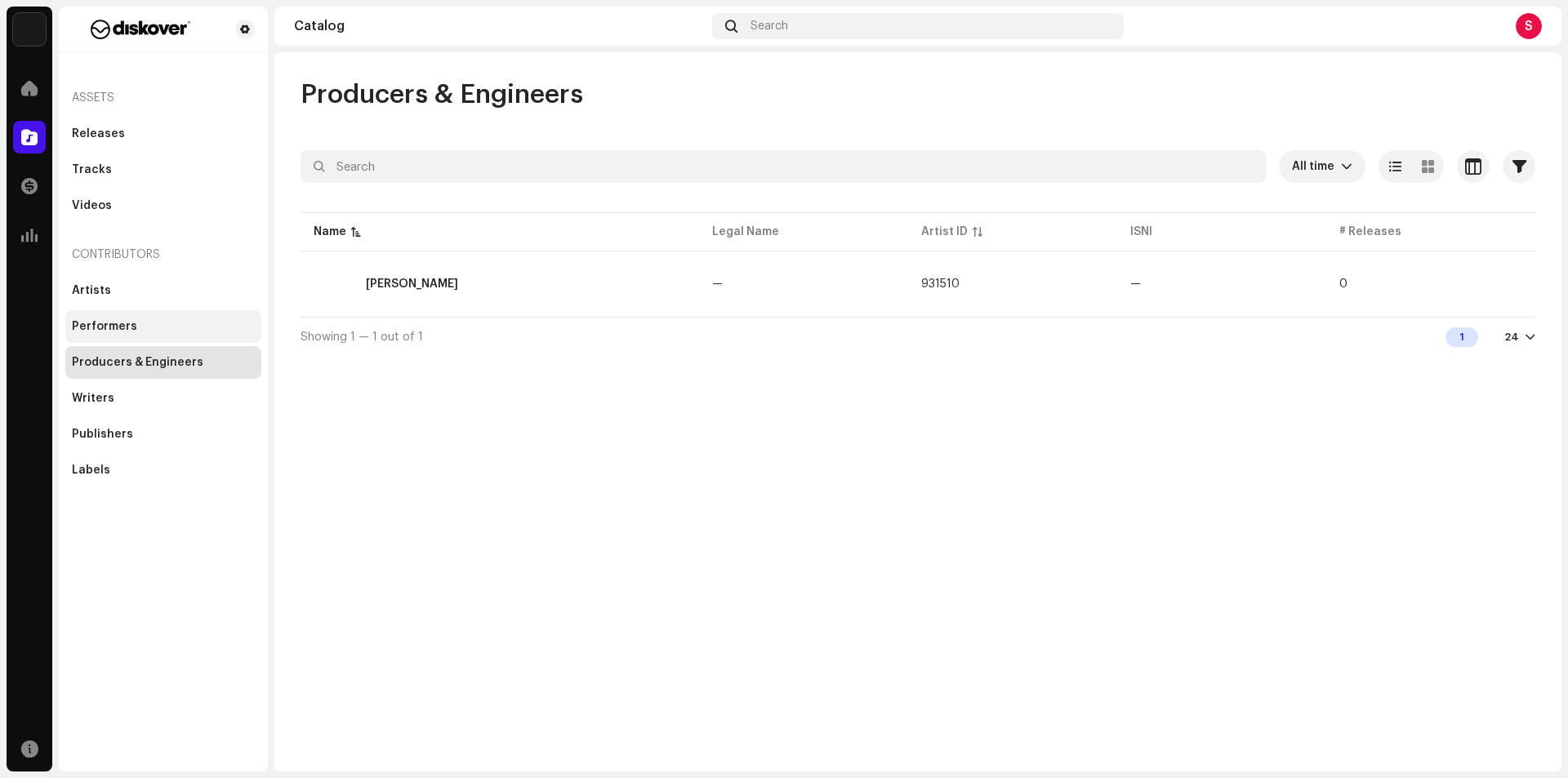
click at [163, 320] on div "Performers" at bounding box center [163, 326] width 196 height 33
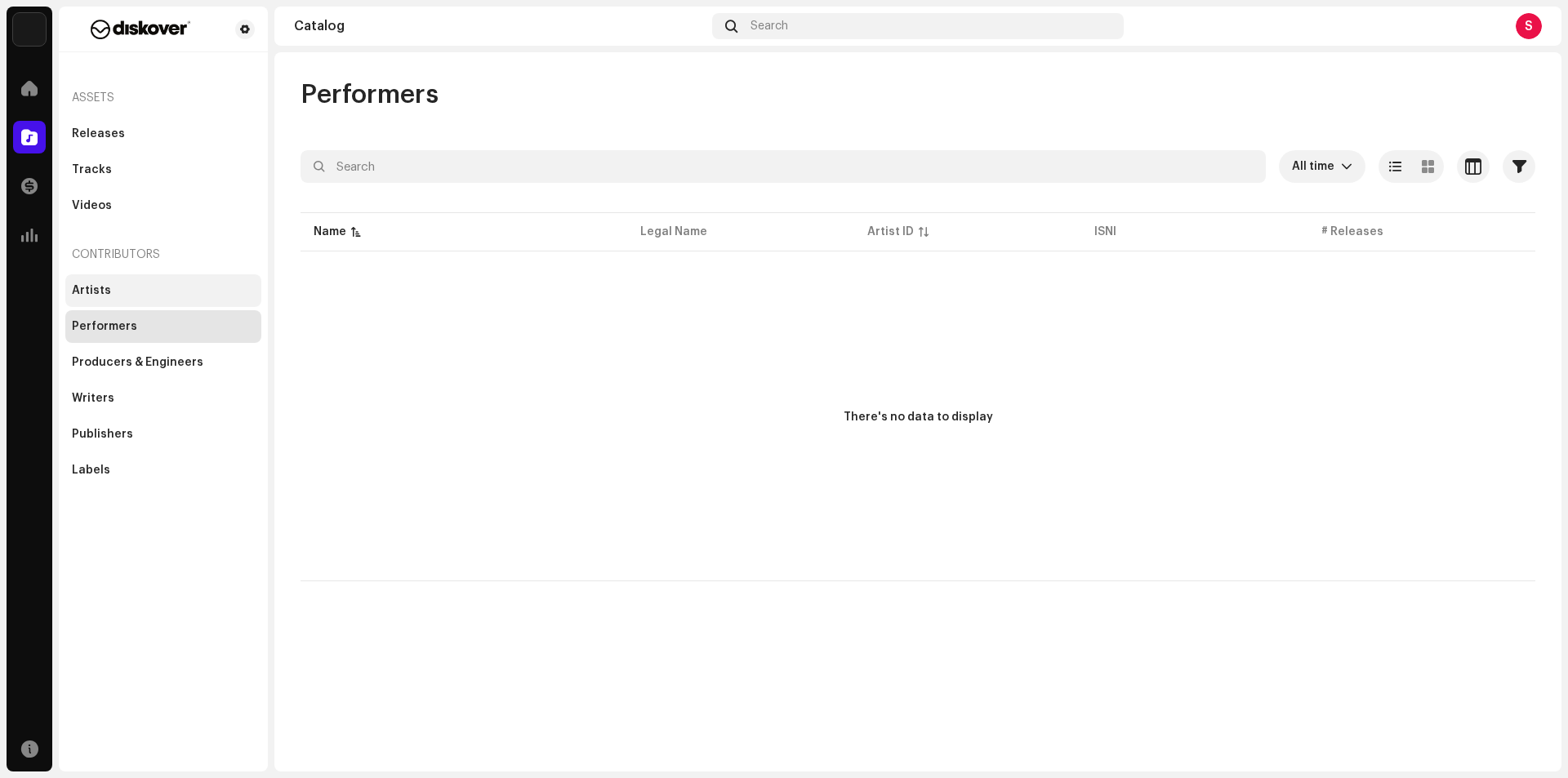
click at [164, 298] on div "Artists" at bounding box center [163, 291] width 196 height 33
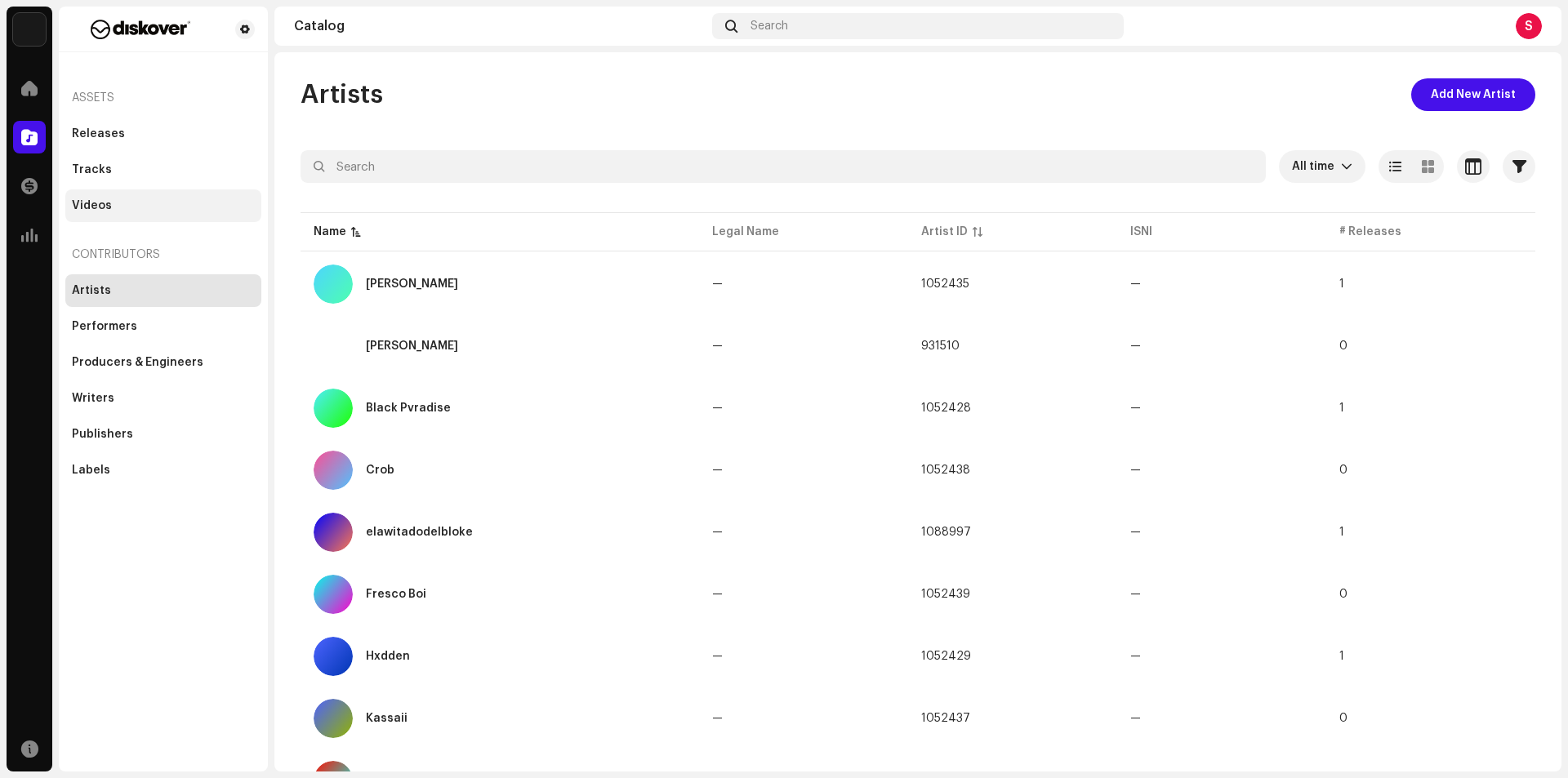
click at [87, 209] on div "Videos" at bounding box center [92, 205] width 40 height 13
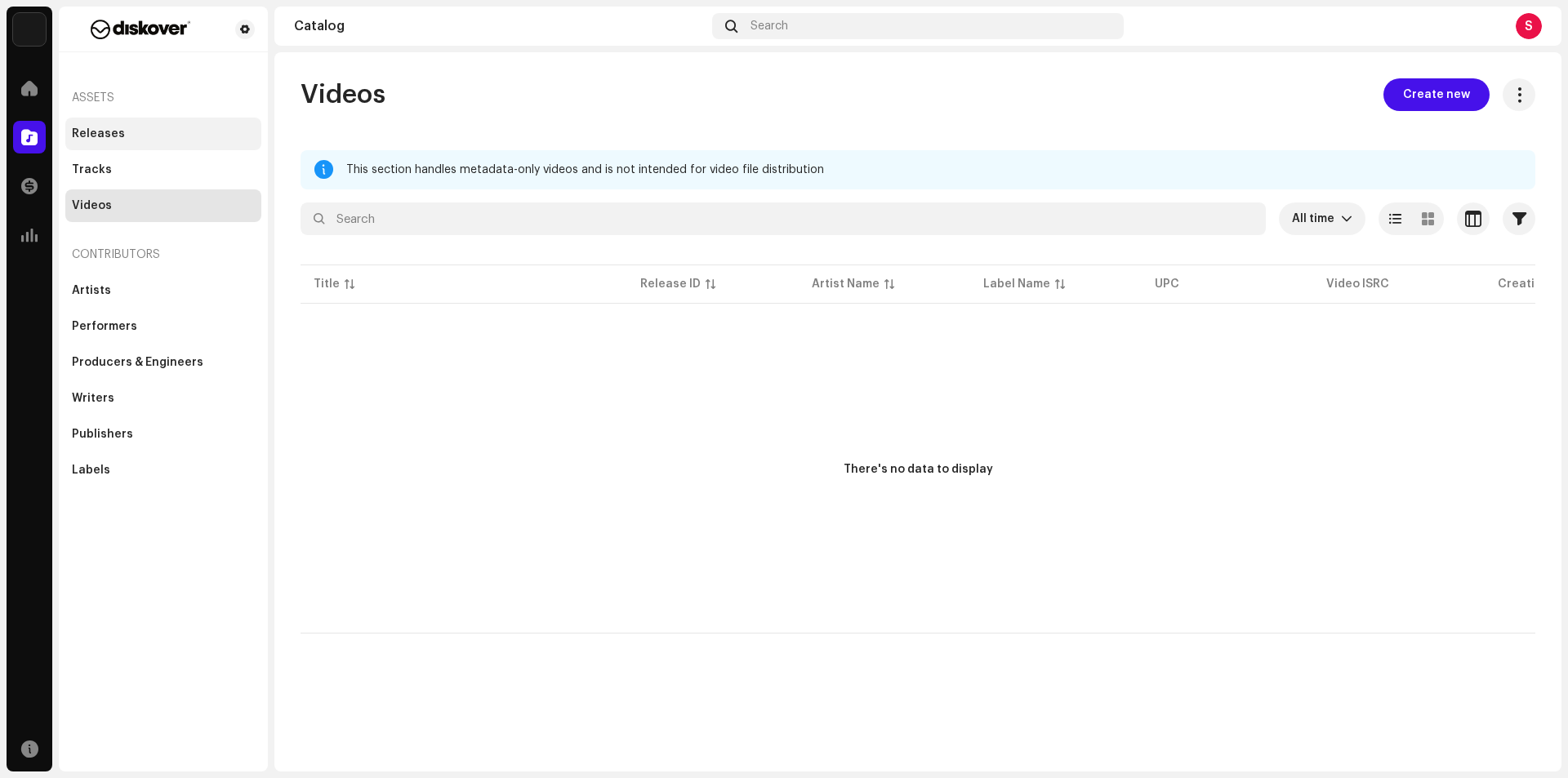
click at [114, 148] on div "Releases" at bounding box center [163, 133] width 196 height 33
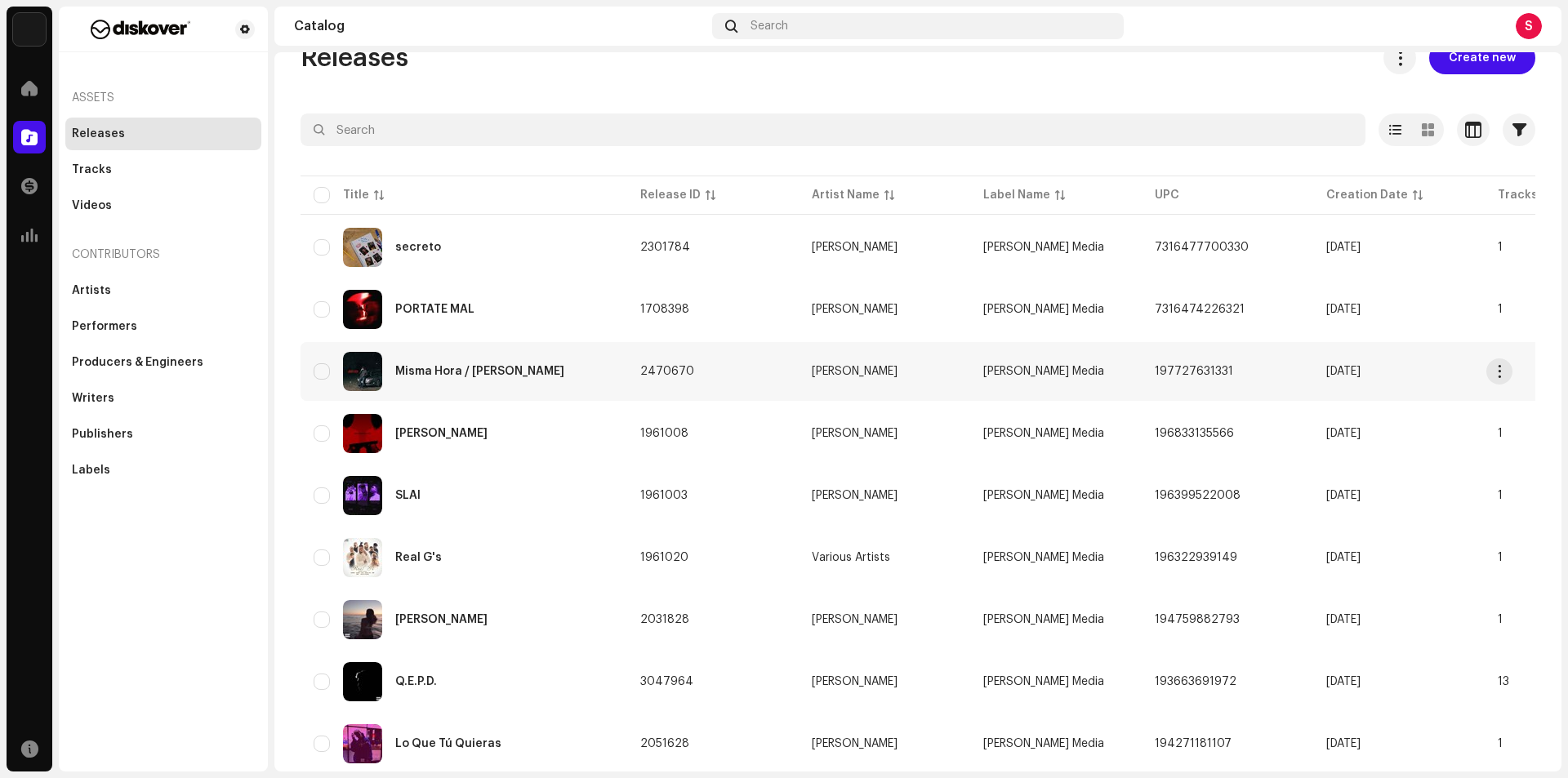
scroll to position [82, 0]
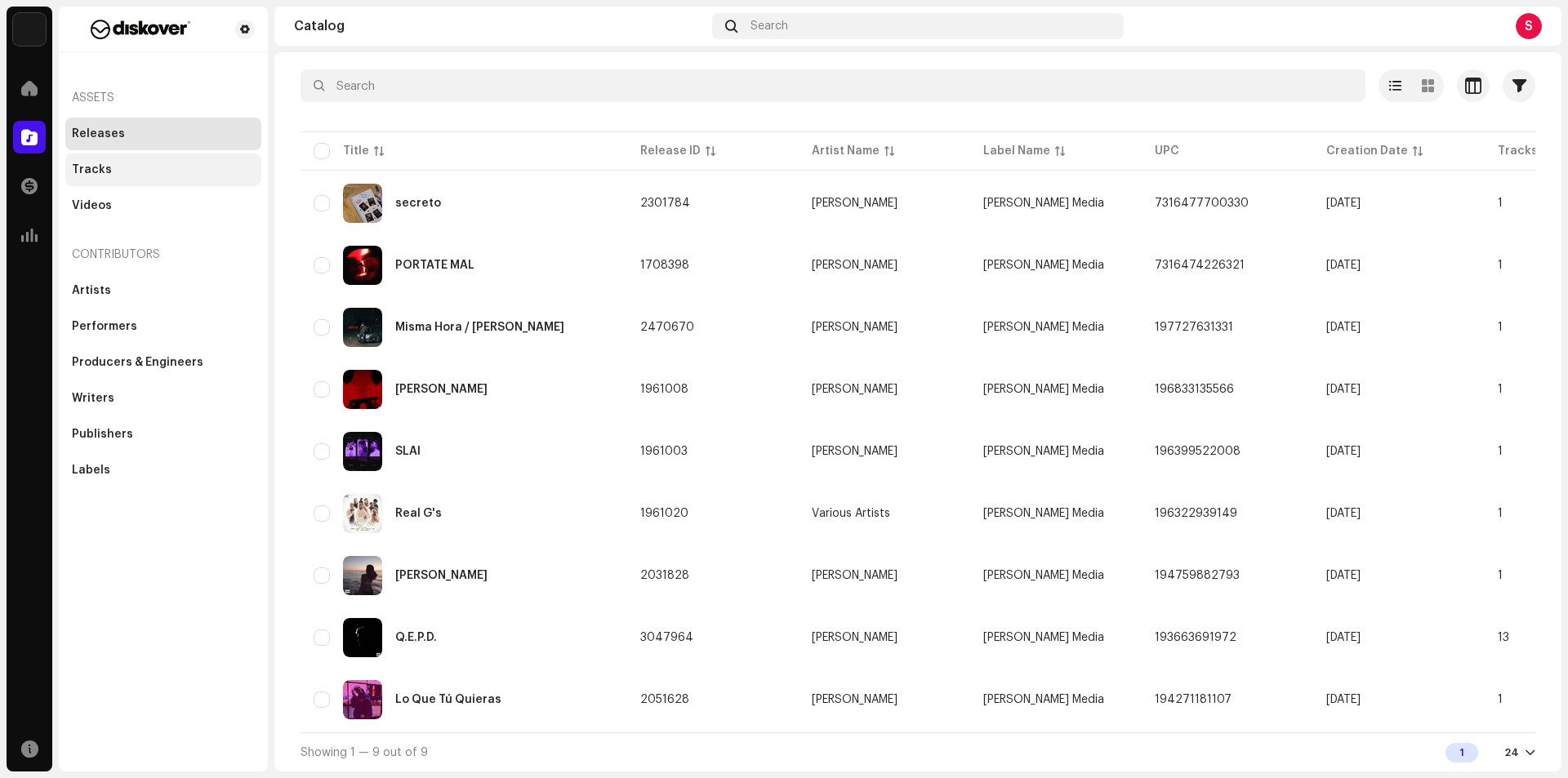
click at [108, 171] on div "Tracks" at bounding box center [163, 169] width 183 height 13
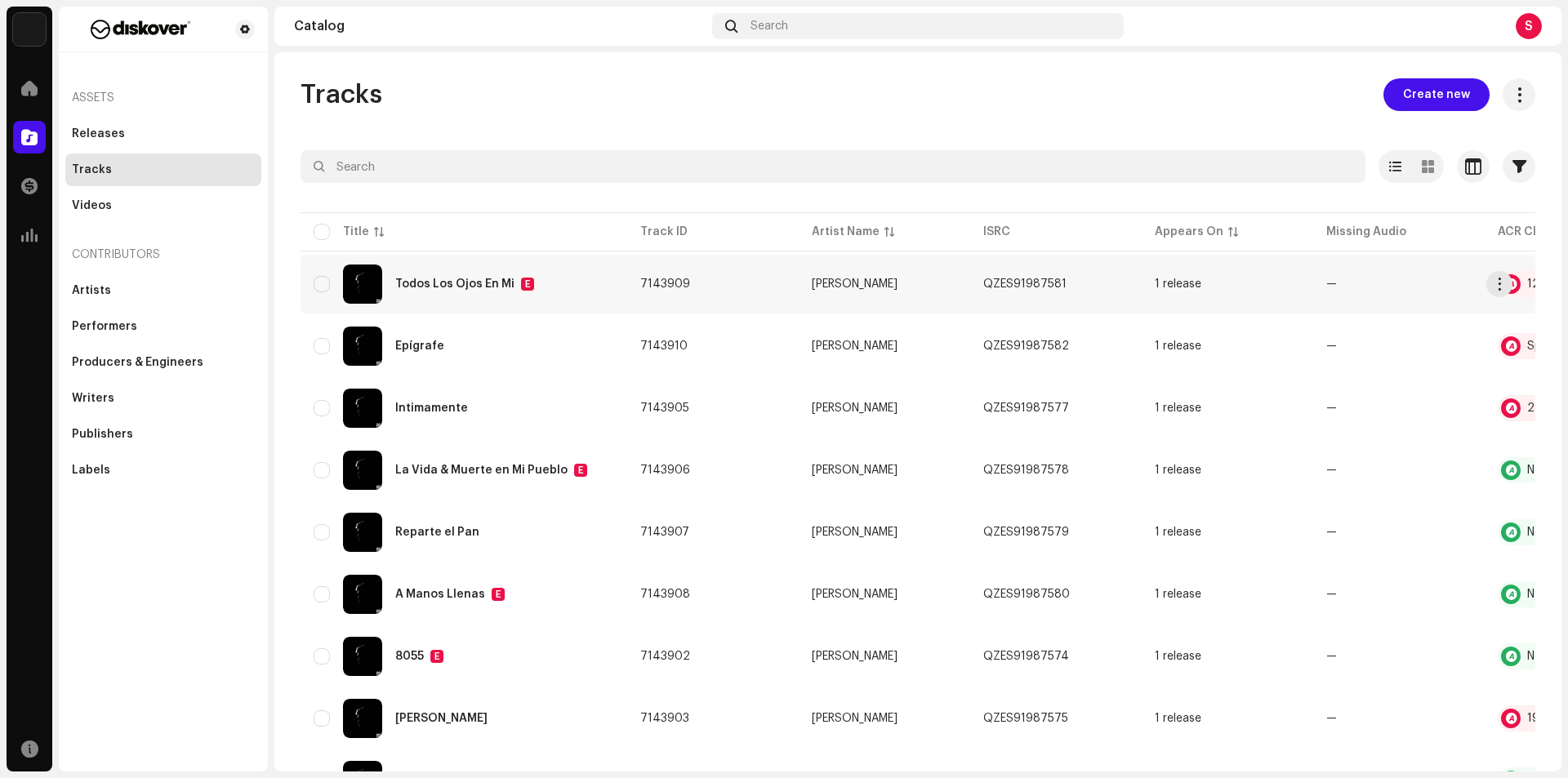
click at [1421, 293] on td "—" at bounding box center [1399, 284] width 171 height 59
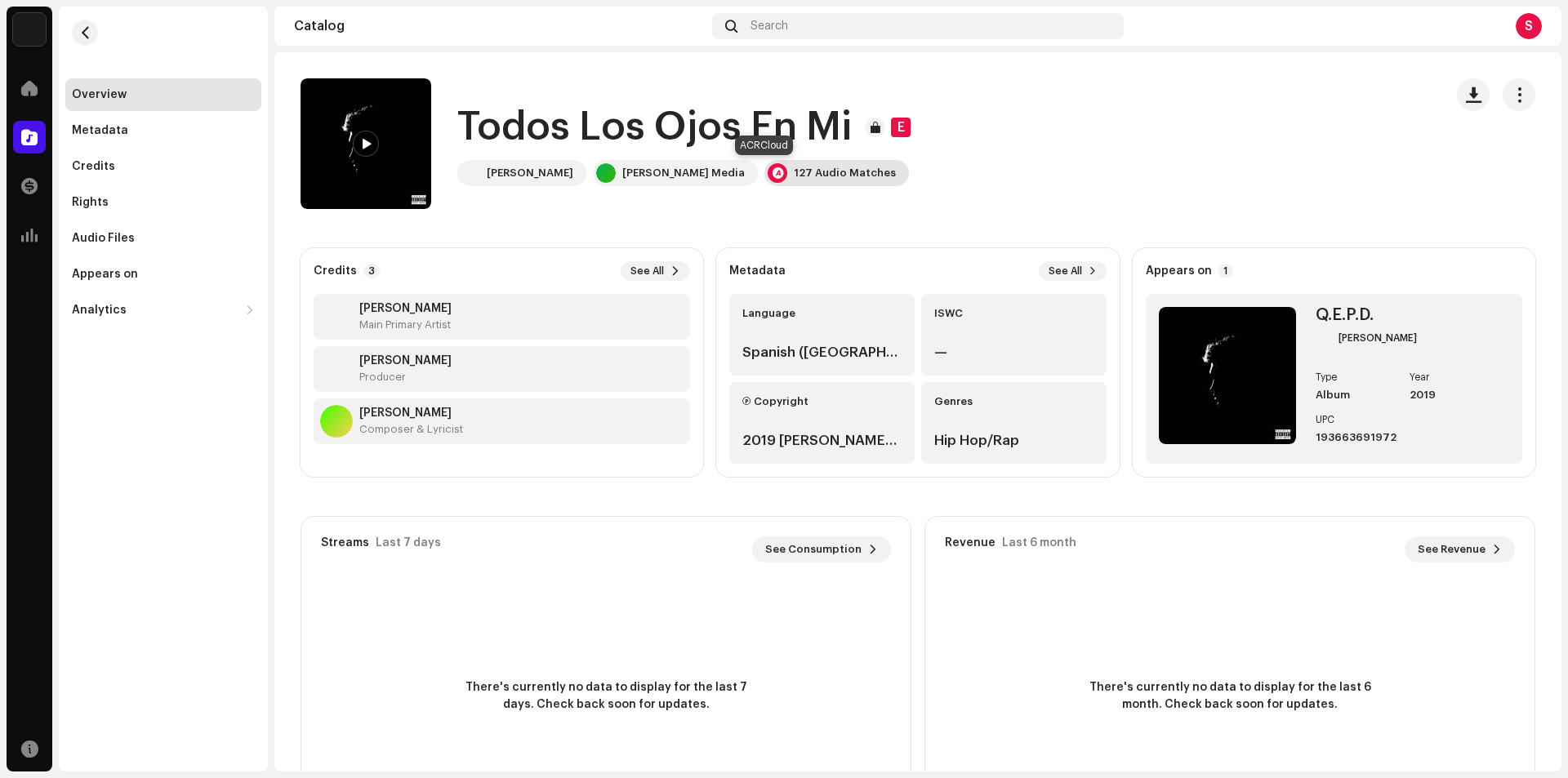
click at [767, 175] on div at bounding box center [777, 173] width 20 height 20
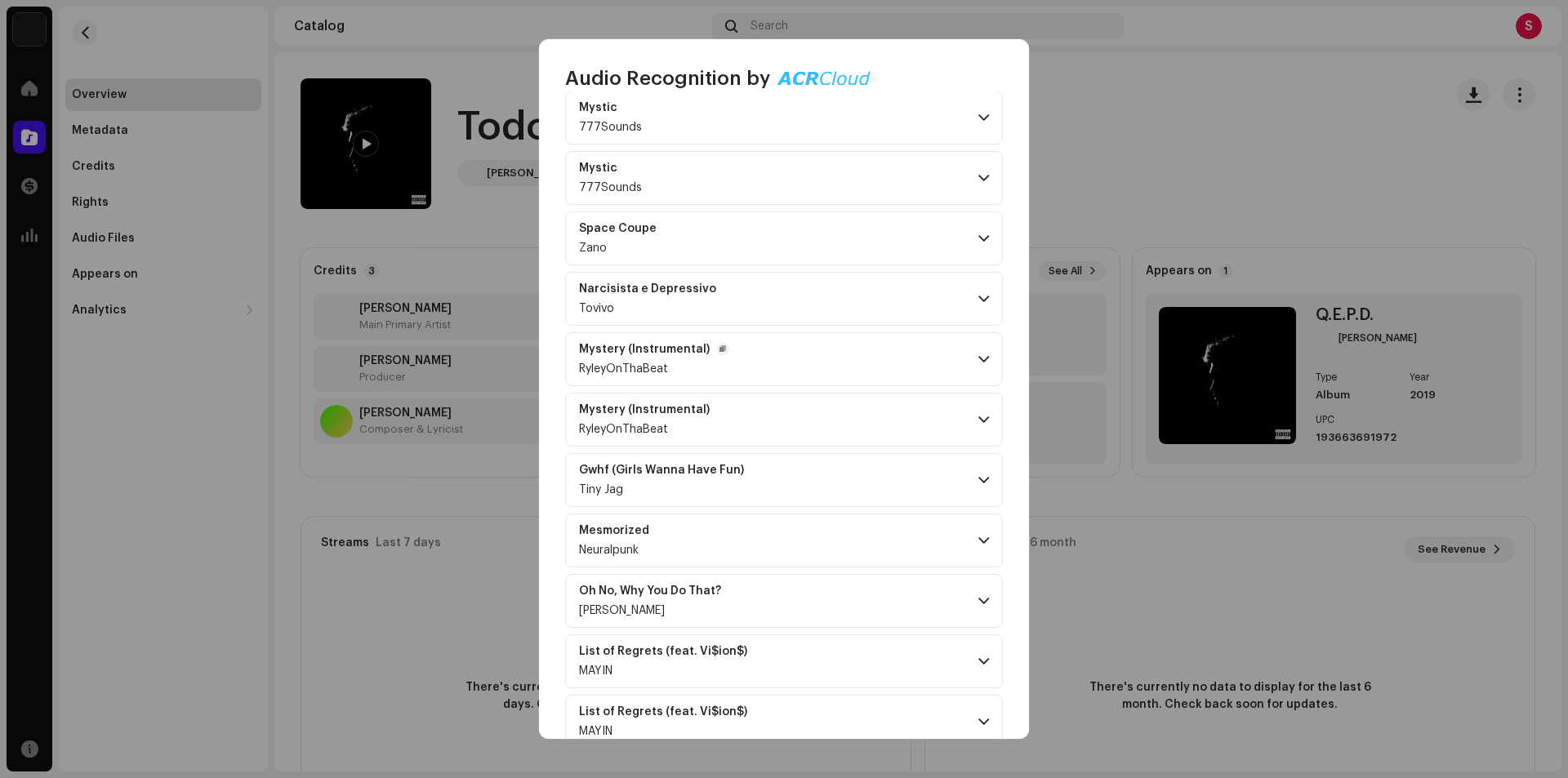
scroll to position [1225, 0]
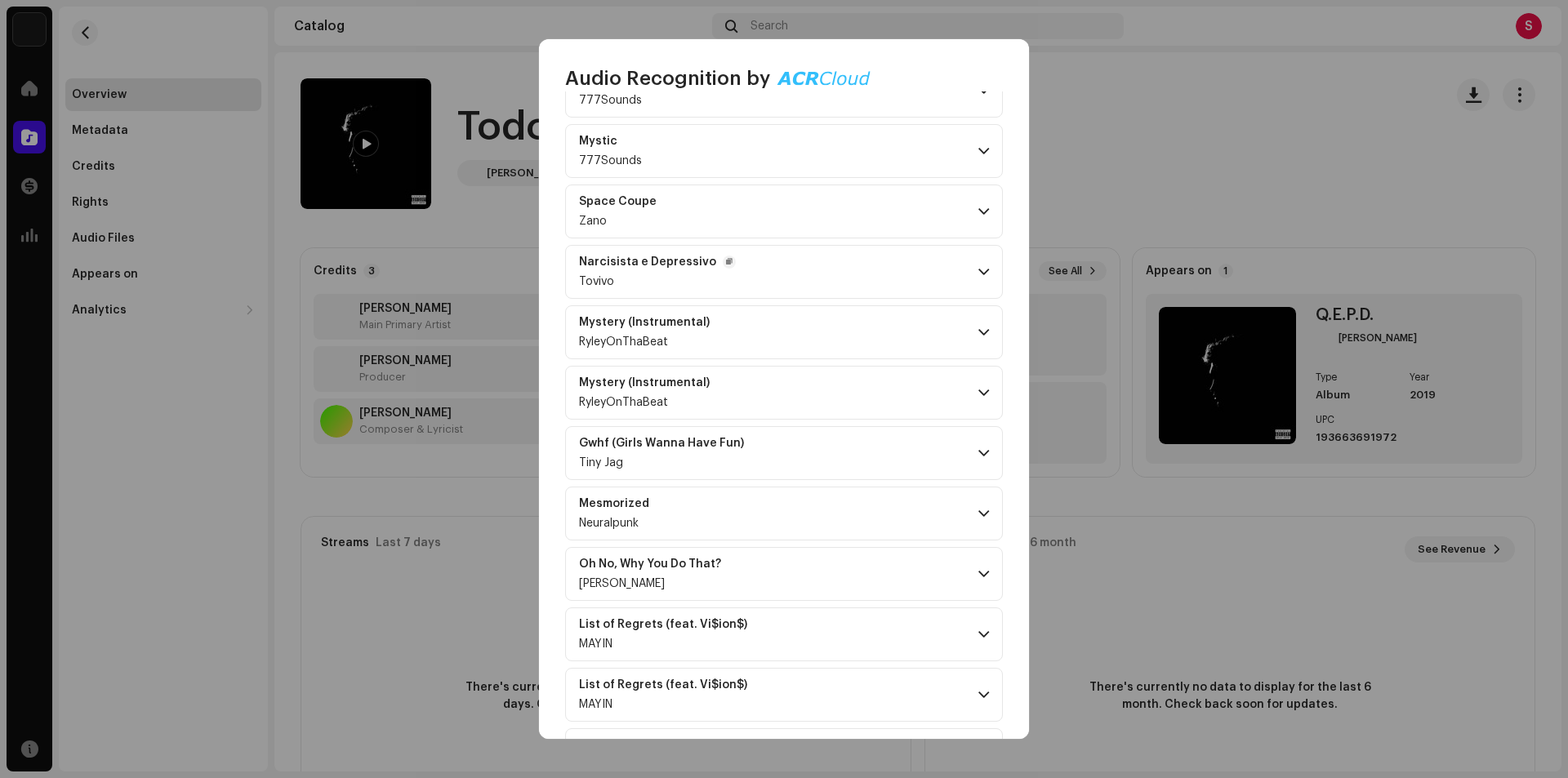
click at [970, 267] on p-accordion-header "Narcisista e Depressivo Tovivo" at bounding box center [784, 272] width 438 height 54
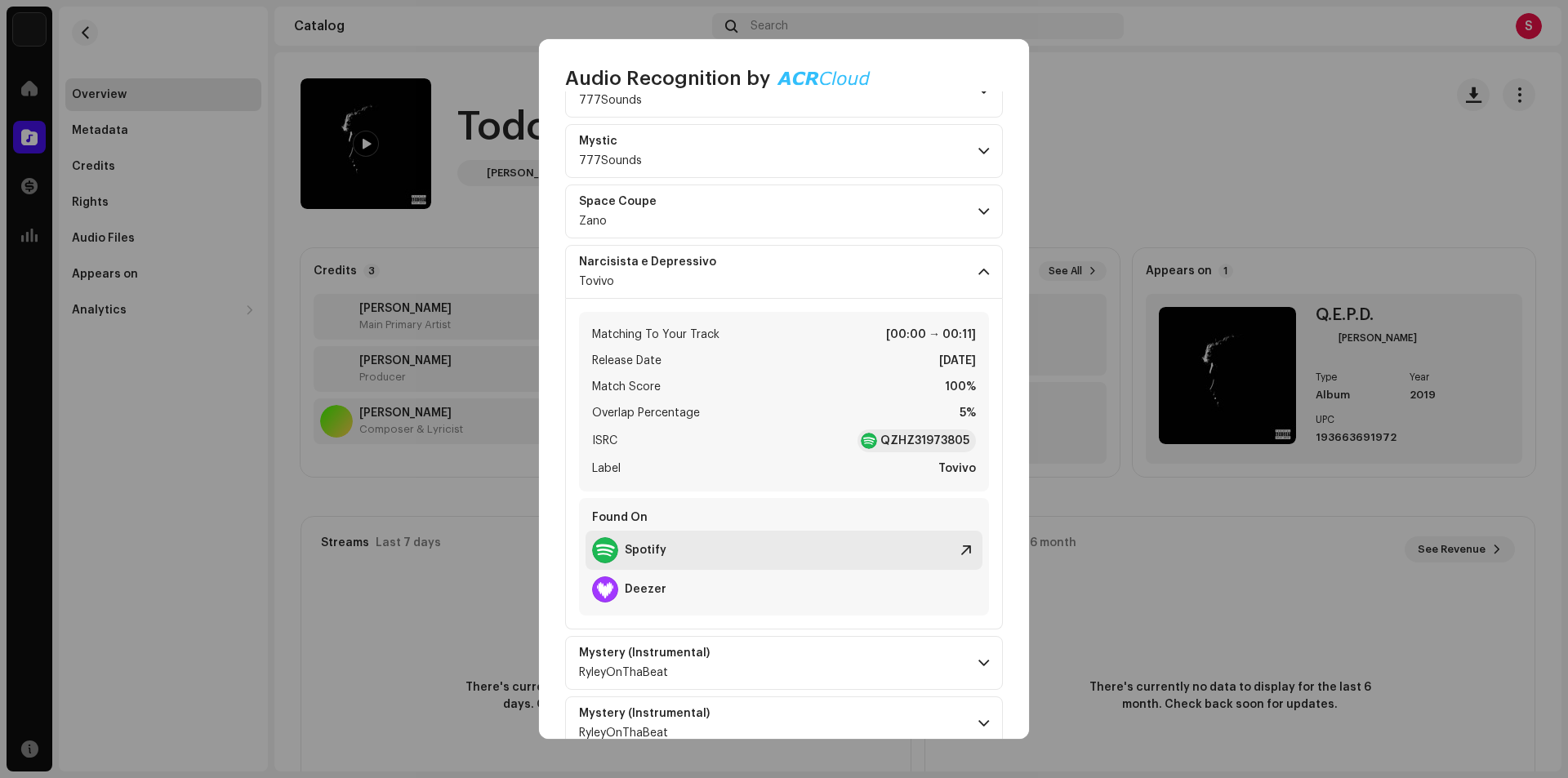
click at [612, 553] on div at bounding box center [605, 550] width 26 height 26
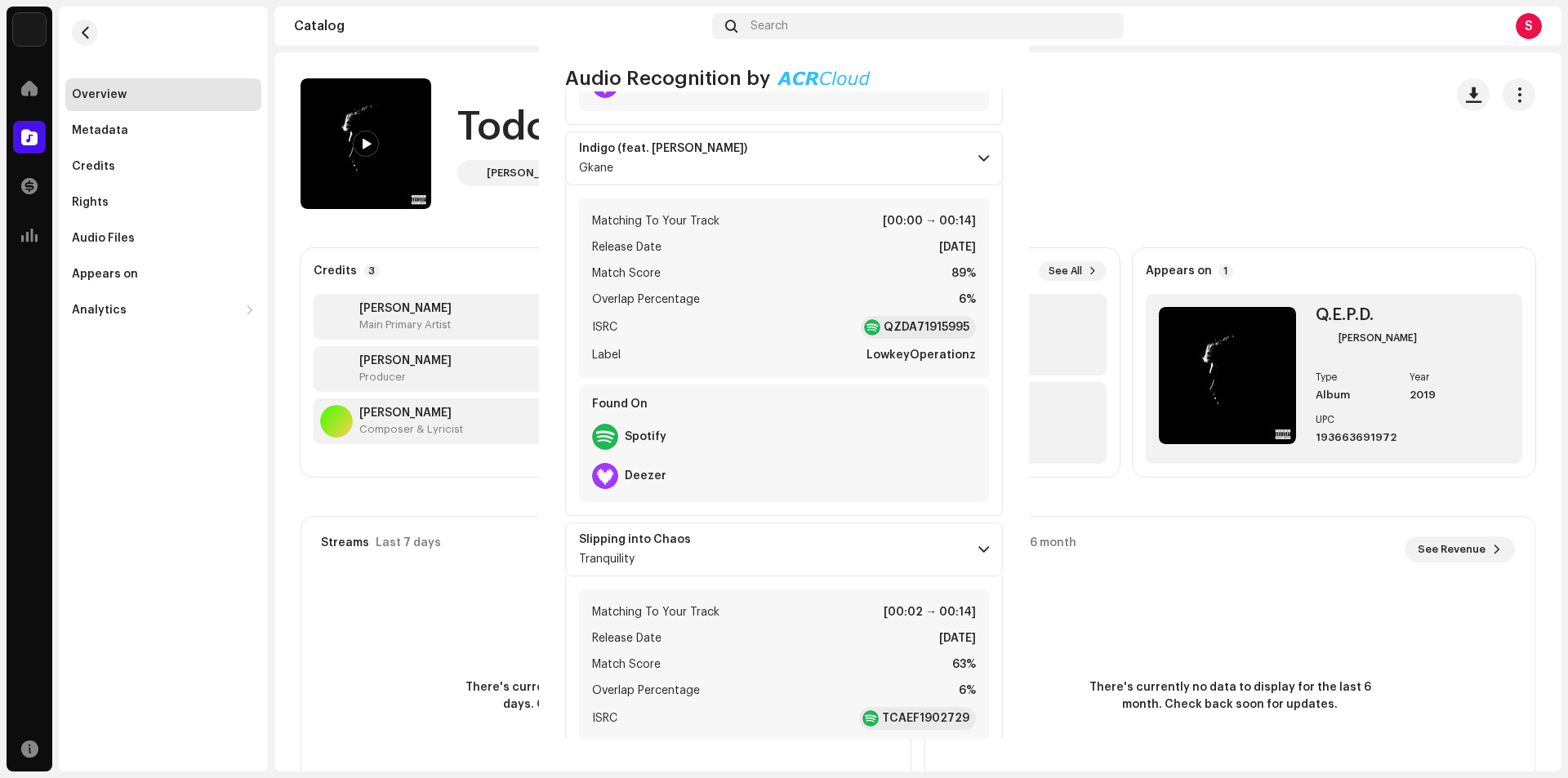
click at [1107, 110] on div "Audio Recognition by Remix/Sample 123 Cover Song 4 All results require review/l…" at bounding box center [784, 389] width 1568 height 778
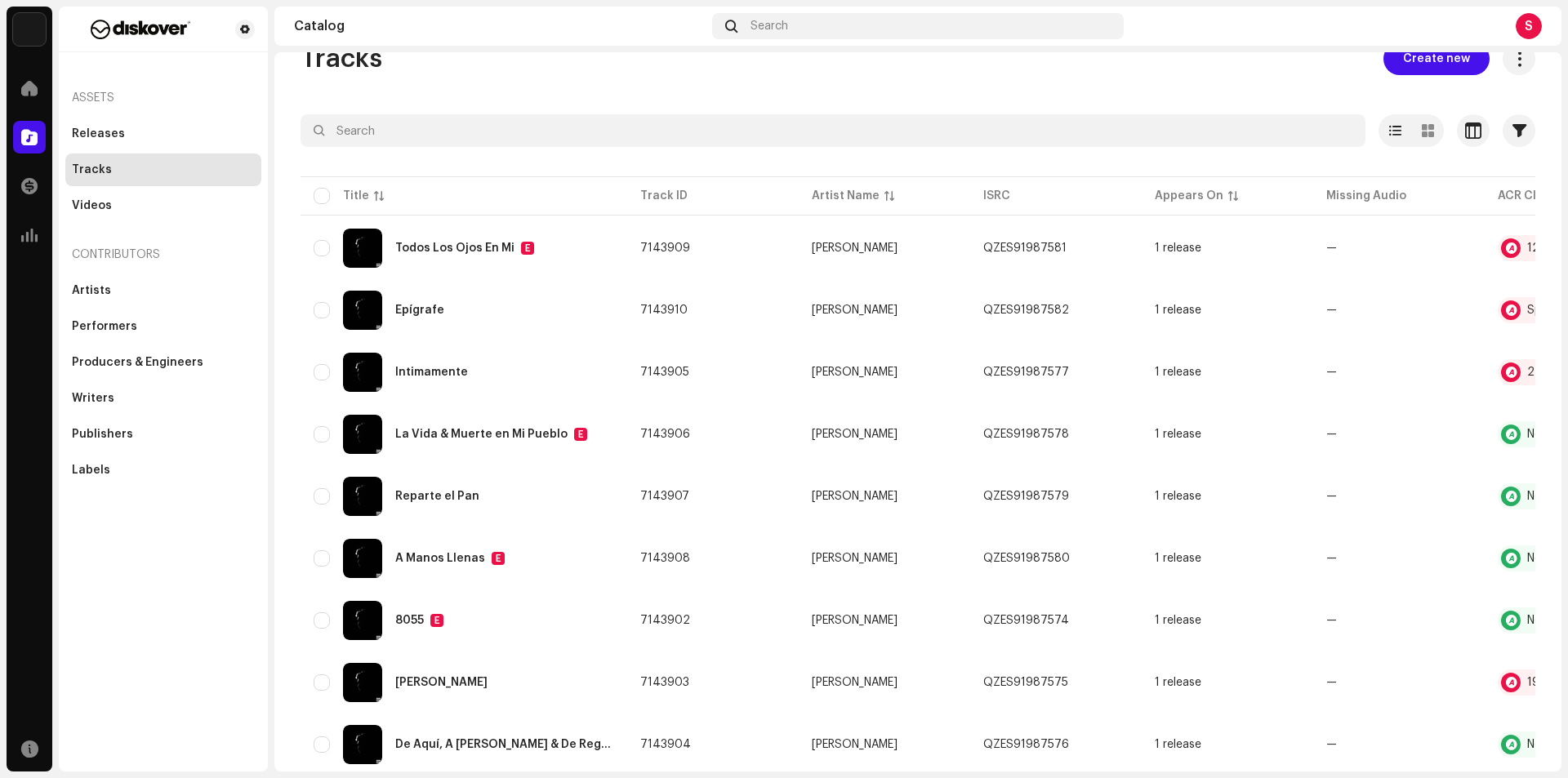
scroll to position [20, 0]
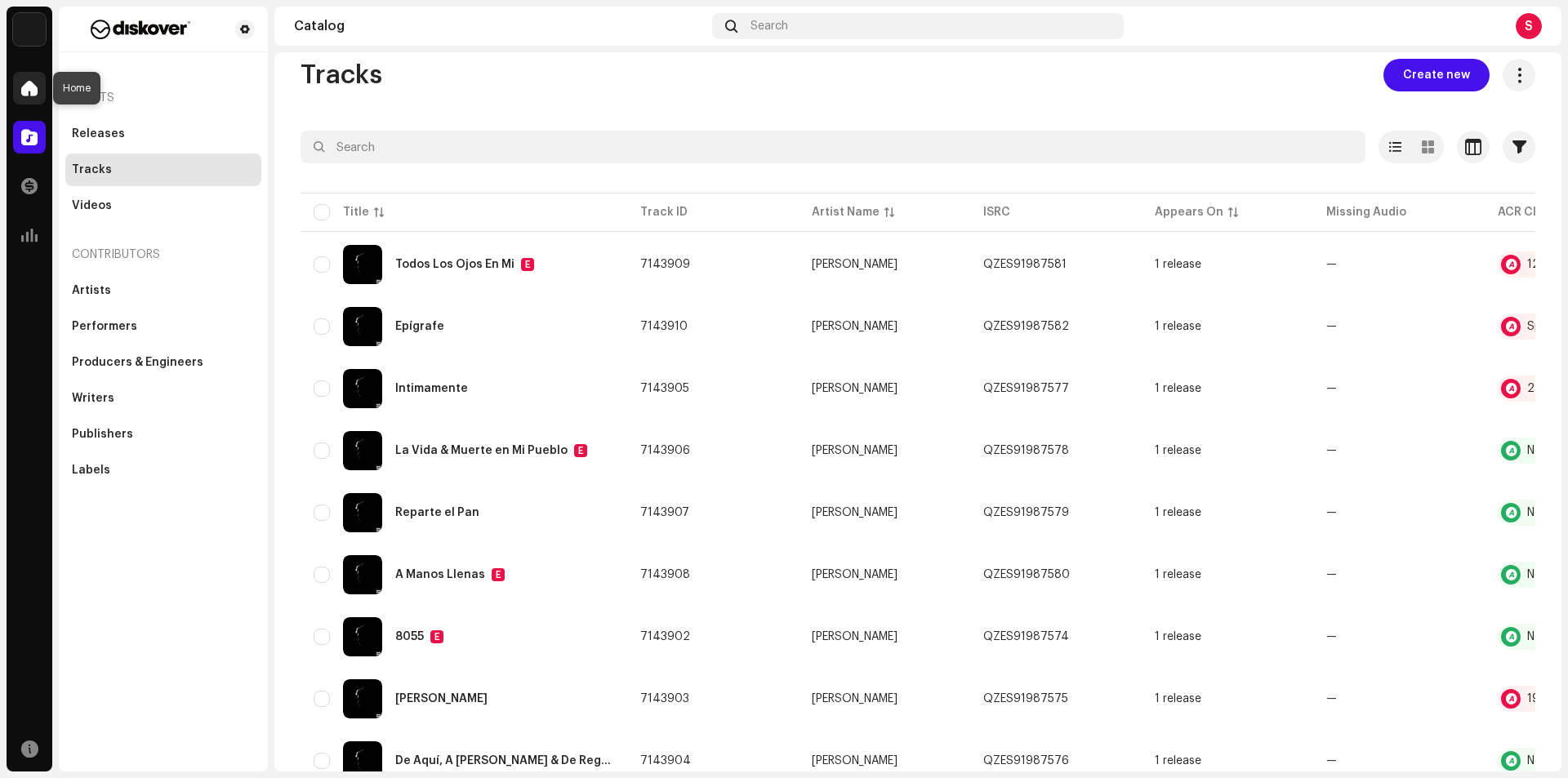
click at [25, 84] on span at bounding box center [29, 88] width 16 height 13
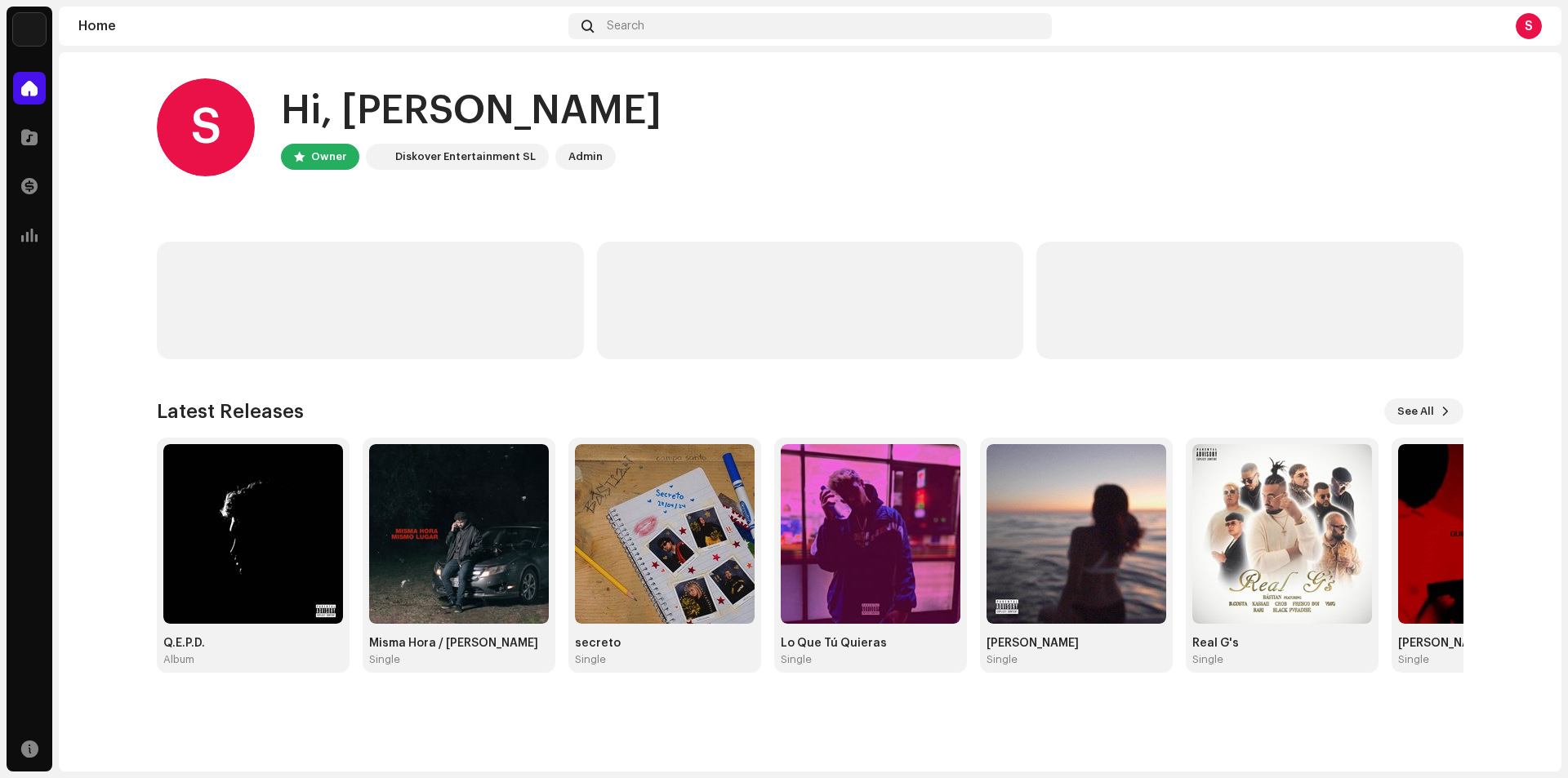
click at [571, 154] on div "Admin" at bounding box center [585, 157] width 34 height 20
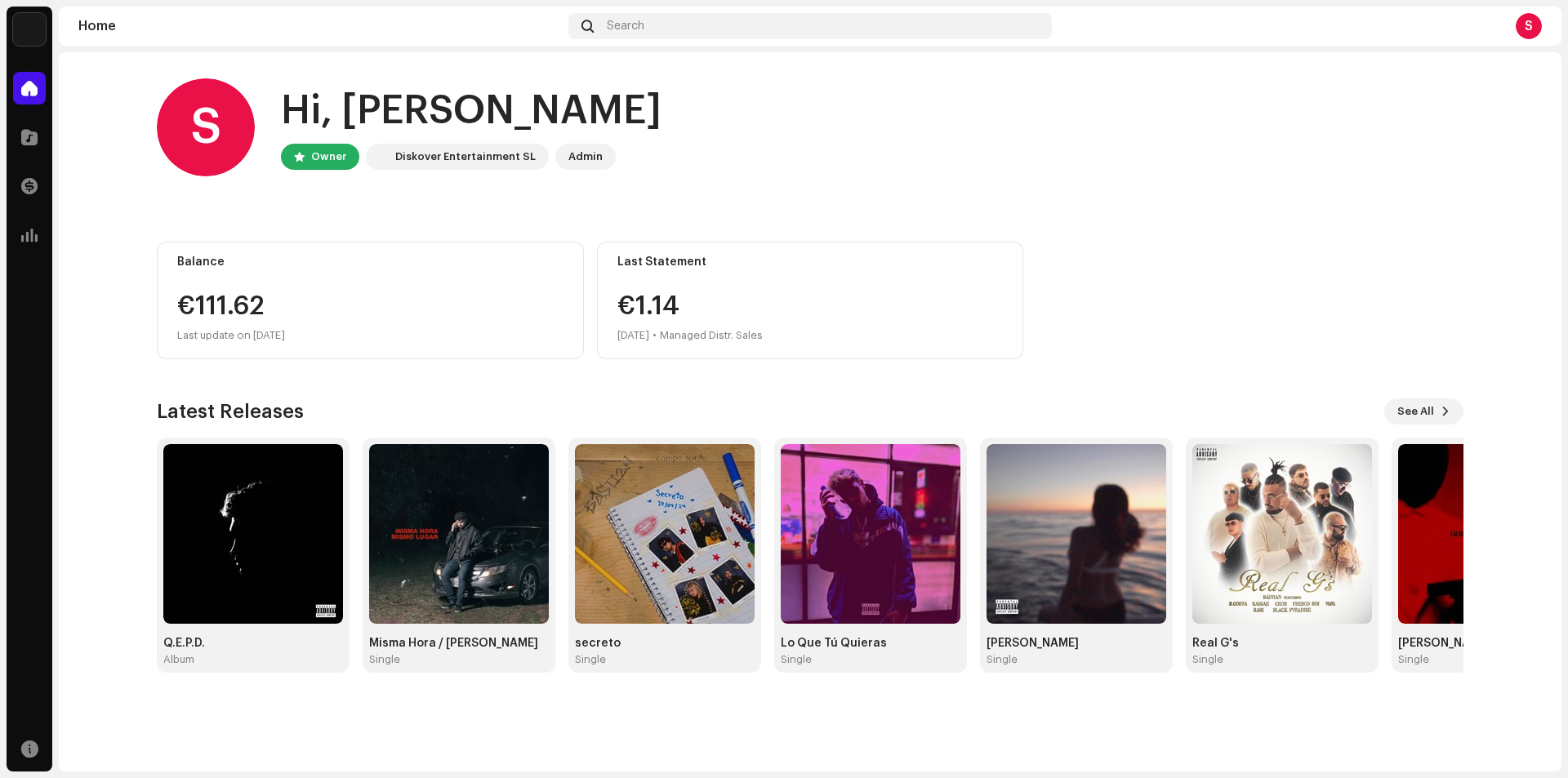
click at [585, 156] on div "Admin" at bounding box center [585, 157] width 34 height 20
click at [467, 143] on div "Diskover Entertainment SL" at bounding box center [458, 156] width 183 height 26
click at [312, 103] on div "Hi, [PERSON_NAME]" at bounding box center [471, 110] width 380 height 53
click at [25, 754] on span at bounding box center [29, 748] width 17 height 13
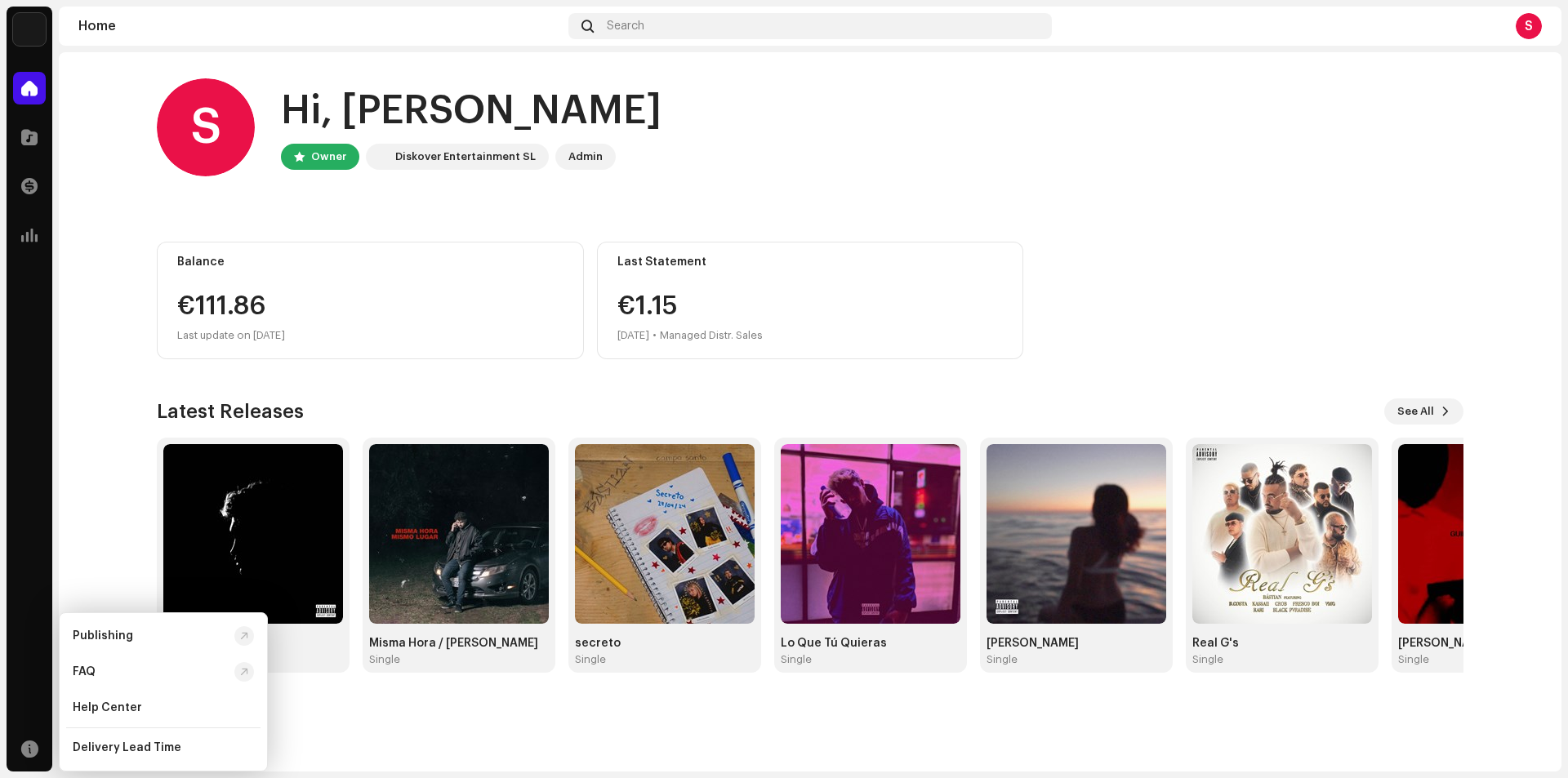
click at [1519, 28] on div "S" at bounding box center [1528, 26] width 26 height 26
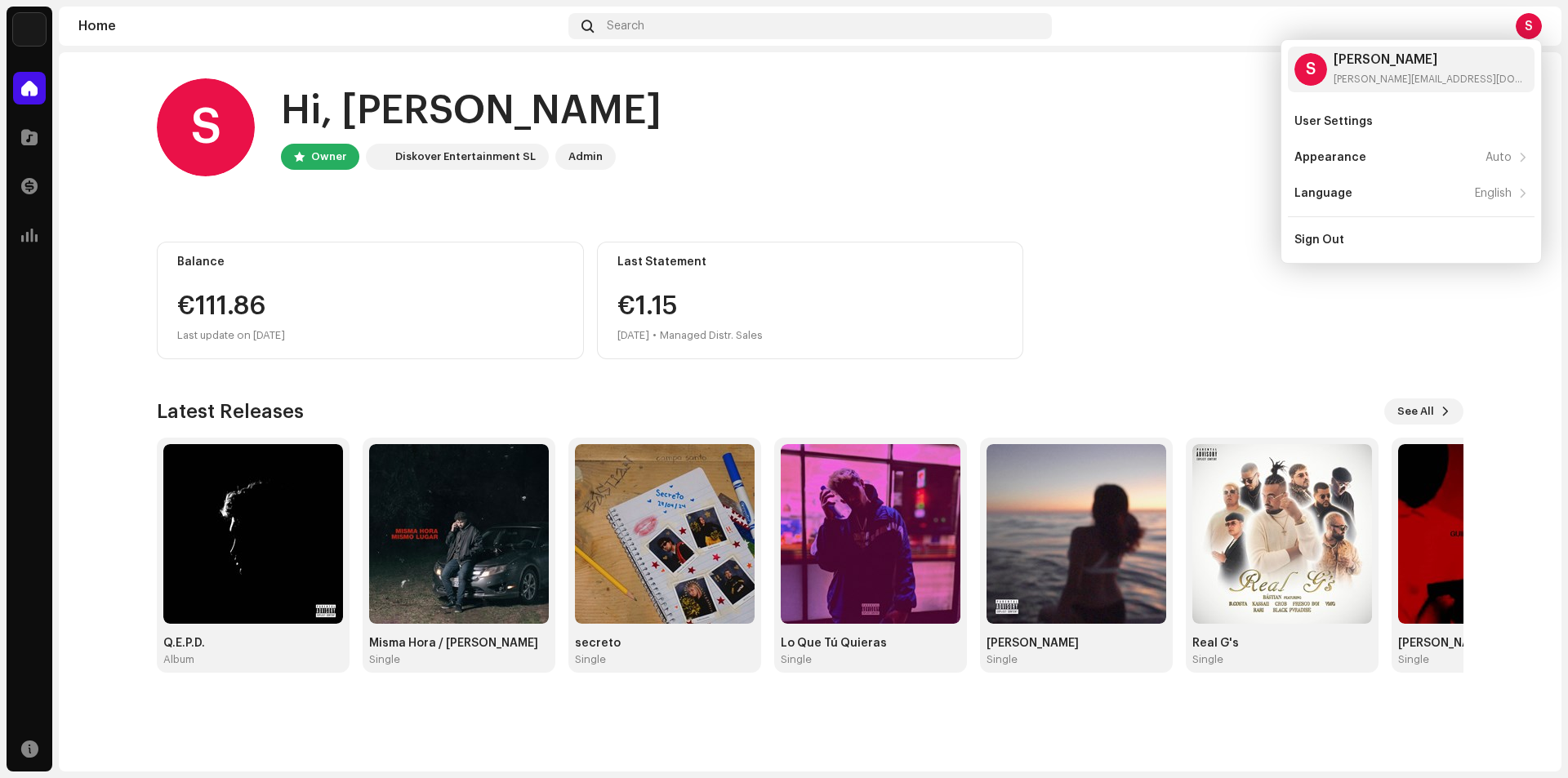
click at [1038, 235] on div "S Hi, [PERSON_NAME] Owner Diskover Entertainment SL Admin Balance €111.86 Last …" at bounding box center [810, 376] width 1306 height 647
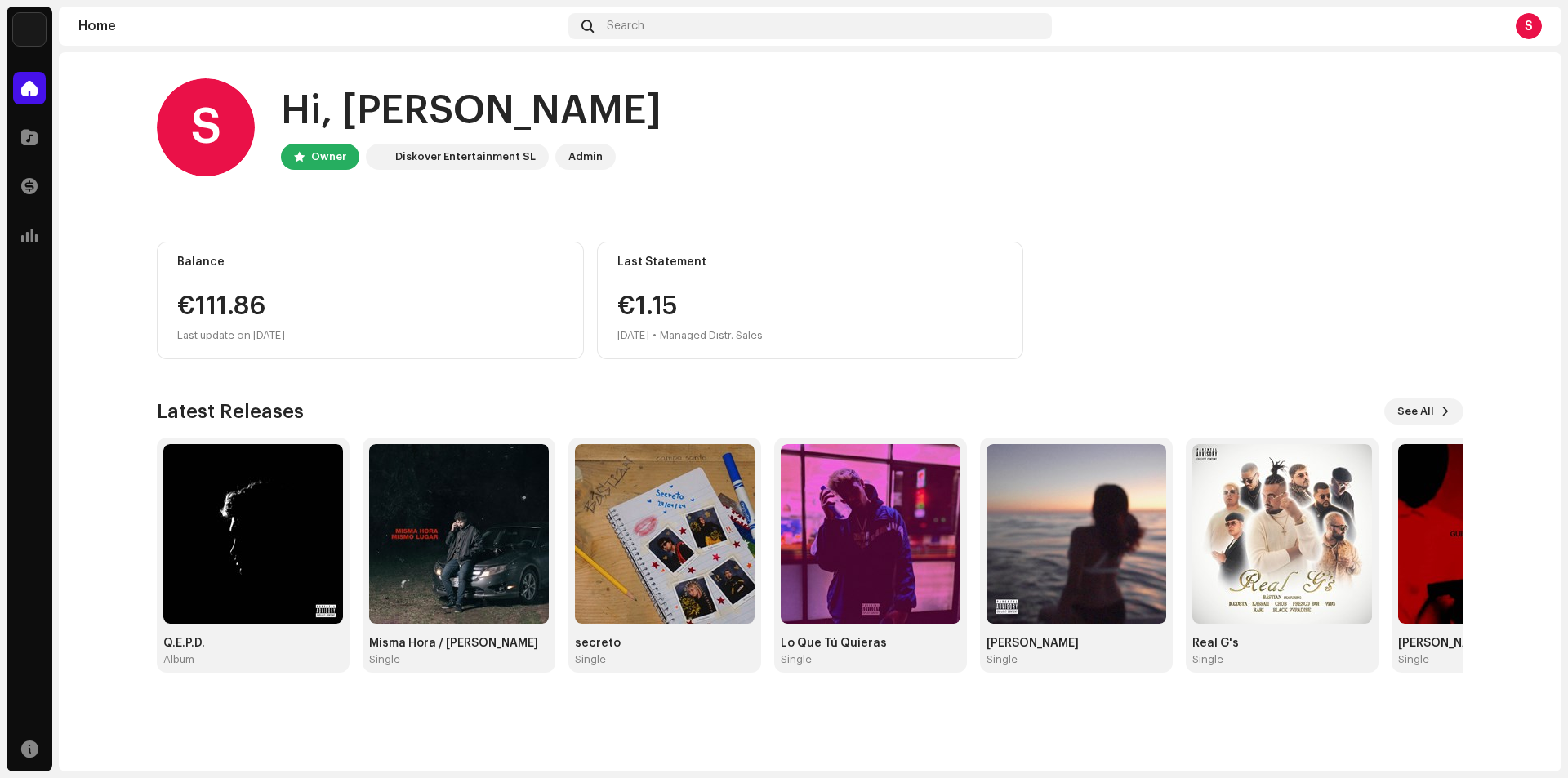
click at [30, 26] on img at bounding box center [29, 29] width 33 height 33
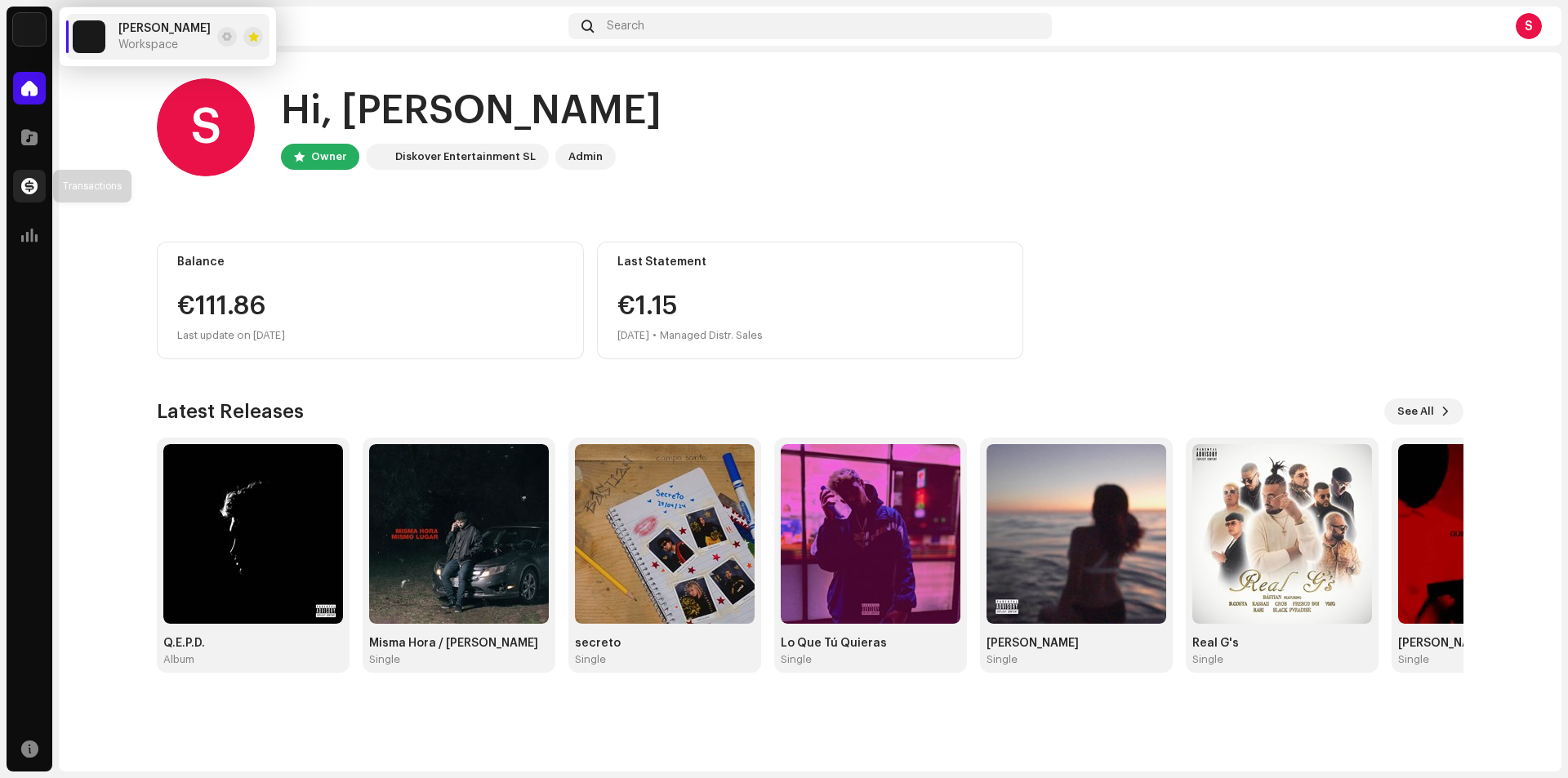
click at [36, 195] on div at bounding box center [29, 186] width 33 height 33
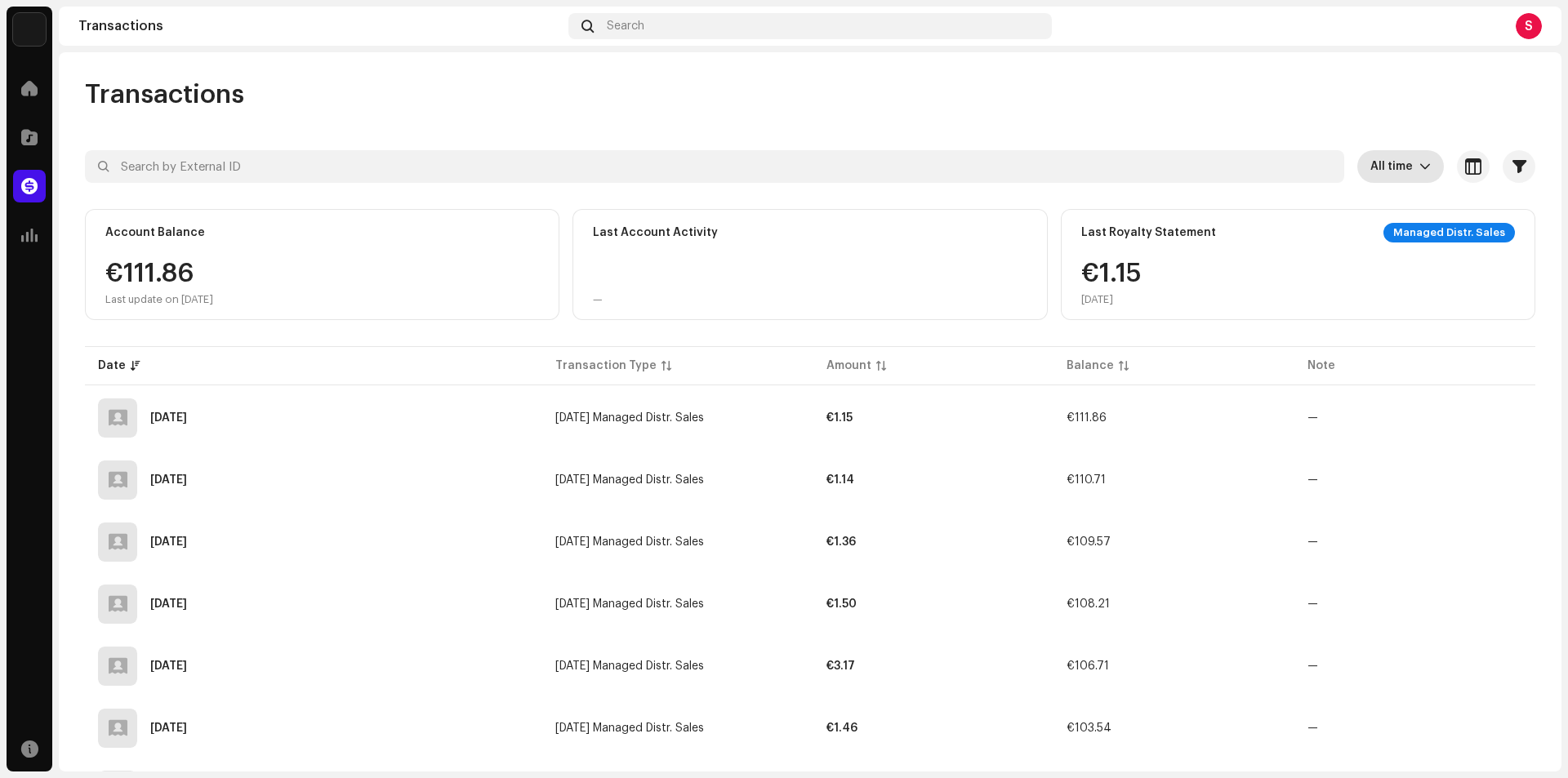
click at [1419, 166] on icon "dropdown trigger" at bounding box center [1424, 166] width 11 height 11
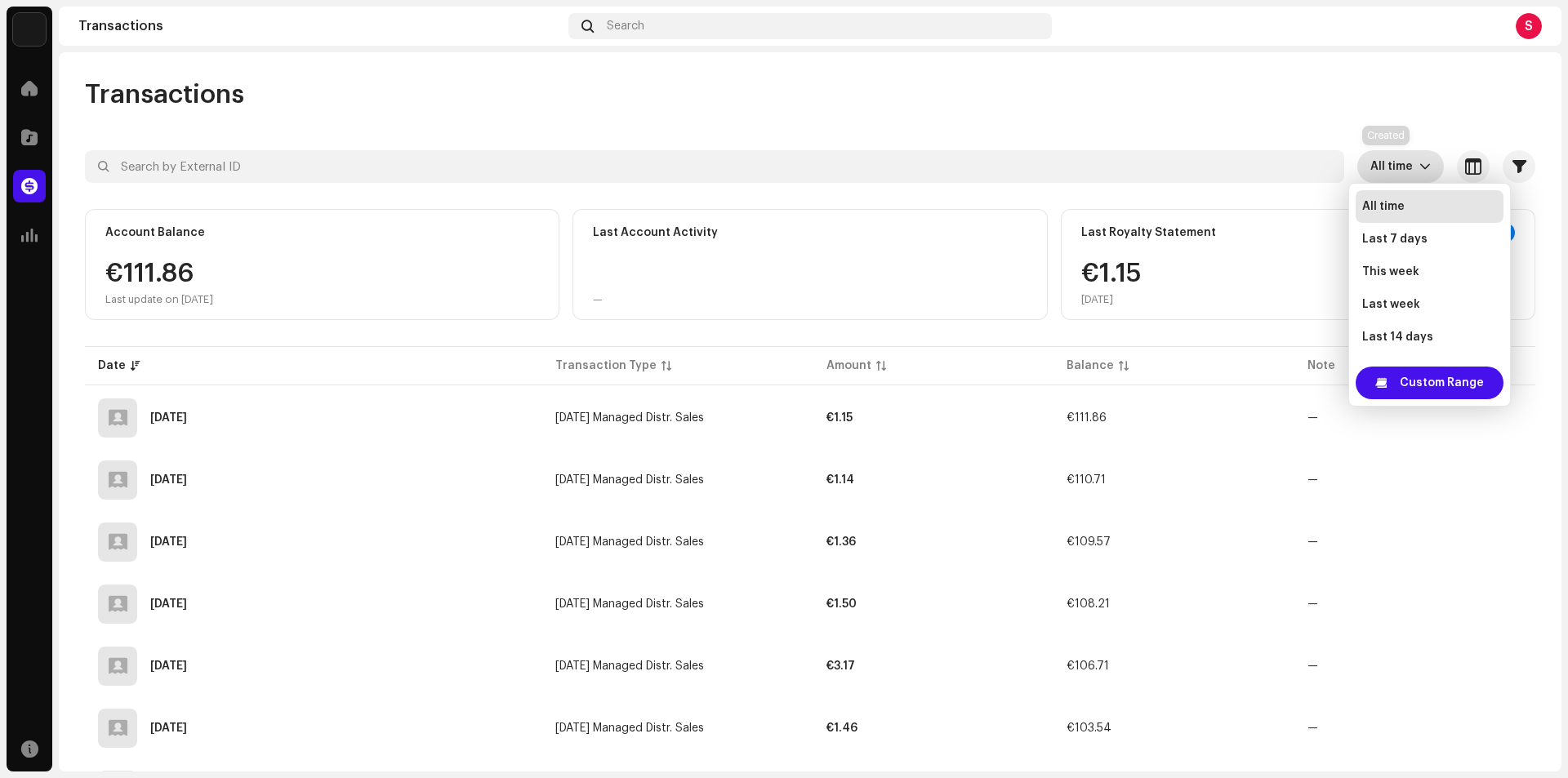
click at [1407, 162] on span "All time" at bounding box center [1394, 166] width 49 height 33
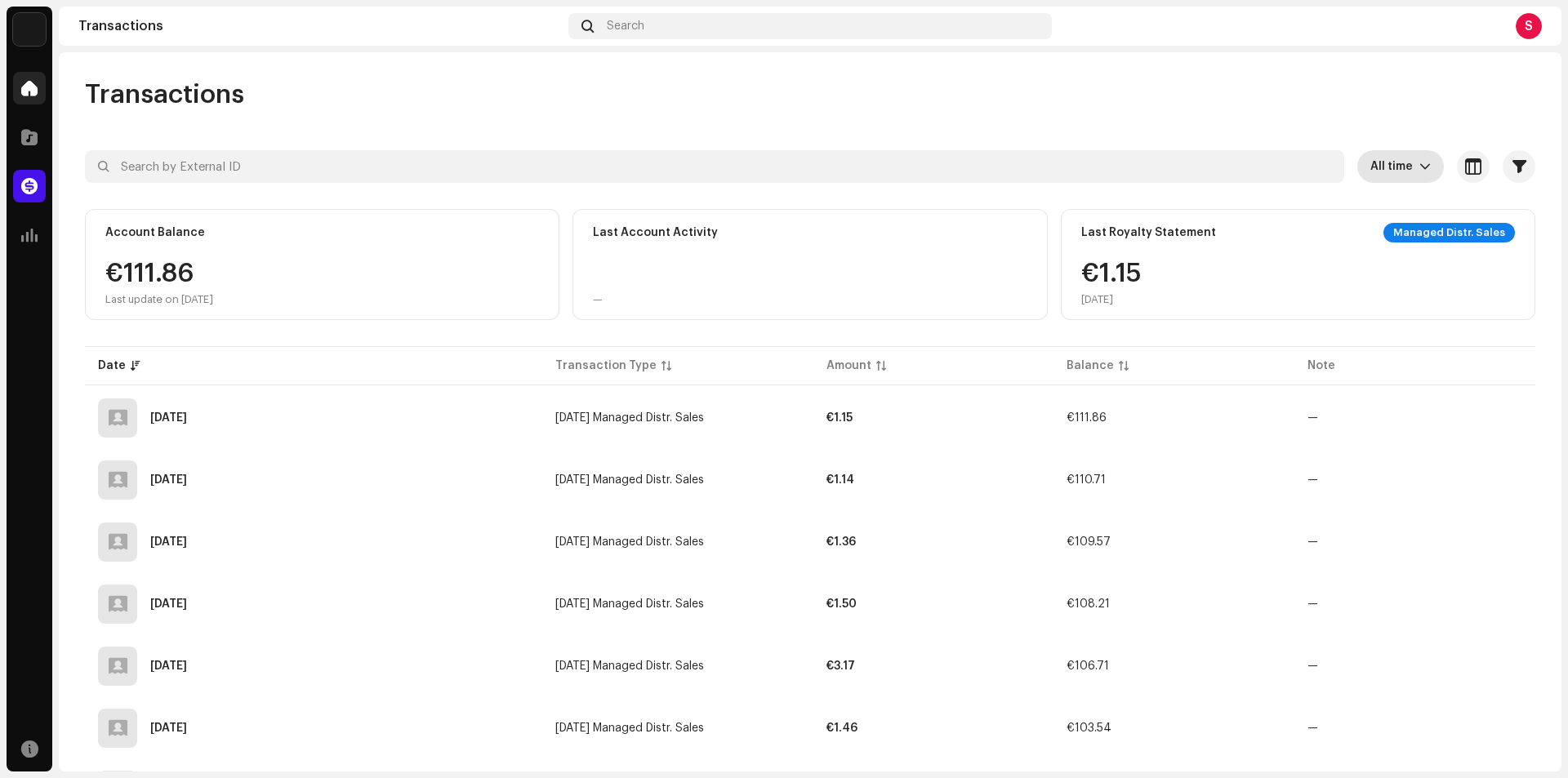
click at [34, 86] on span at bounding box center [29, 88] width 16 height 13
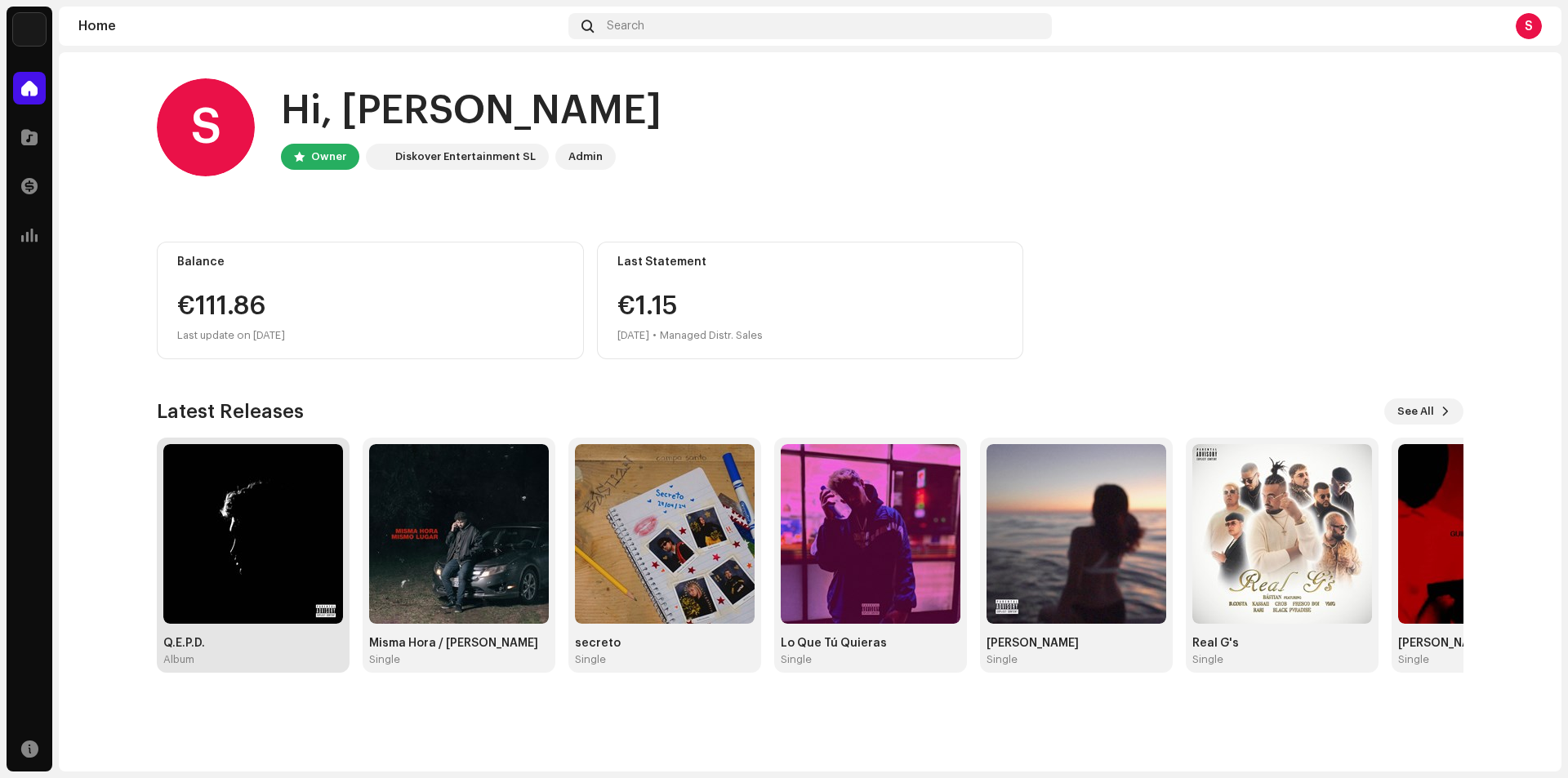
click at [252, 567] on img at bounding box center [253, 533] width 180 height 180
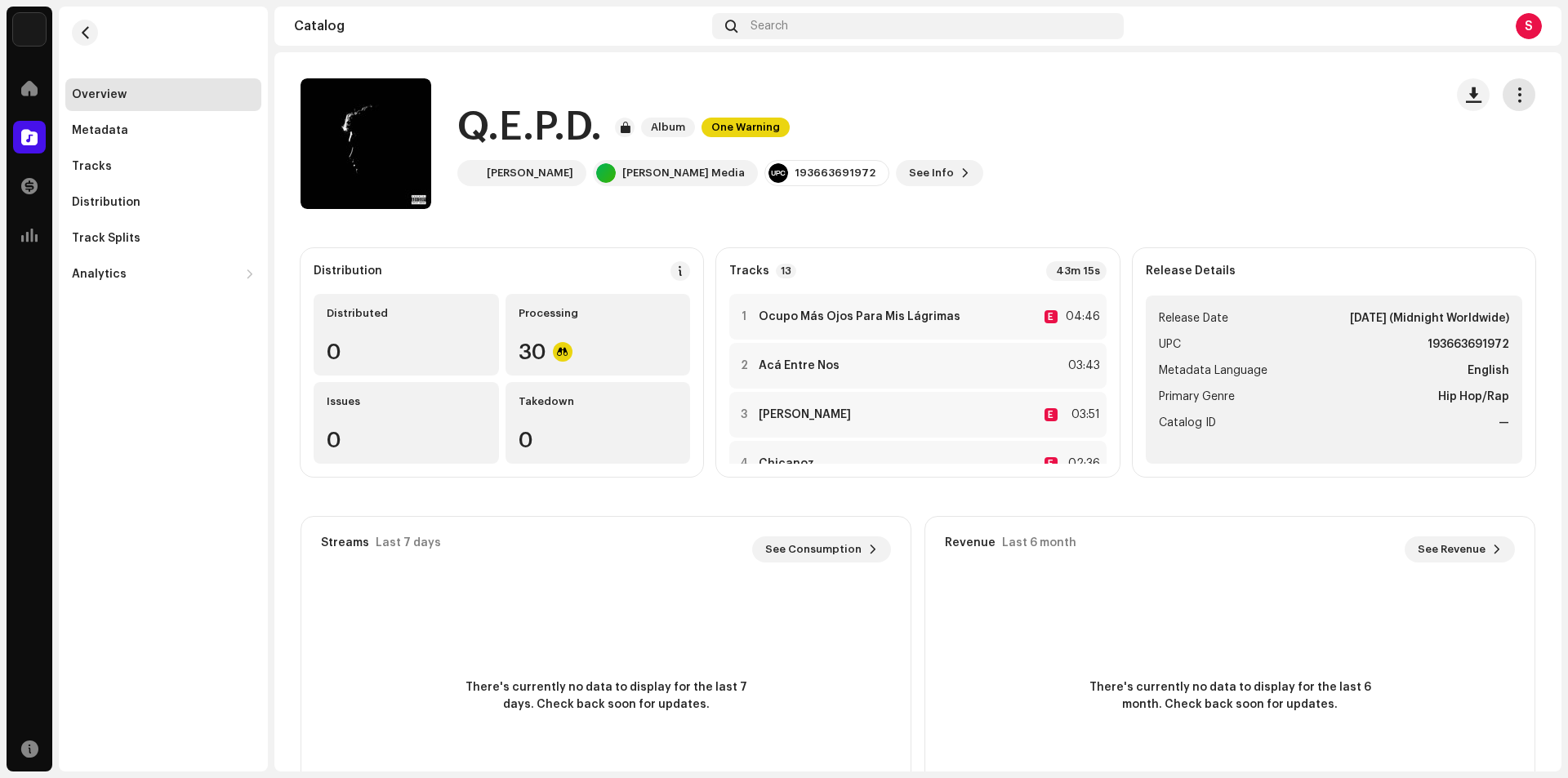
click at [1516, 100] on span "button" at bounding box center [1519, 95] width 16 height 13
click at [866, 188] on div "Q.E.P.D. Album One Warning [PERSON_NAME] [PERSON_NAME] Media 193663691972 See I…" at bounding box center [866, 143] width 1130 height 130
click at [622, 329] on div "Processing 30" at bounding box center [598, 334] width 185 height 82
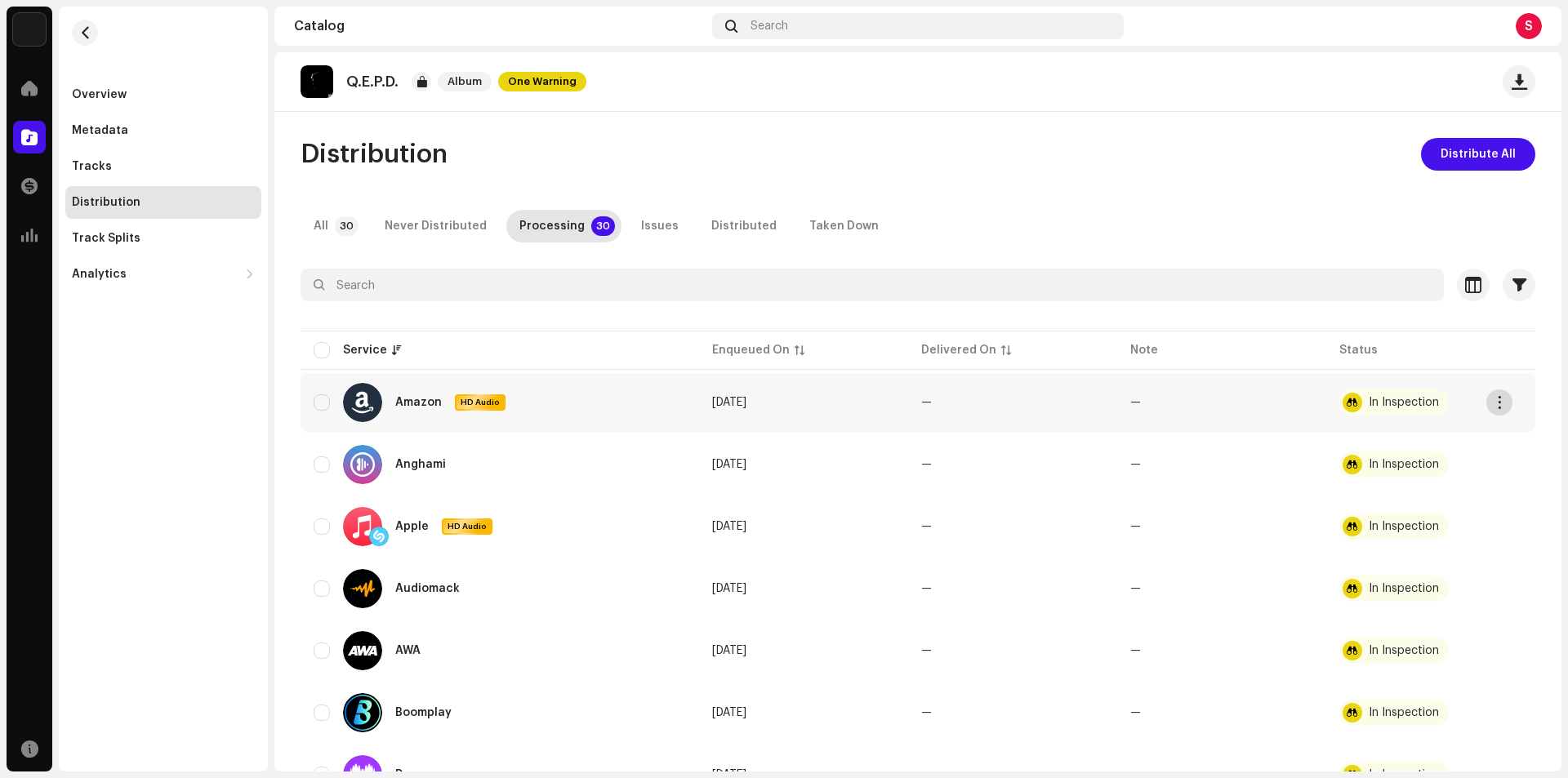
click at [1504, 402] on button "button" at bounding box center [1499, 402] width 26 height 26
click at [1500, 402] on span "button" at bounding box center [1499, 402] width 12 height 13
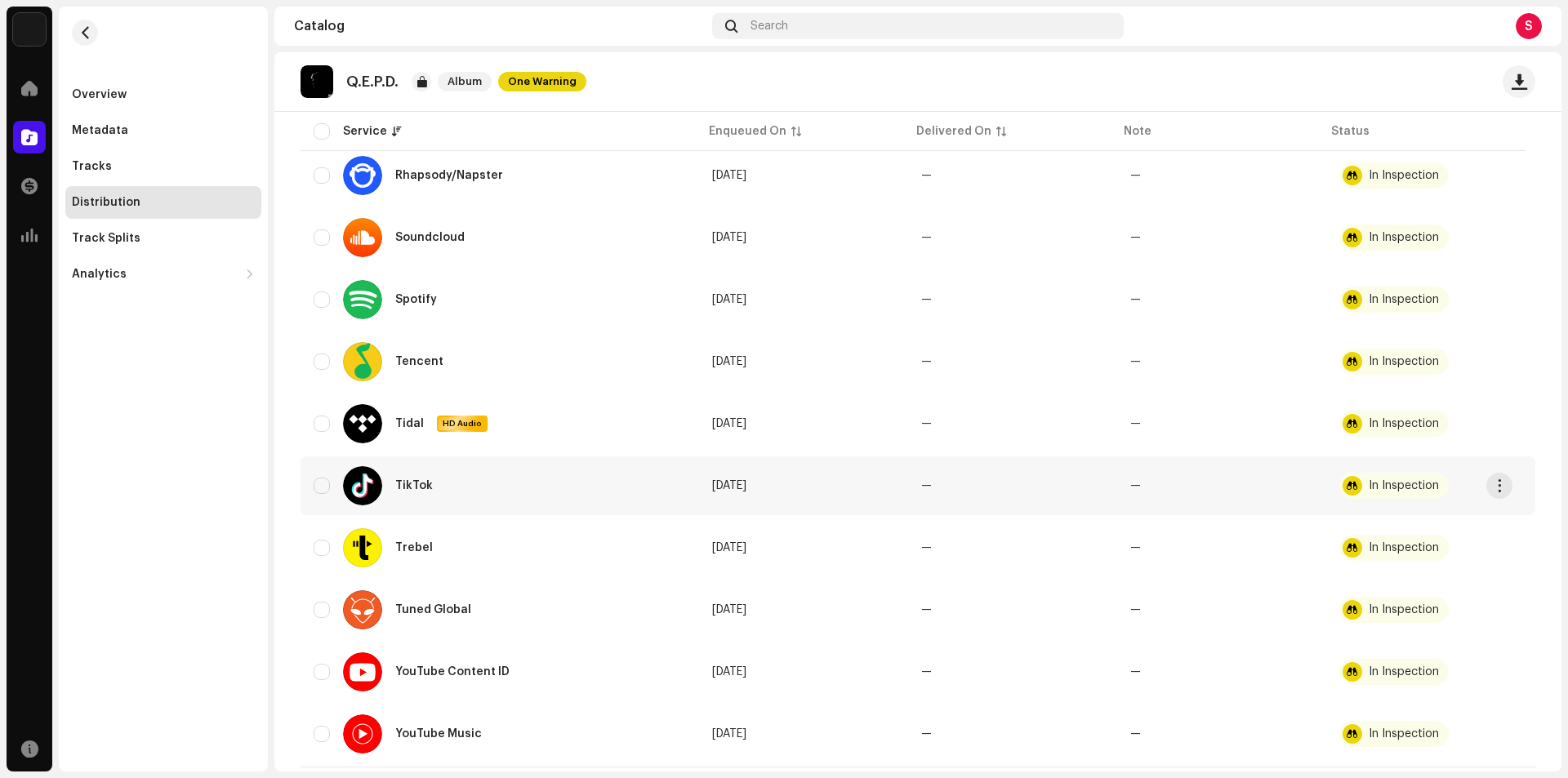
scroll to position [1506, 0]
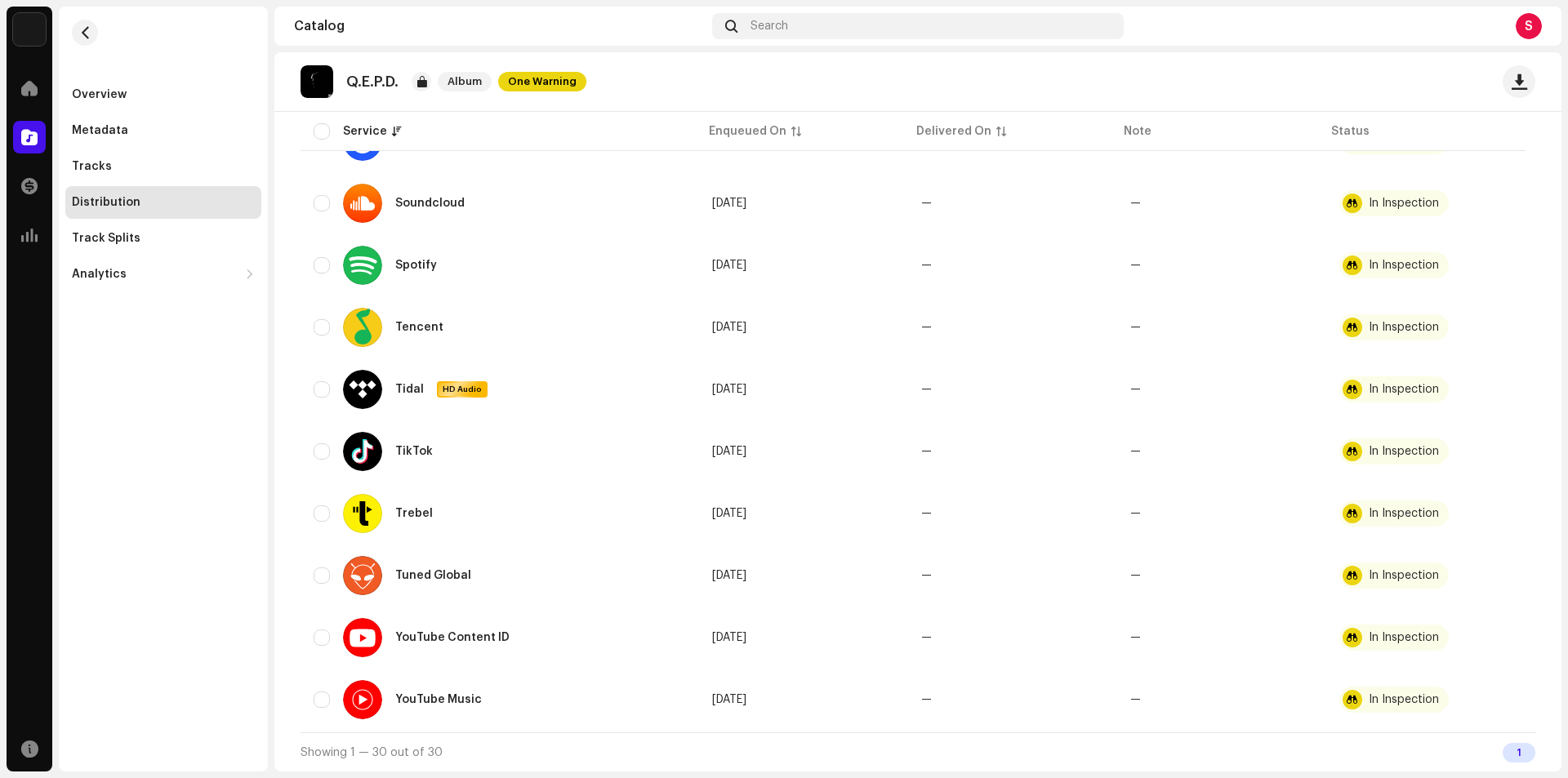
click at [1509, 749] on div "1" at bounding box center [1518, 753] width 33 height 20
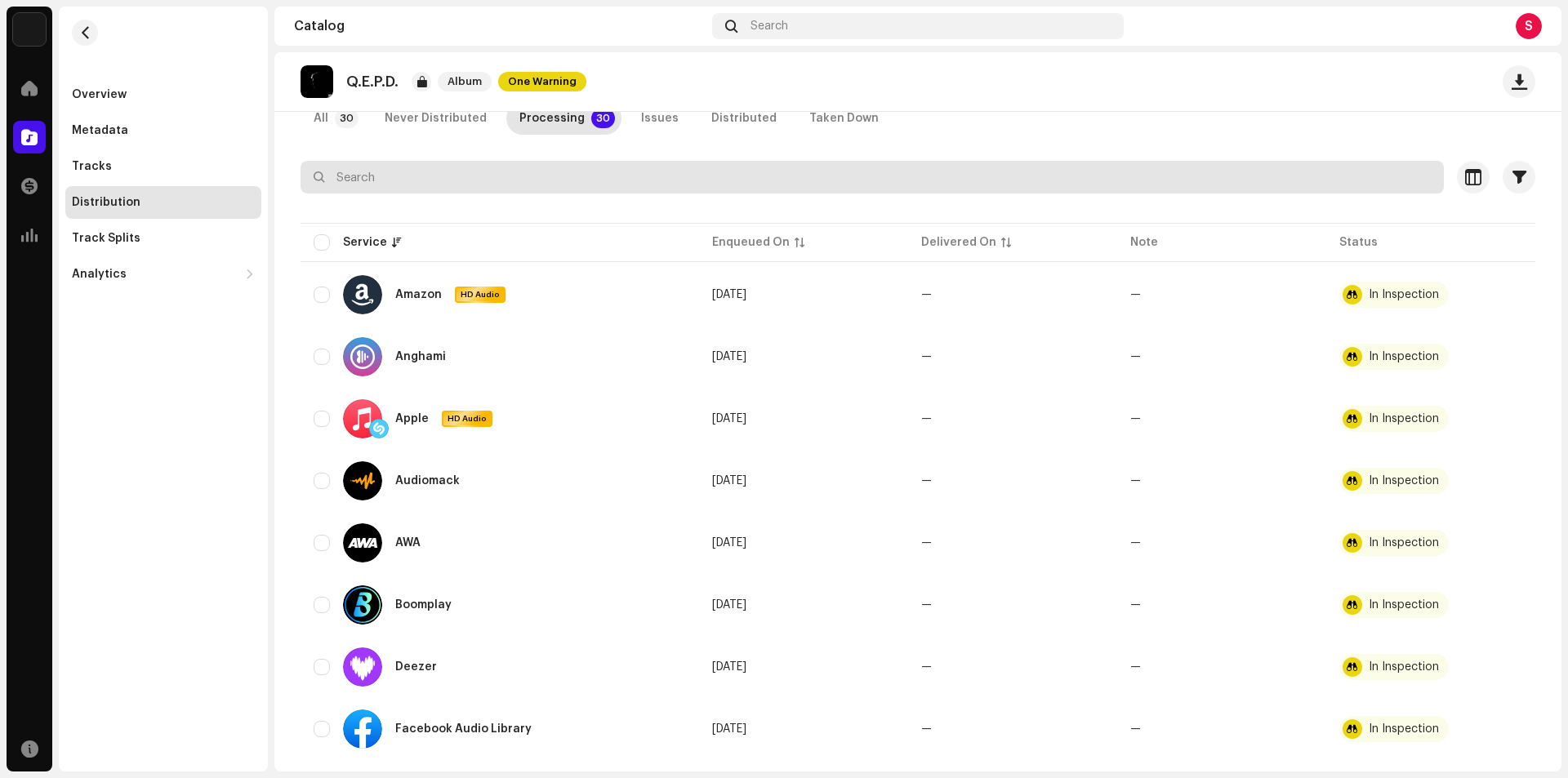
scroll to position [0, 0]
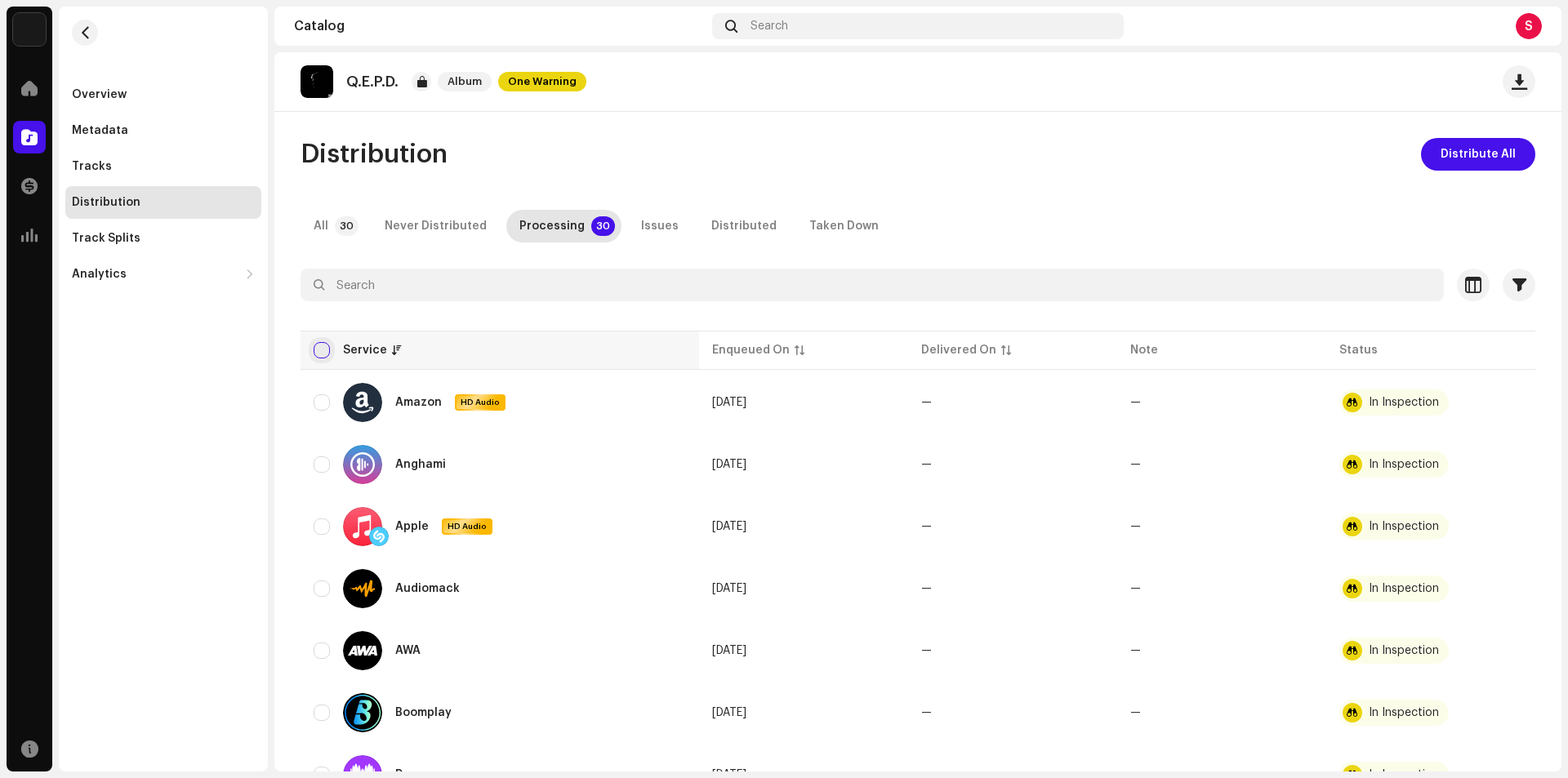
click at [324, 349] on input "checkbox" at bounding box center [321, 350] width 16 height 16
checkbox input "true"
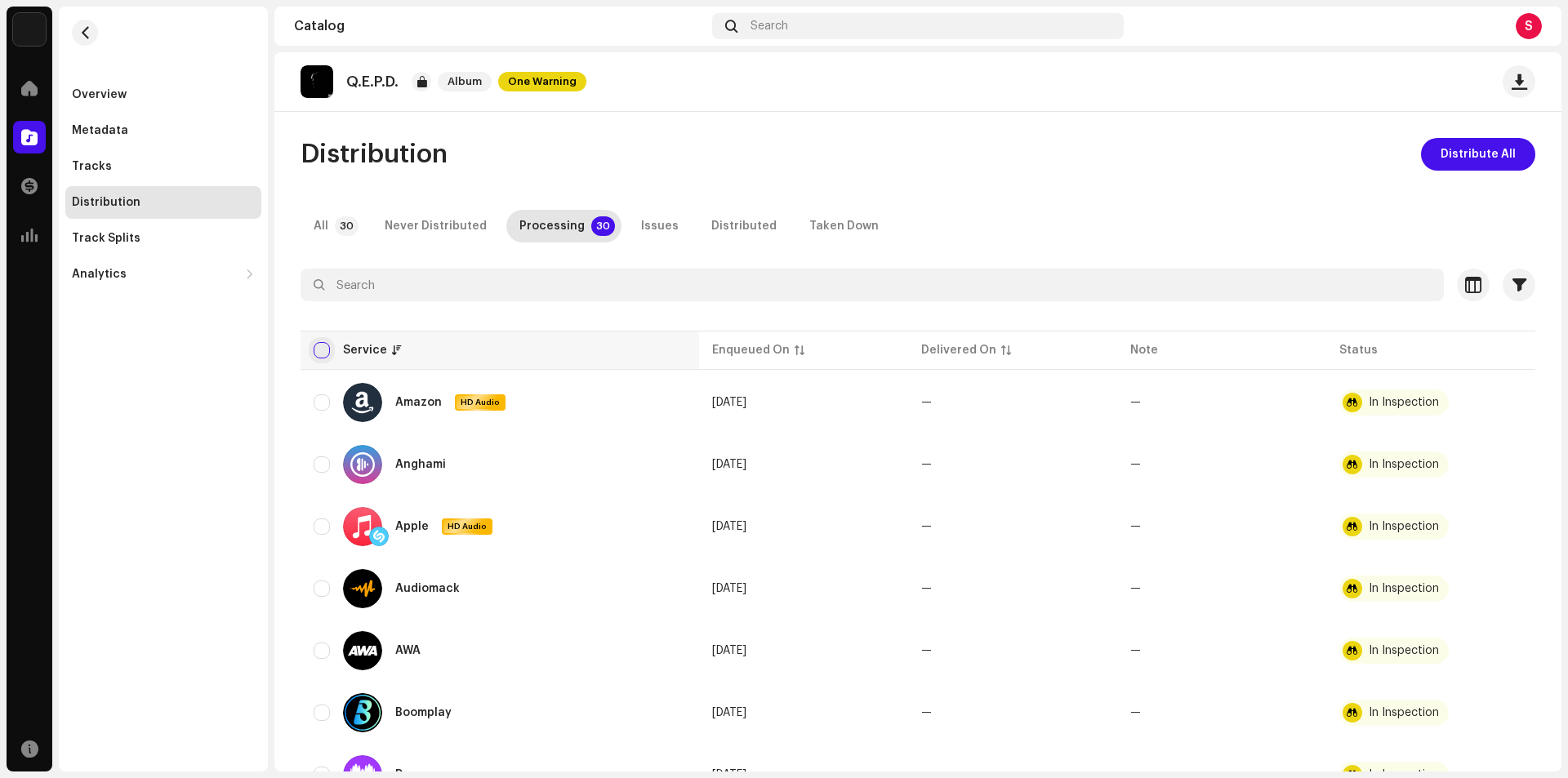
checkbox input "true"
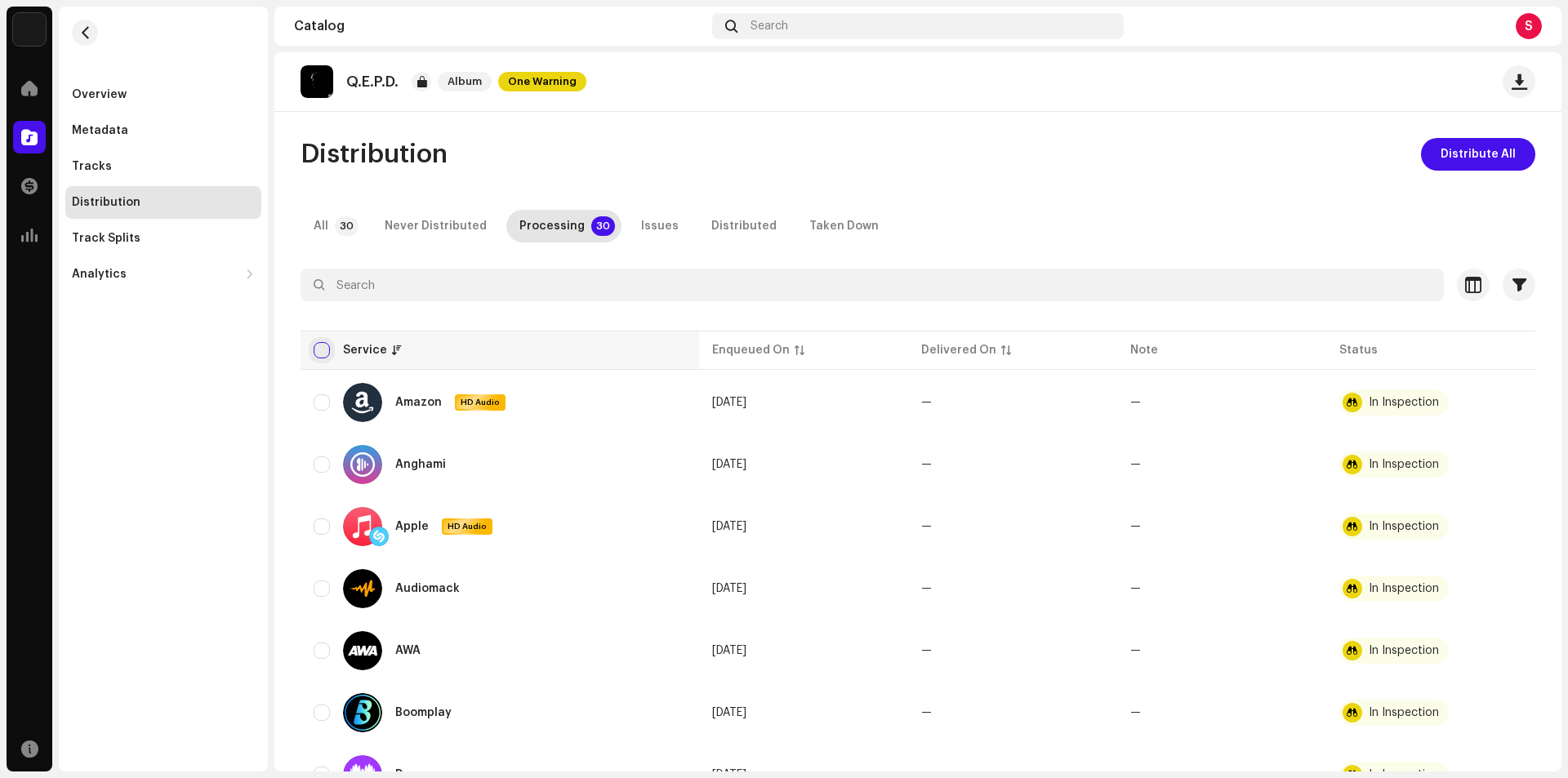
checkbox input "true"
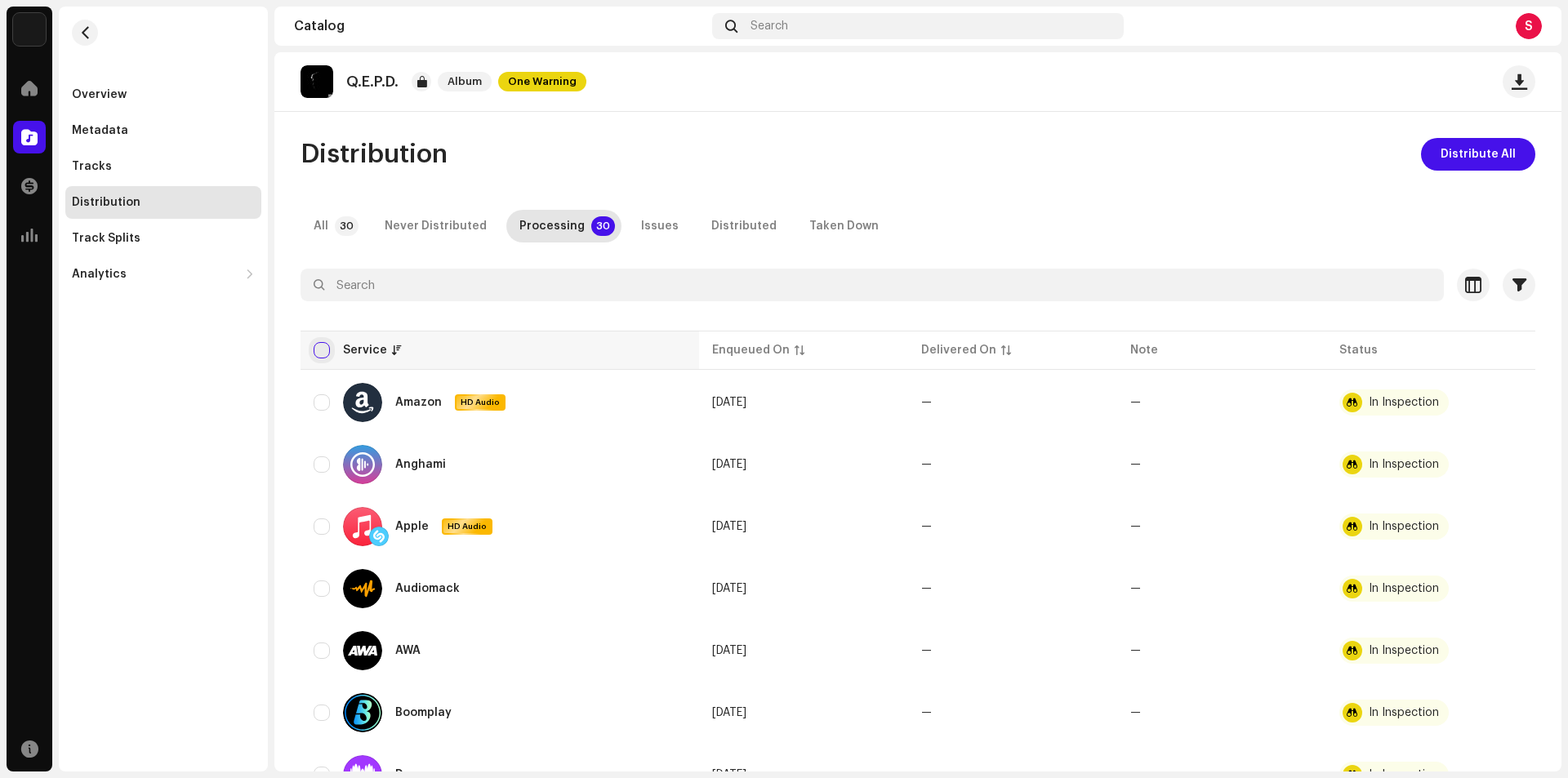
checkbox input "true"
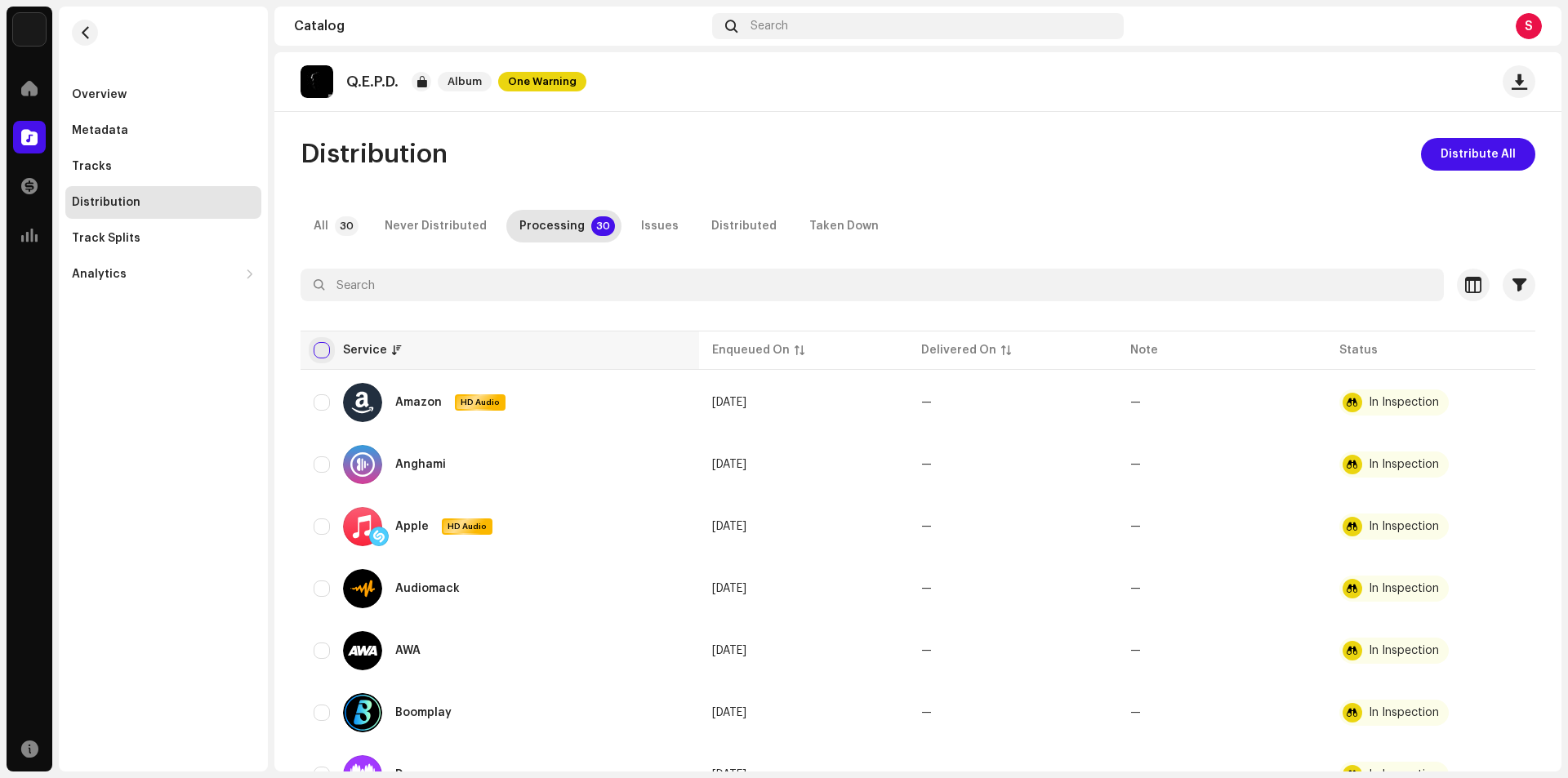
checkbox input "true"
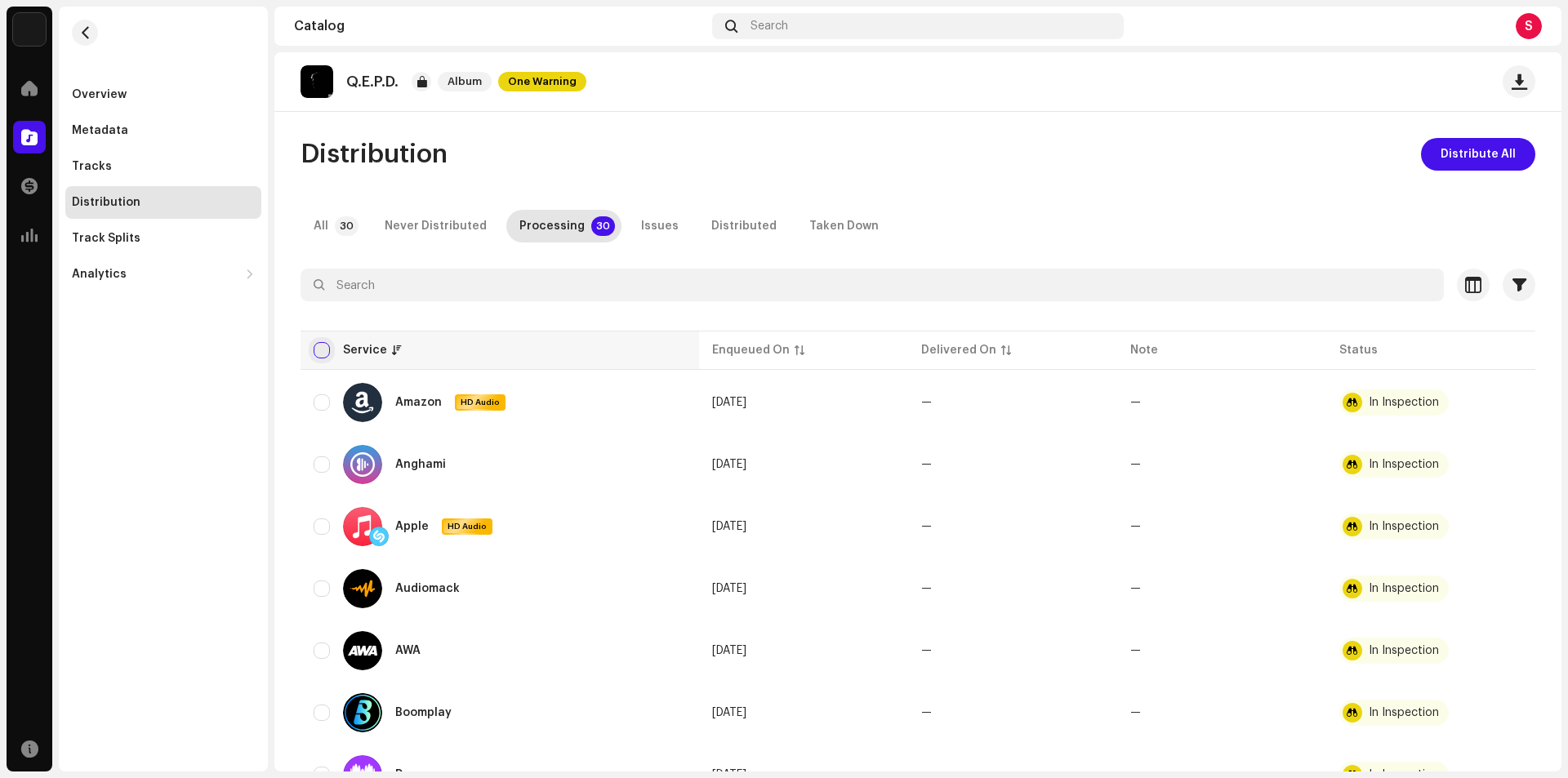
checkbox input "true"
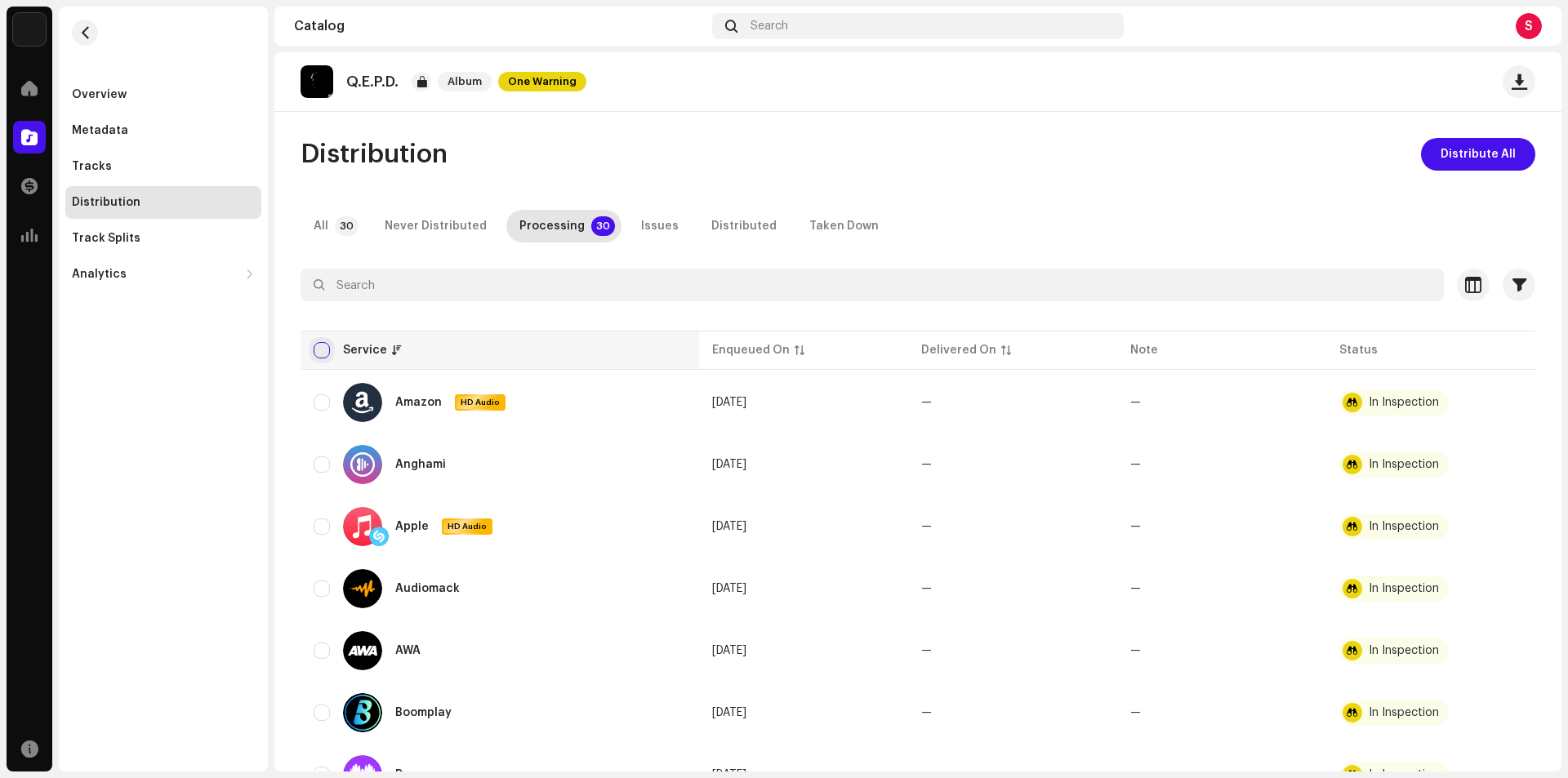
checkbox input "true"
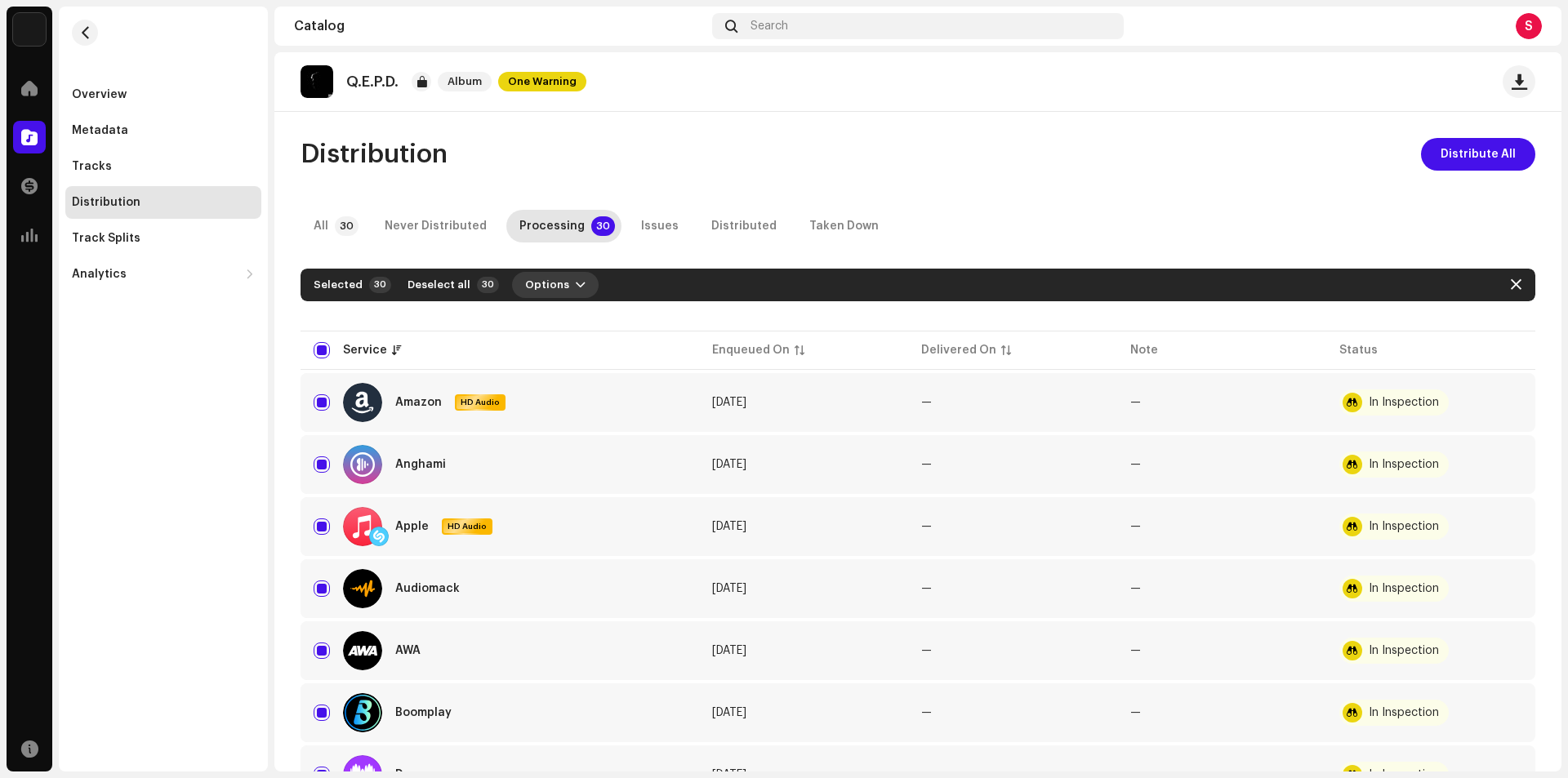
click at [558, 285] on button "Options" at bounding box center [555, 285] width 87 height 26
click at [556, 285] on span "Options" at bounding box center [547, 285] width 44 height 33
click at [809, 219] on div "Taken Down" at bounding box center [844, 226] width 70 height 33
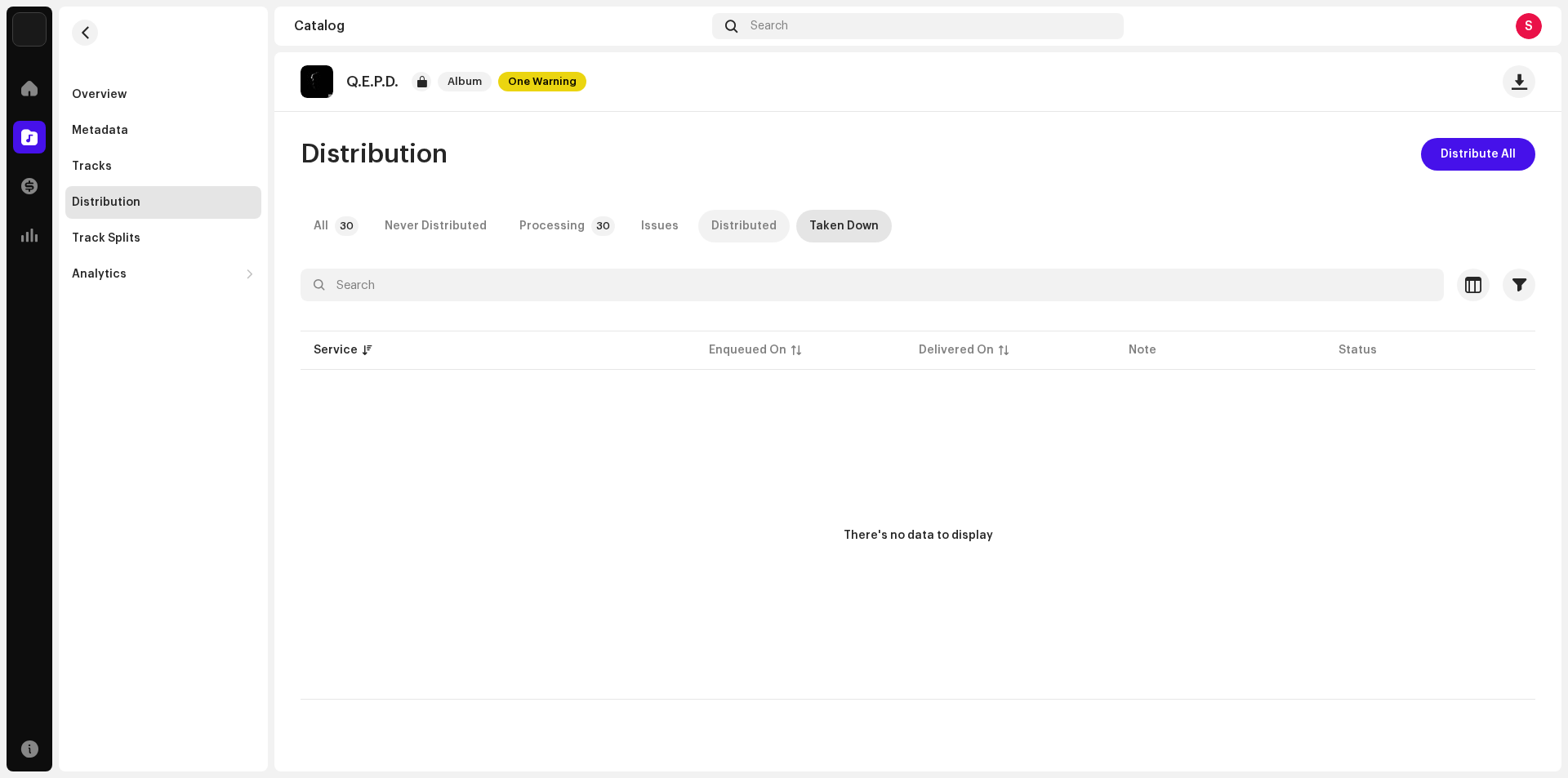
click at [725, 221] on div "Distributed" at bounding box center [744, 226] width 66 height 33
click at [396, 221] on div "Never Distributed" at bounding box center [436, 226] width 102 height 33
click at [344, 230] on p-badge "30" at bounding box center [346, 226] width 24 height 20
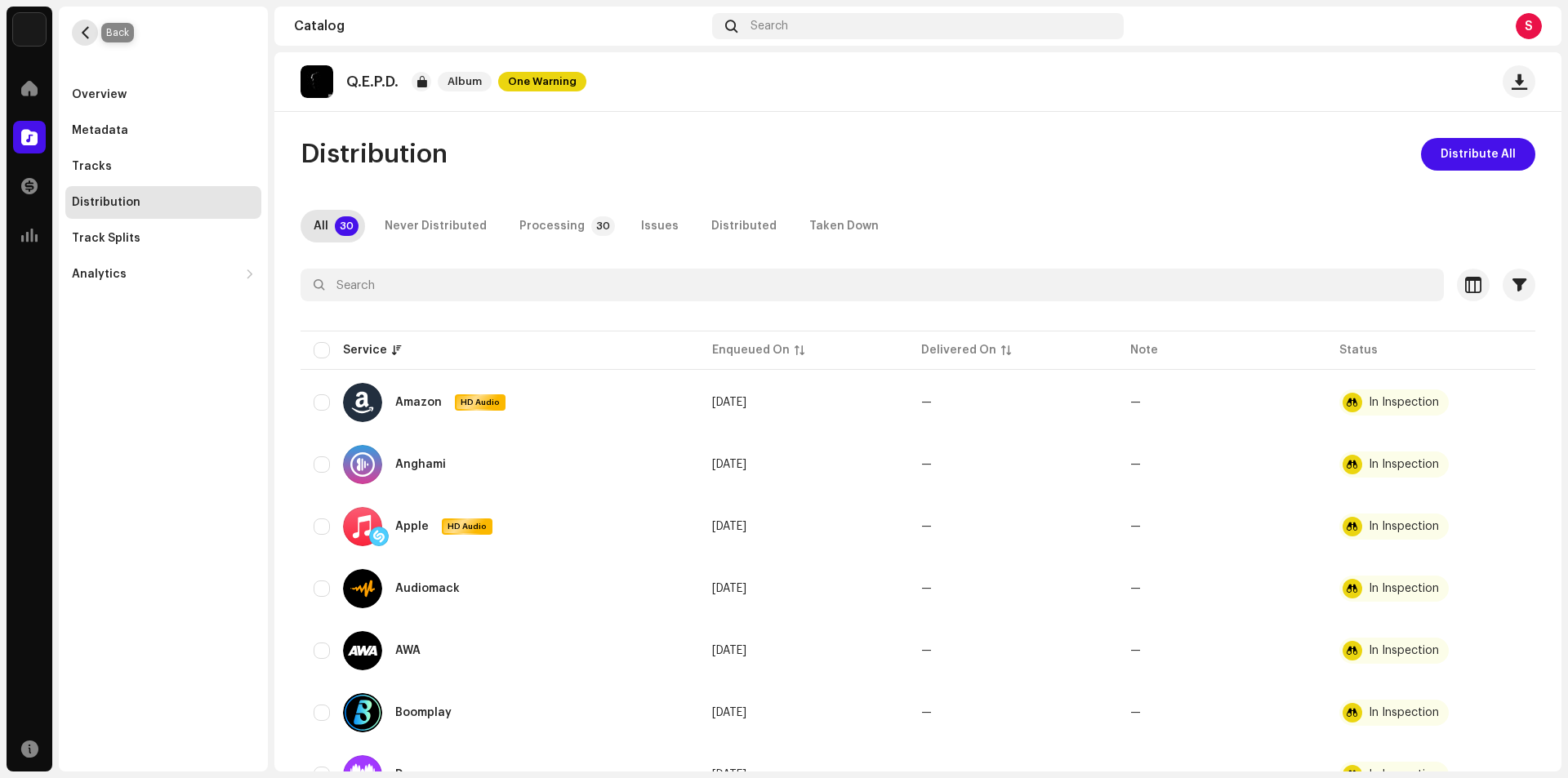
click at [95, 31] on button "button" at bounding box center [85, 33] width 26 height 26
